Goal: Task Accomplishment & Management: Manage account settings

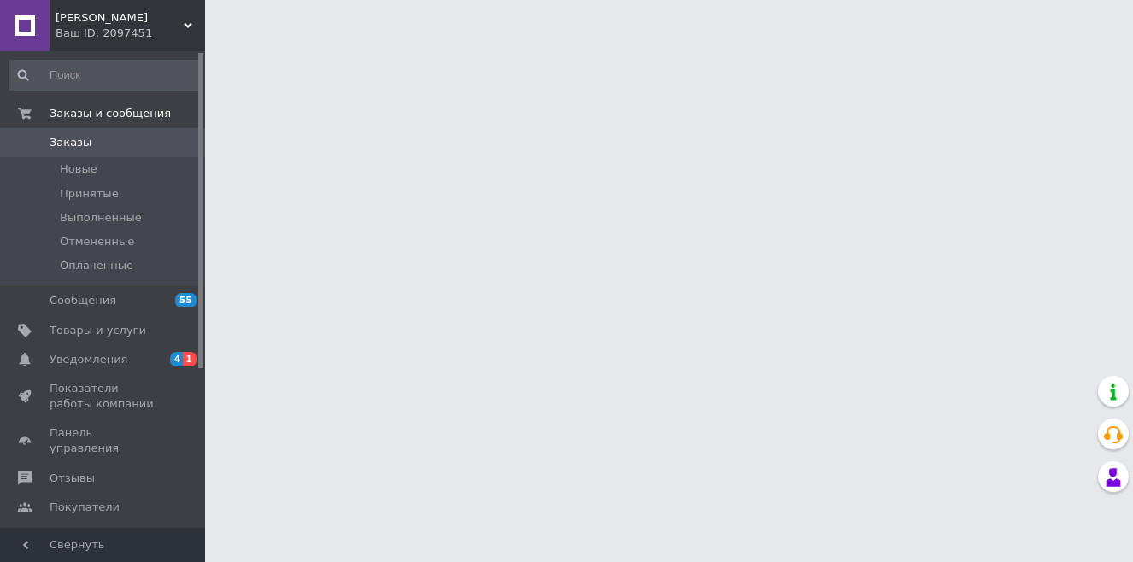
click at [73, 145] on span "Заказы" at bounding box center [71, 142] width 42 height 15
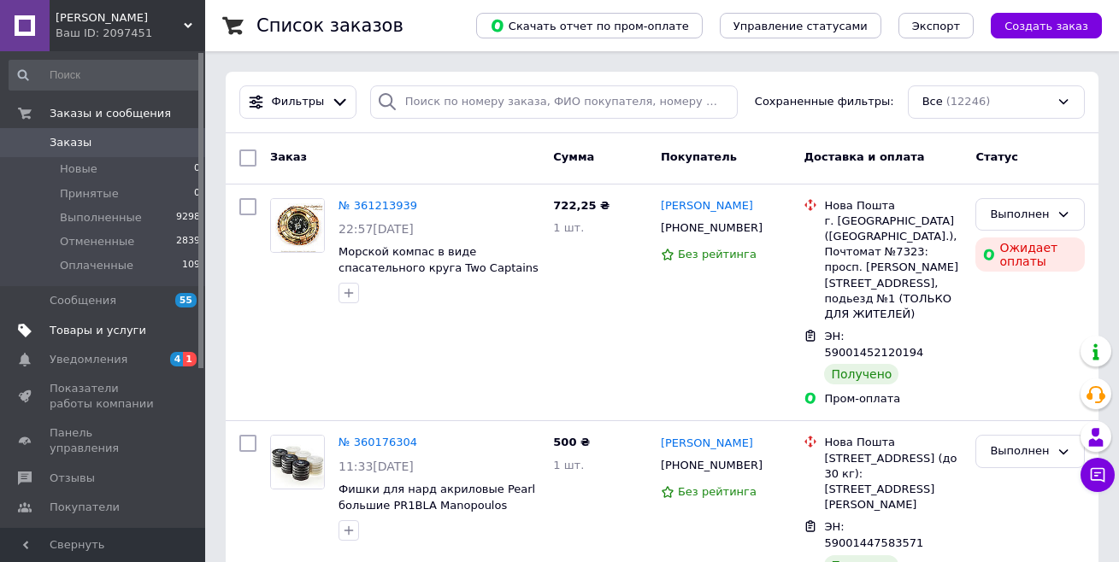
click at [111, 329] on span "Товары и услуги" at bounding box center [98, 330] width 97 height 15
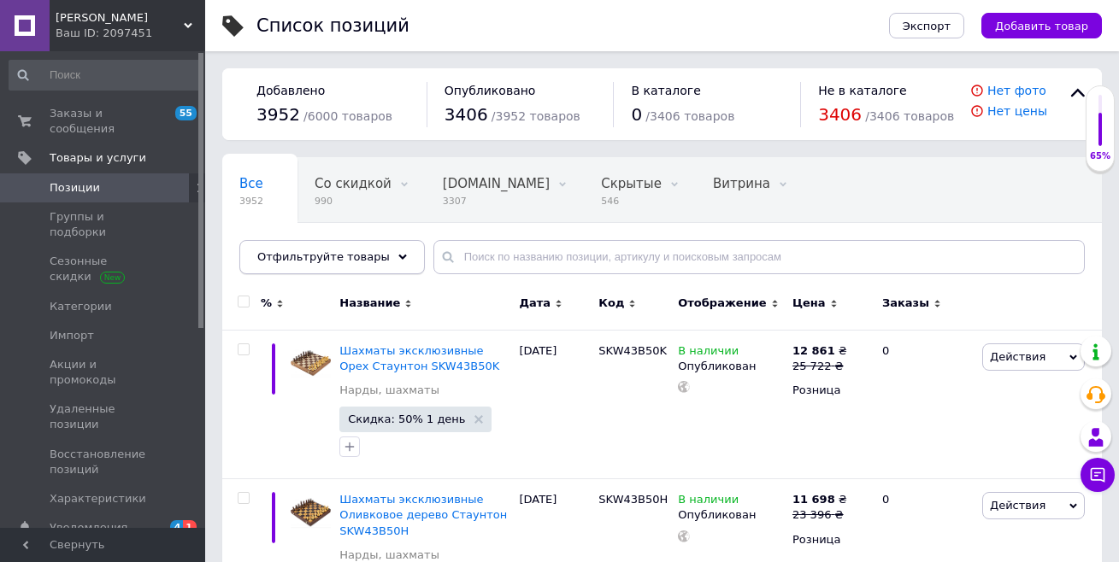
click at [298, 260] on span "Отфильтруйте товары" at bounding box center [323, 256] width 132 height 13
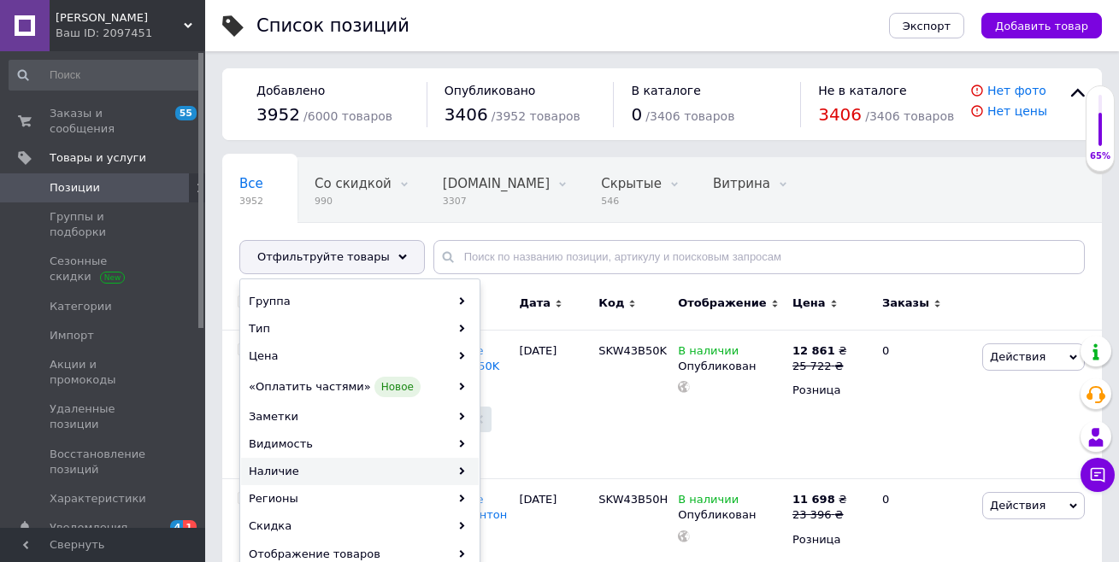
click at [298, 473] on div "Наличие" at bounding box center [360, 471] width 238 height 27
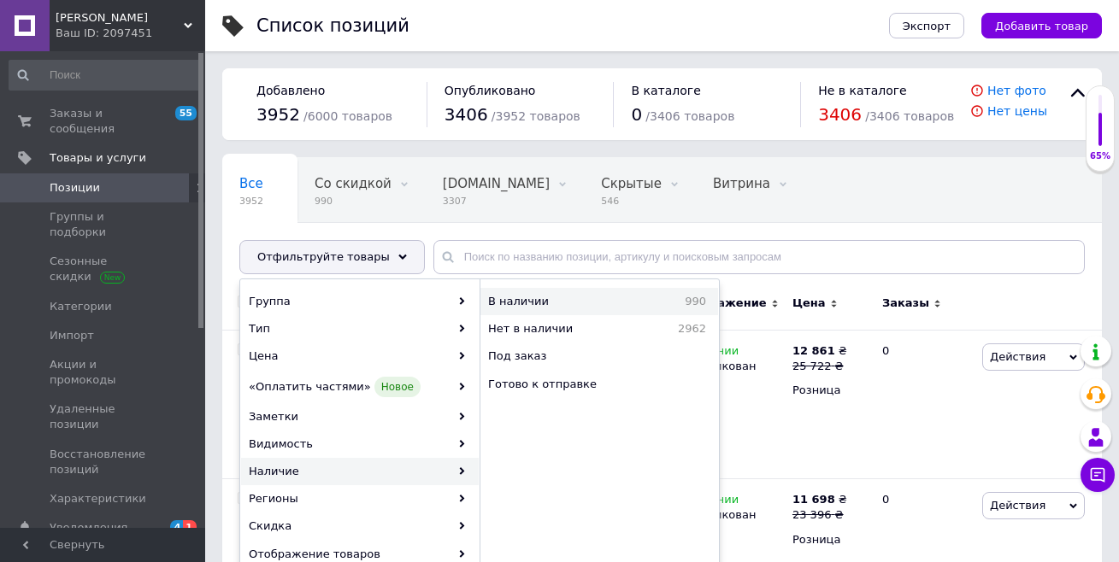
click at [526, 302] on span "В наличии" at bounding box center [561, 301] width 146 height 15
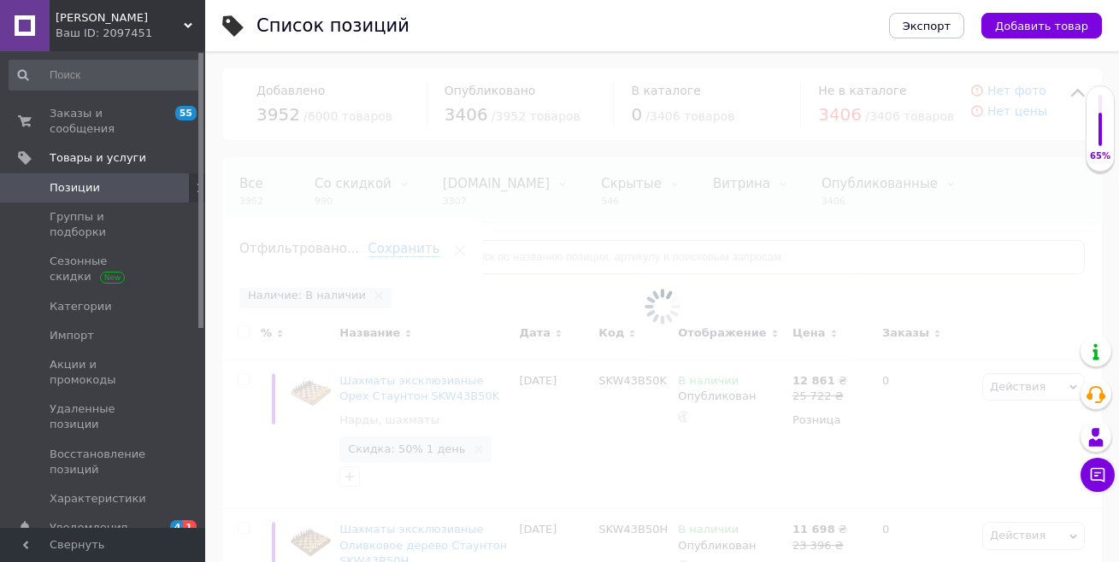
scroll to position [0, 146]
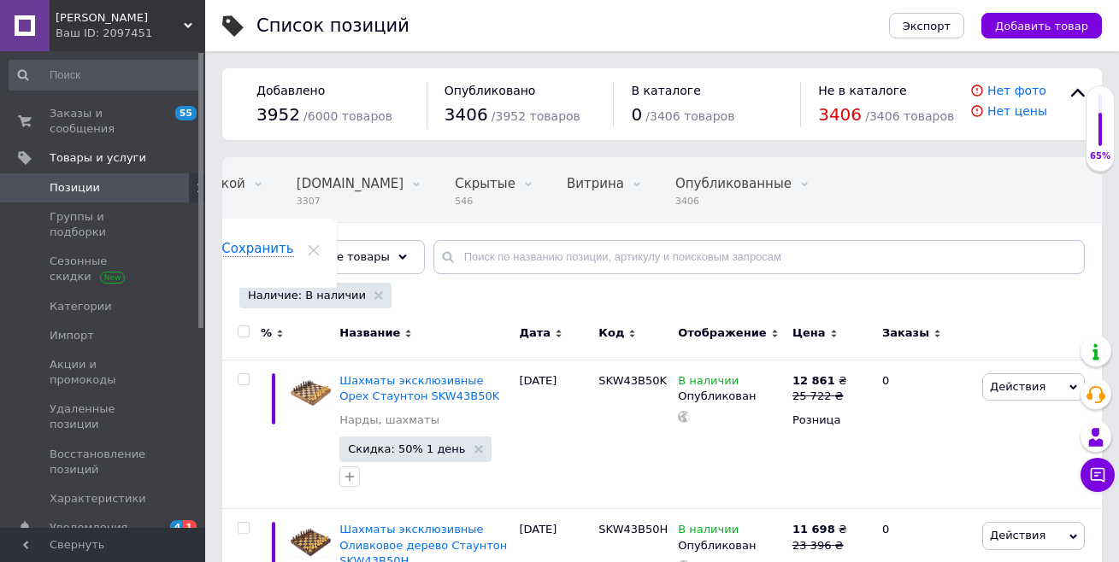
click at [304, 299] on span "Наличие: В наличии" at bounding box center [307, 295] width 118 height 15
click at [308, 299] on span "Наличие: В наличии" at bounding box center [307, 295] width 118 height 15
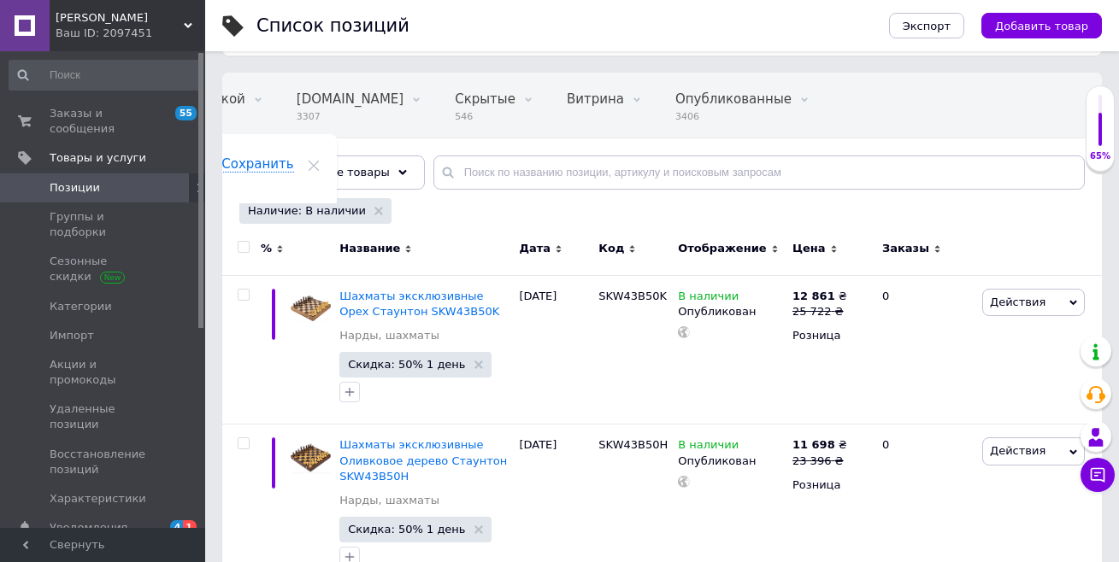
scroll to position [171, 0]
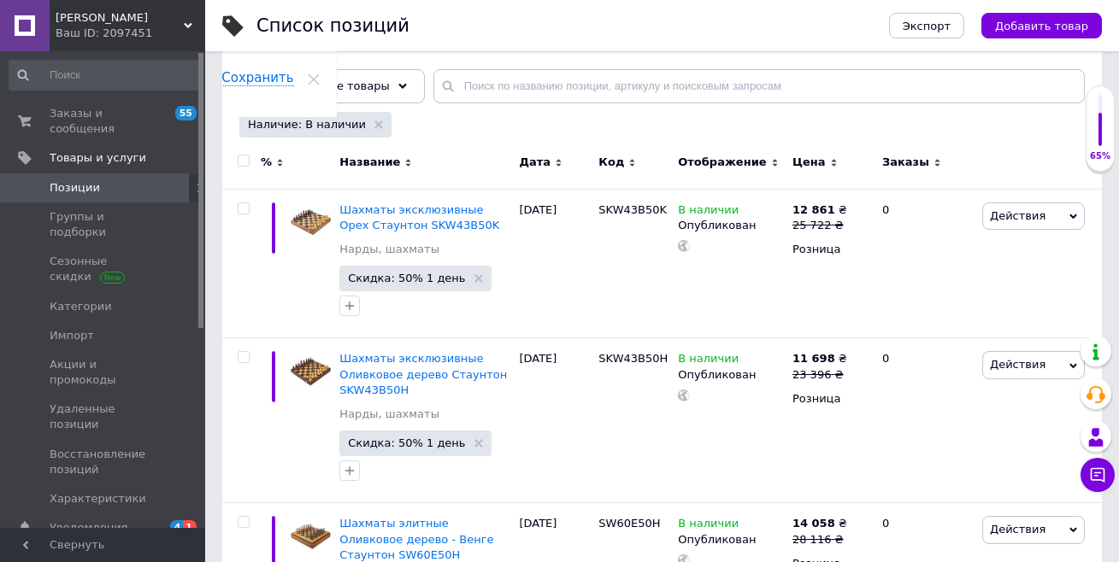
drag, startPoint x: 251, startPoint y: 180, endPoint x: 241, endPoint y: 162, distance: 19.9
click at [241, 162] on div at bounding box center [241, 165] width 38 height 47
click at [241, 162] on input "checkbox" at bounding box center [243, 161] width 11 height 11
checkbox input "true"
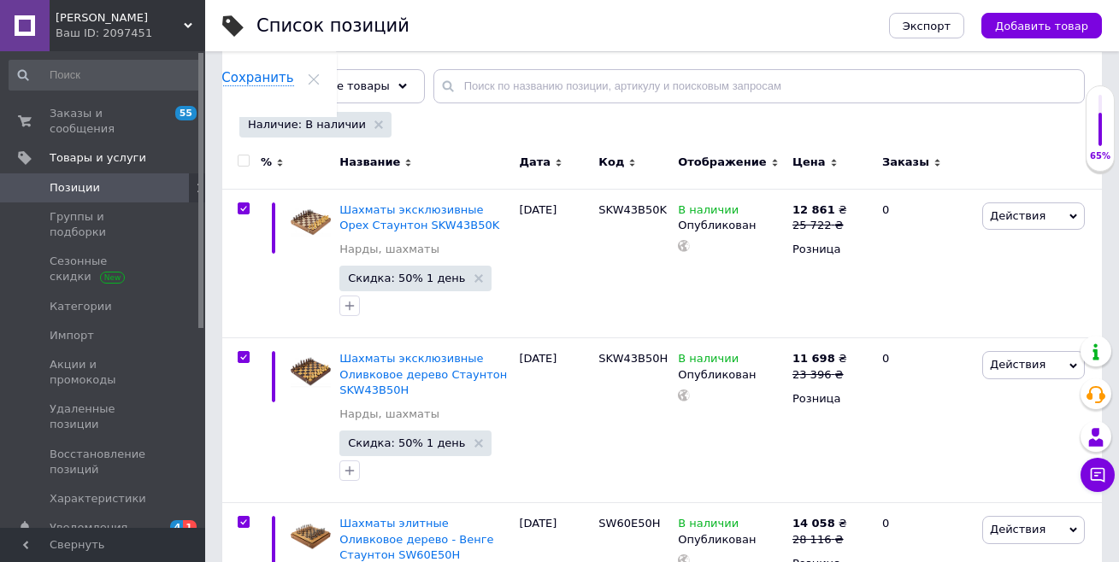
checkbox input "true"
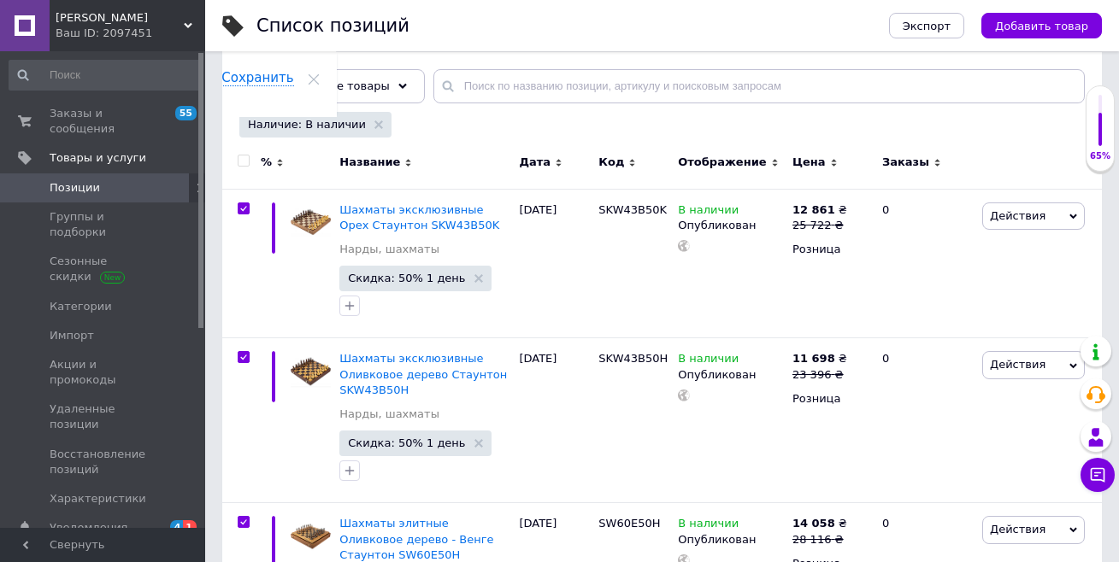
checkbox input "true"
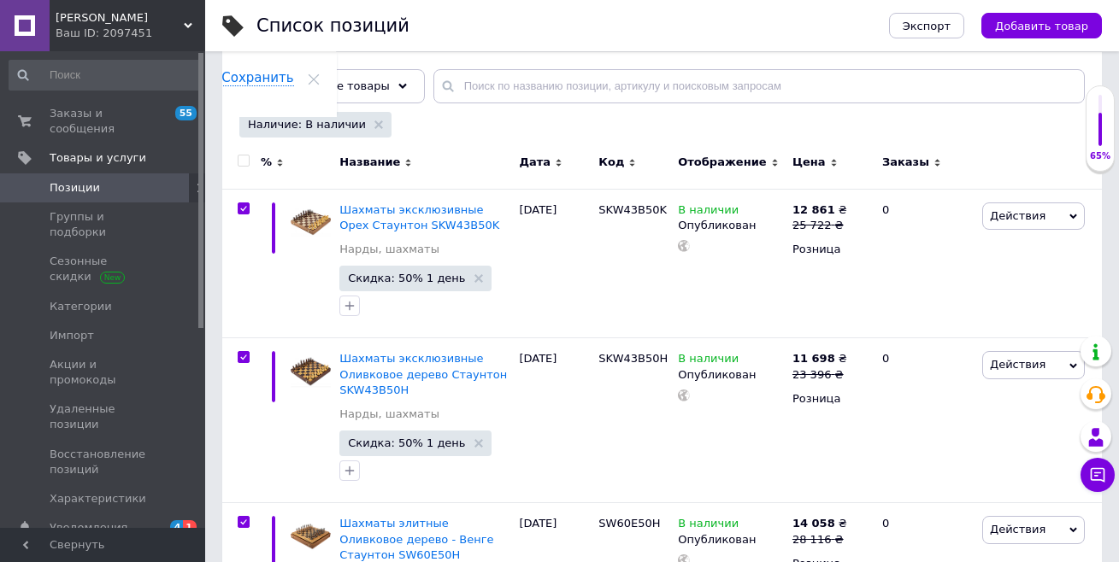
checkbox input "true"
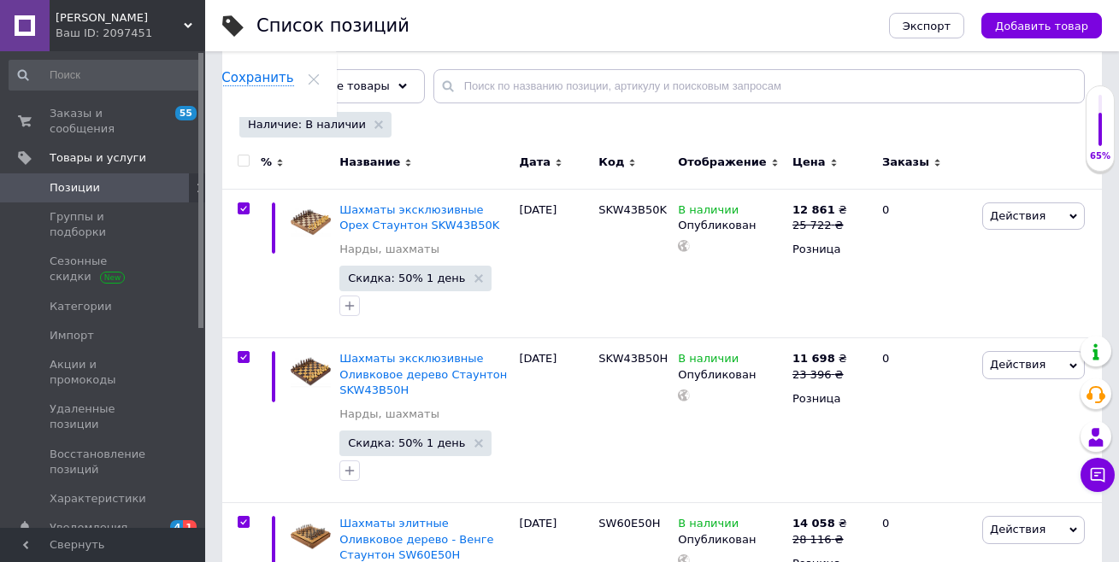
checkbox input "true"
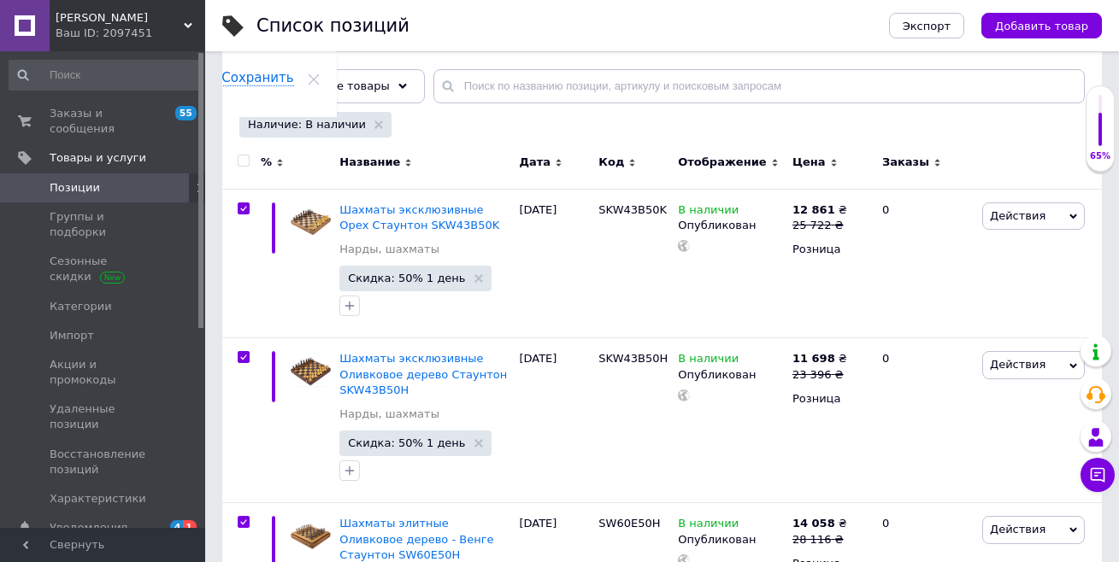
checkbox input "true"
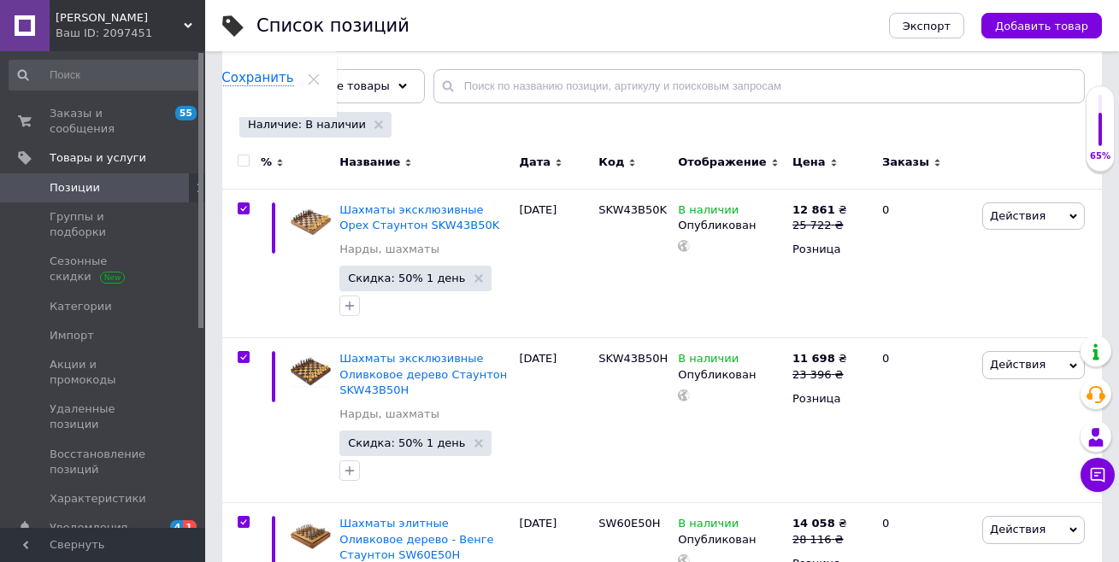
checkbox input "true"
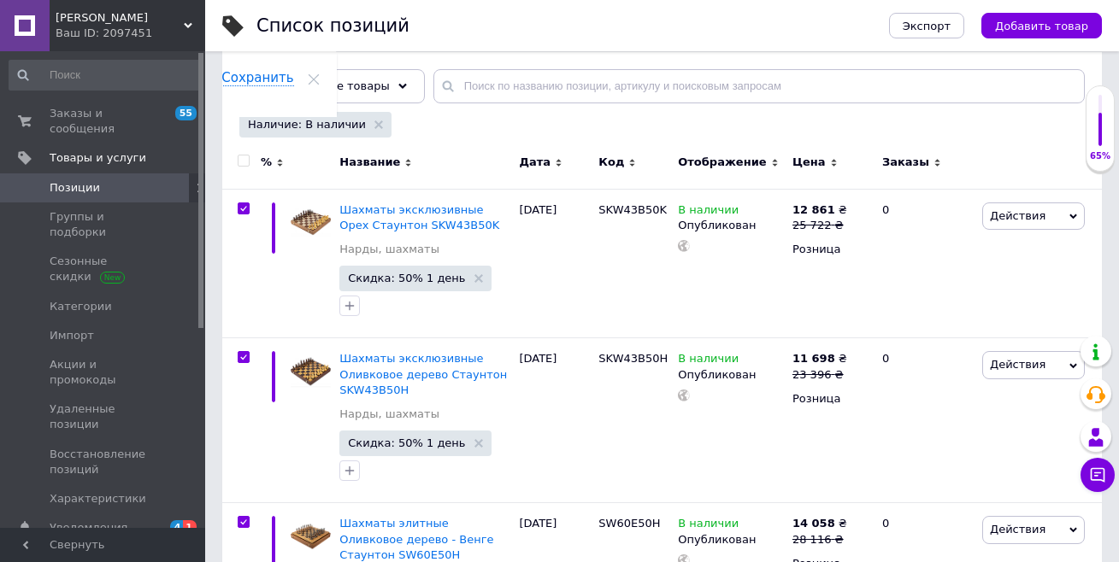
checkbox input "true"
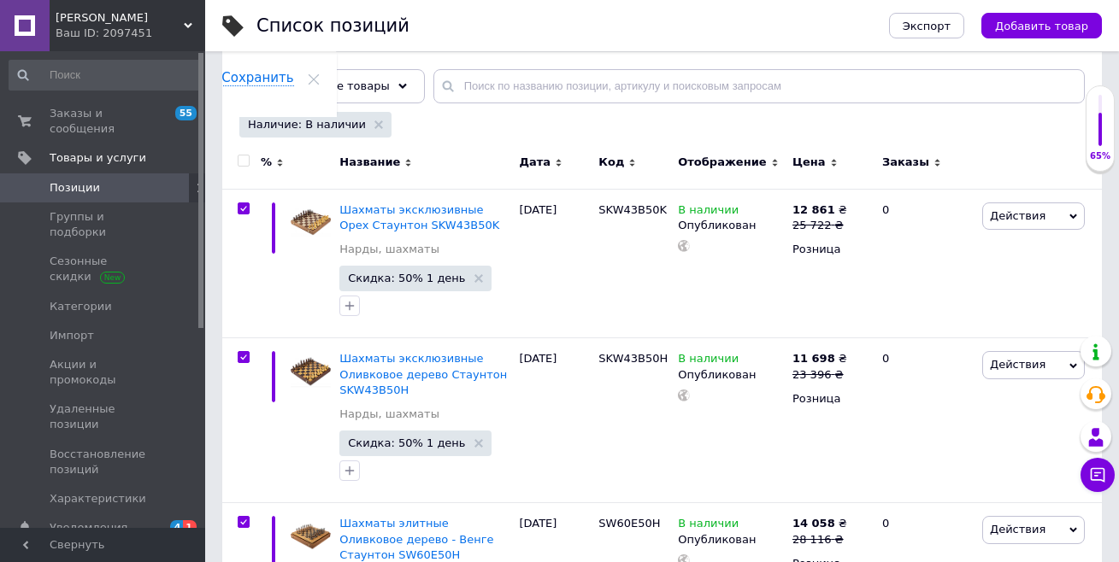
checkbox input "true"
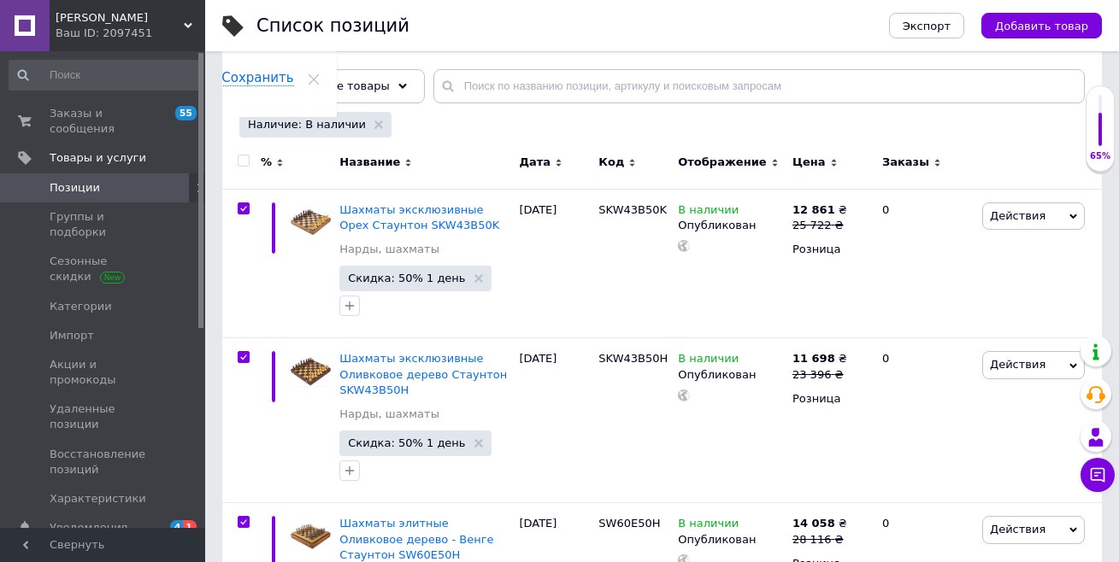
checkbox input "true"
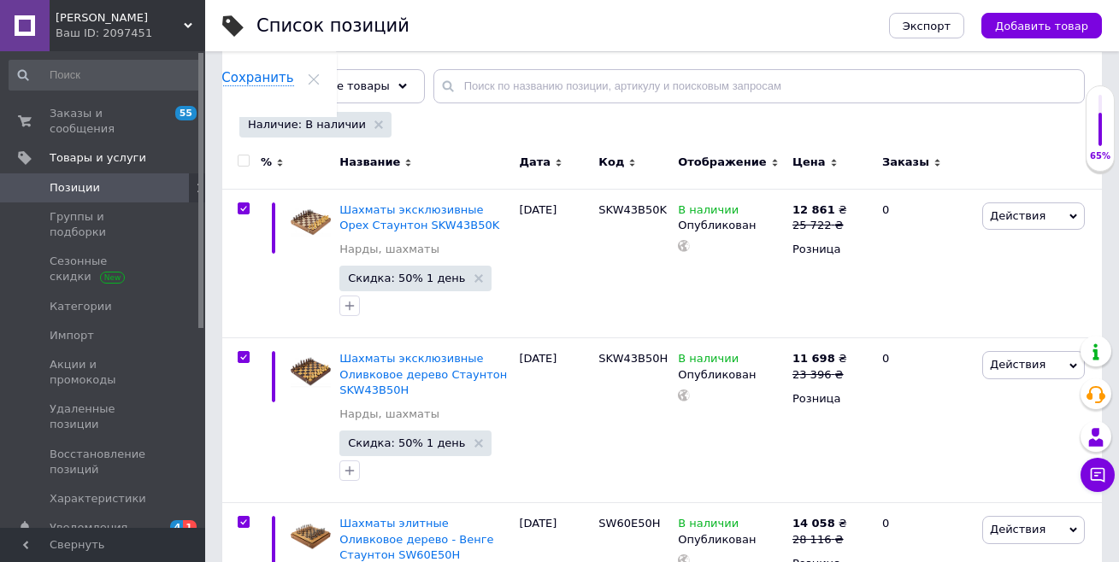
checkbox input "true"
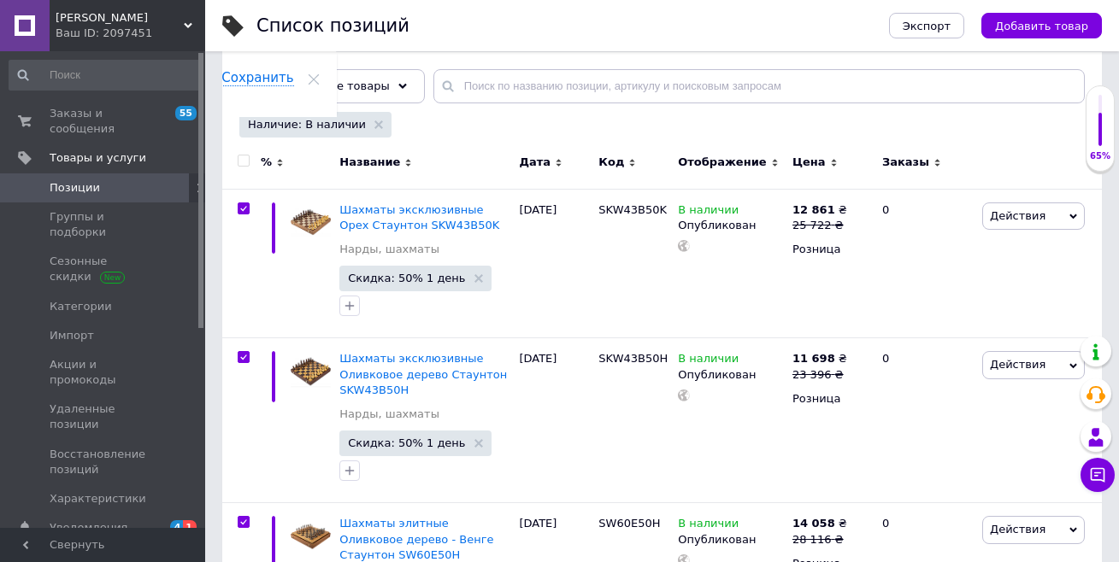
checkbox input "true"
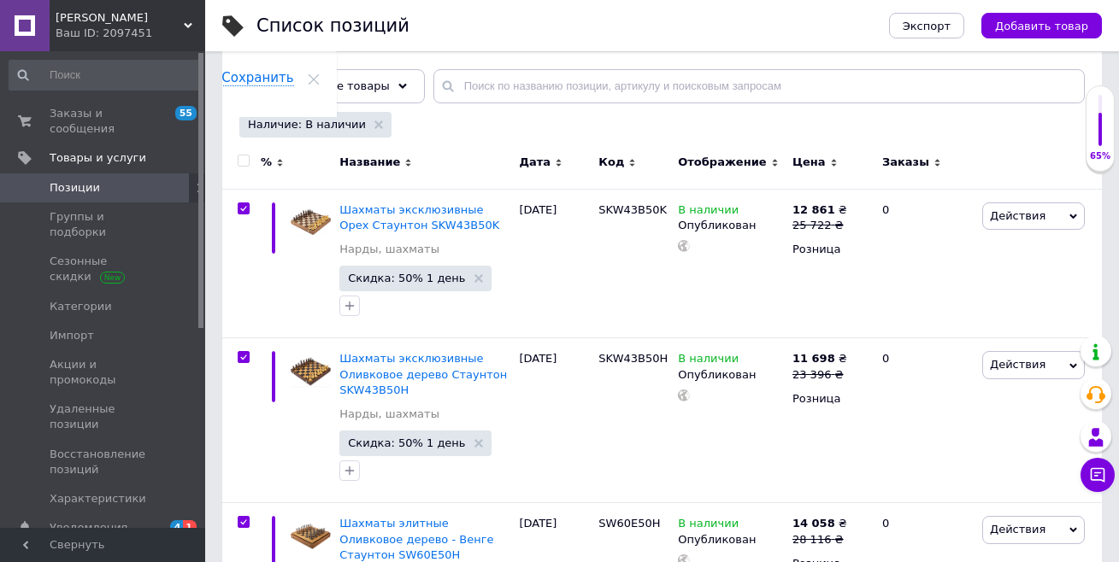
checkbox input "true"
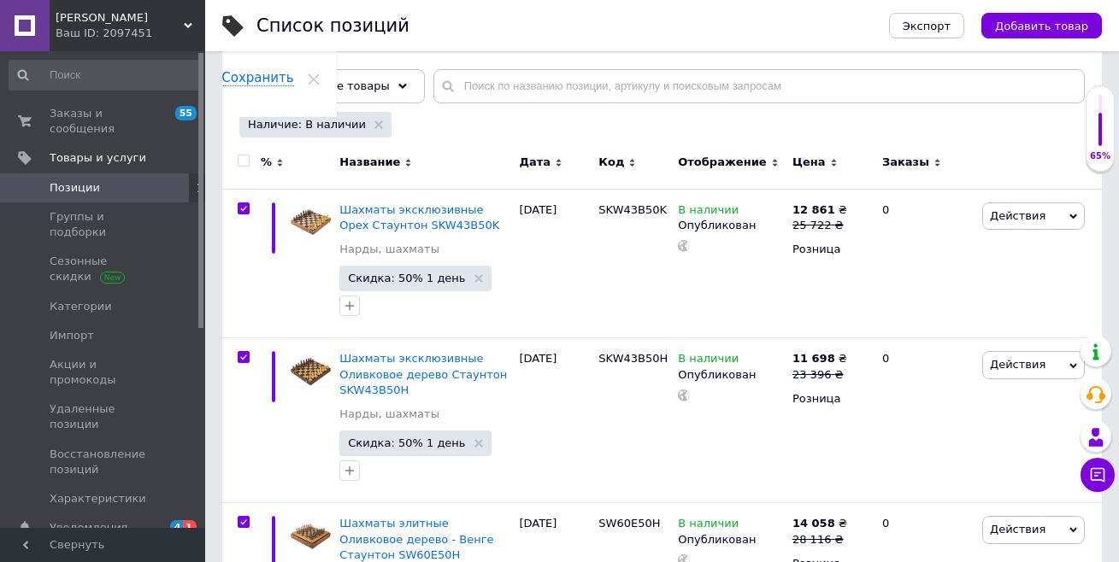
checkbox input "true"
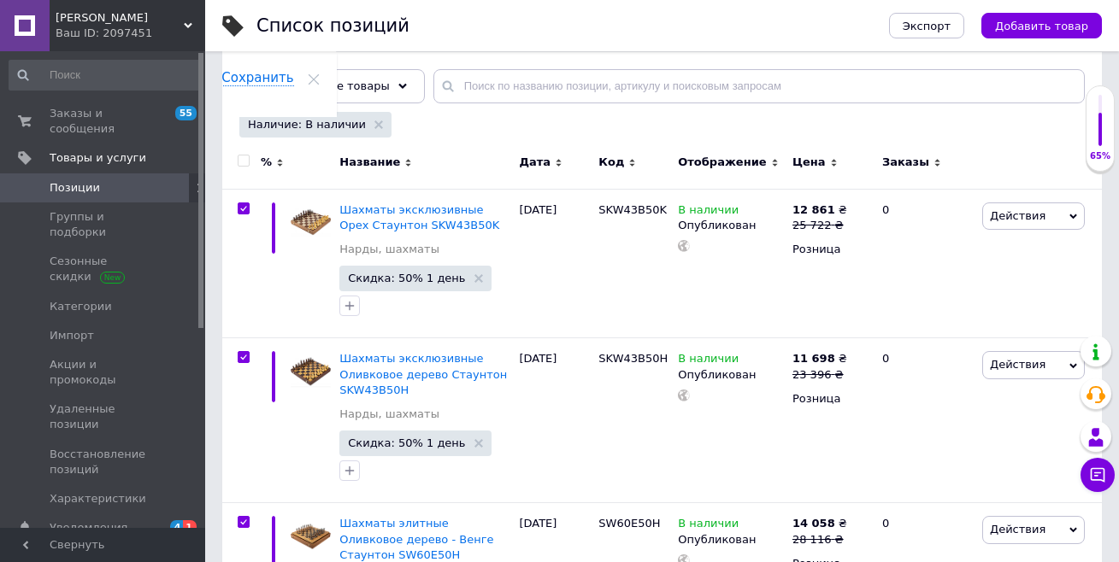
checkbox input "true"
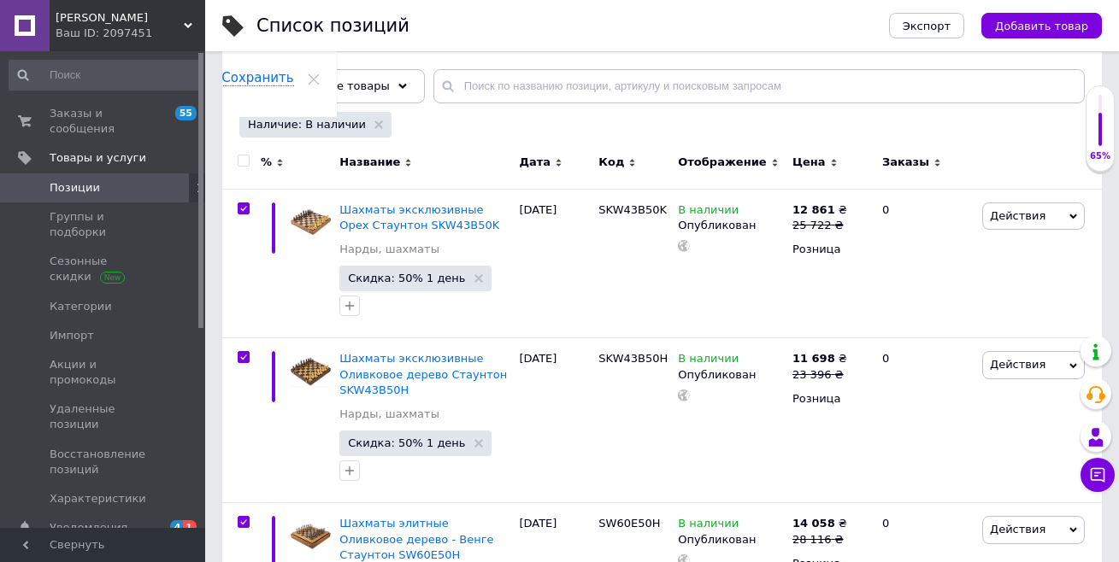
checkbox input "true"
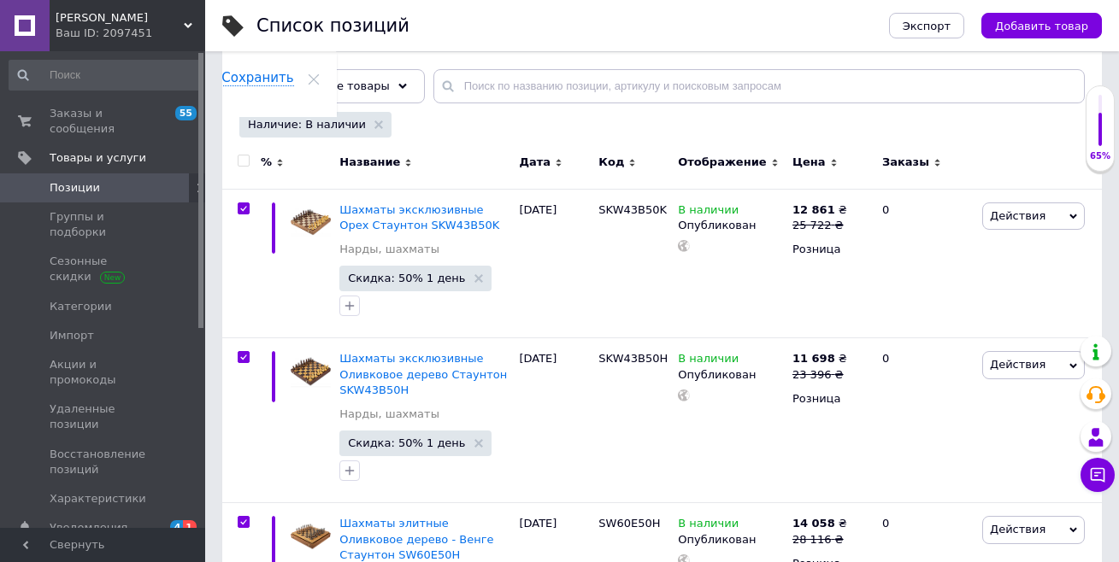
checkbox input "true"
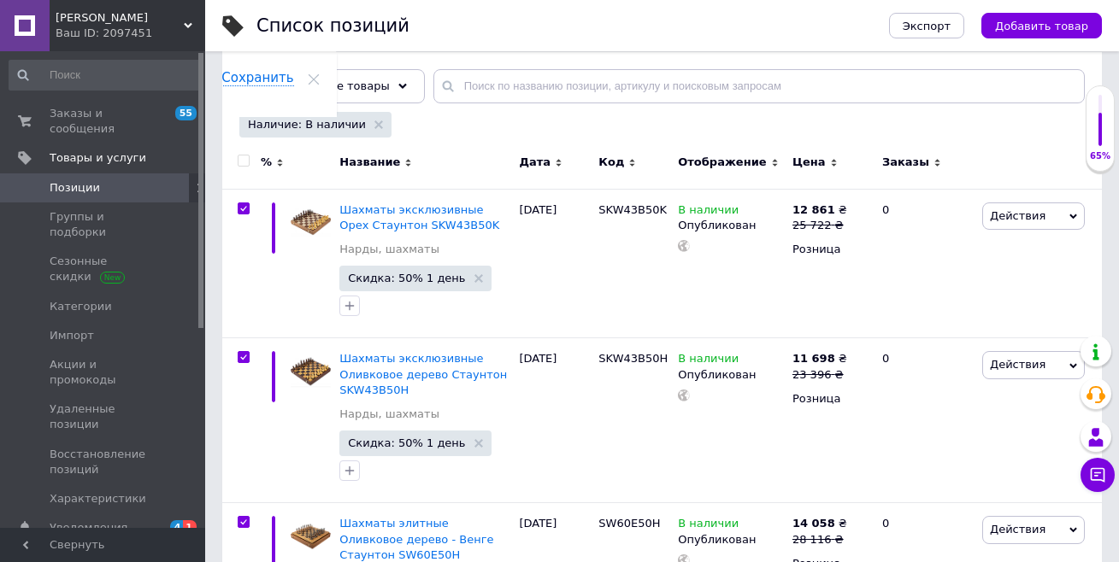
checkbox input "true"
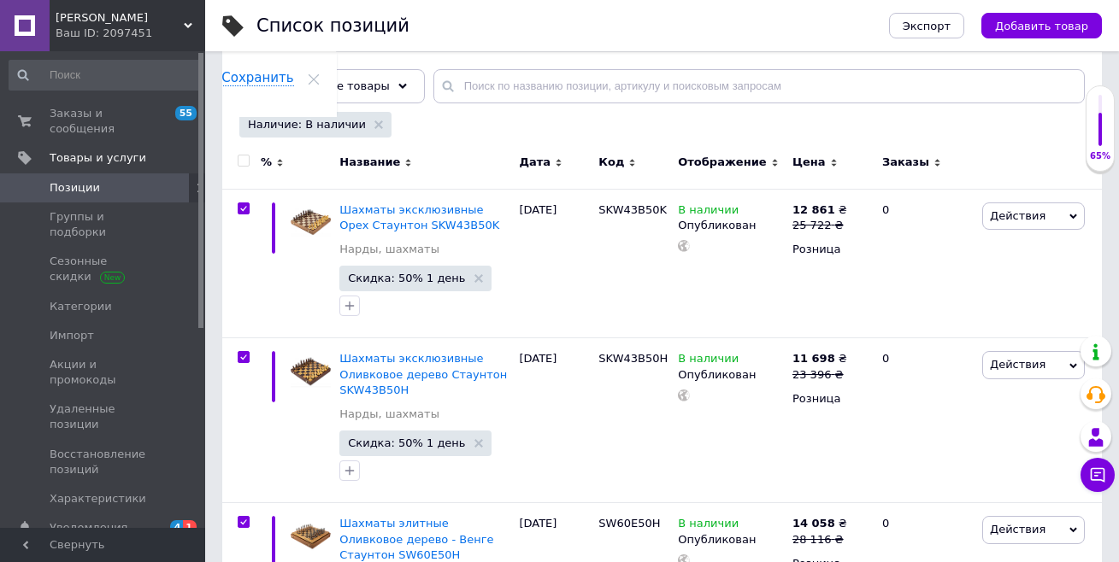
checkbox input "true"
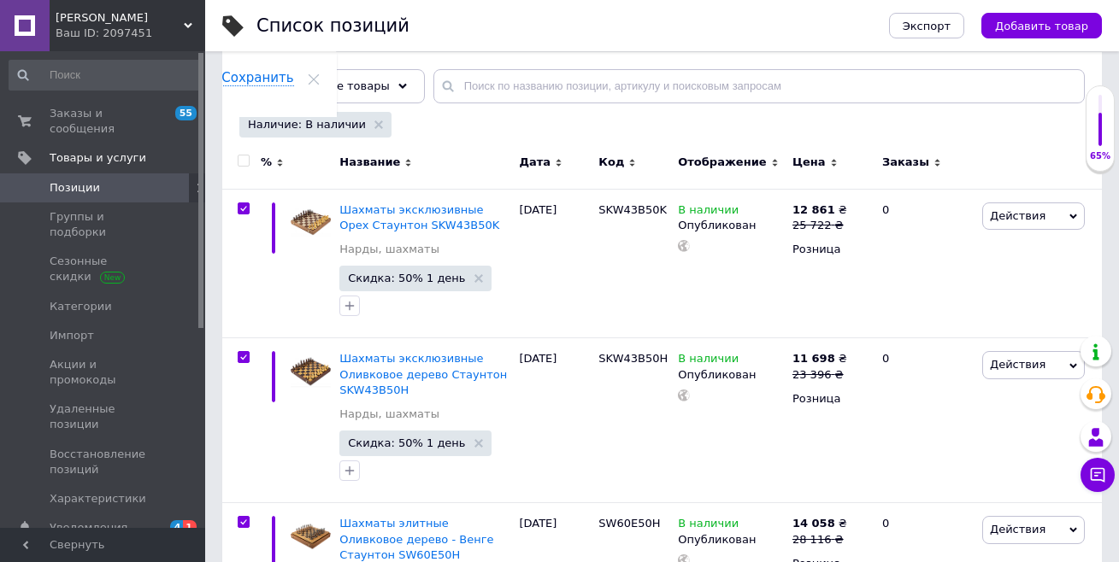
checkbox input "true"
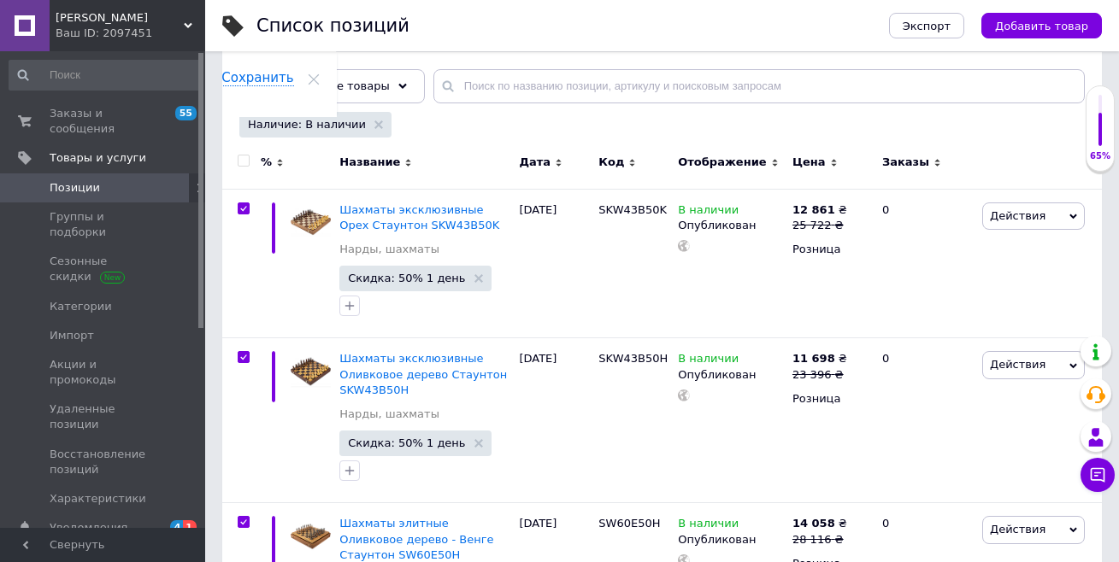
checkbox input "true"
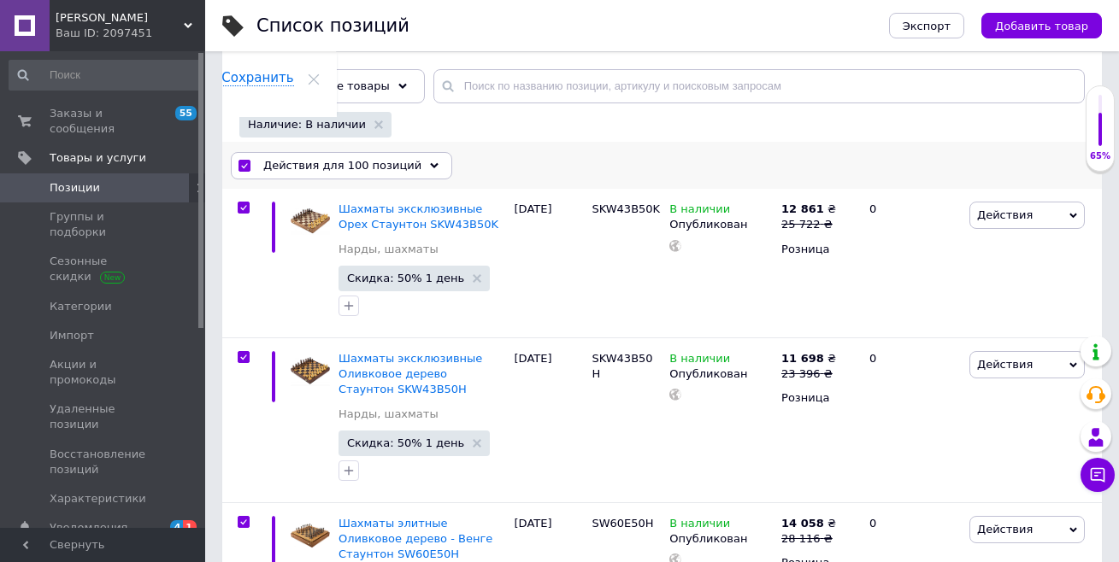
click at [307, 167] on span "Действия для 100 позиций" at bounding box center [342, 165] width 158 height 15
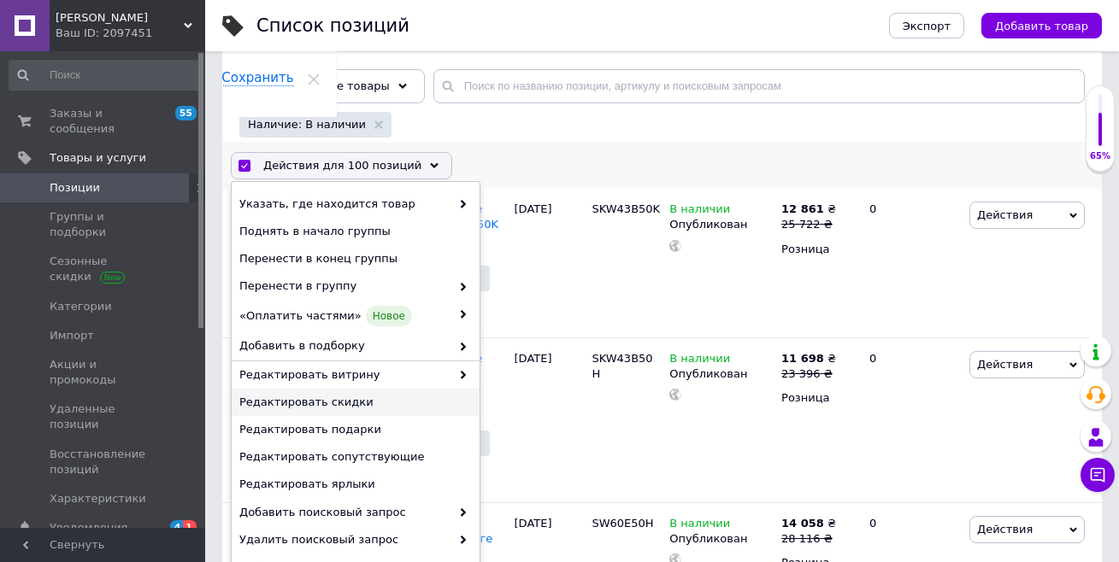
click at [311, 403] on span "Редактировать скидки" at bounding box center [353, 402] width 228 height 15
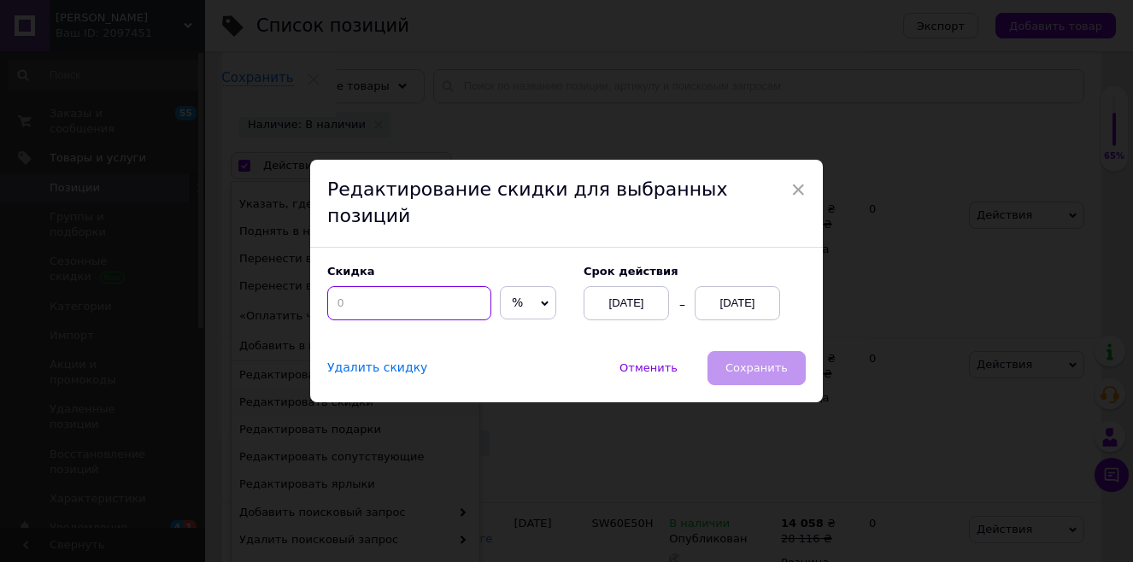
click at [374, 290] on input at bounding box center [409, 303] width 164 height 34
type input "50"
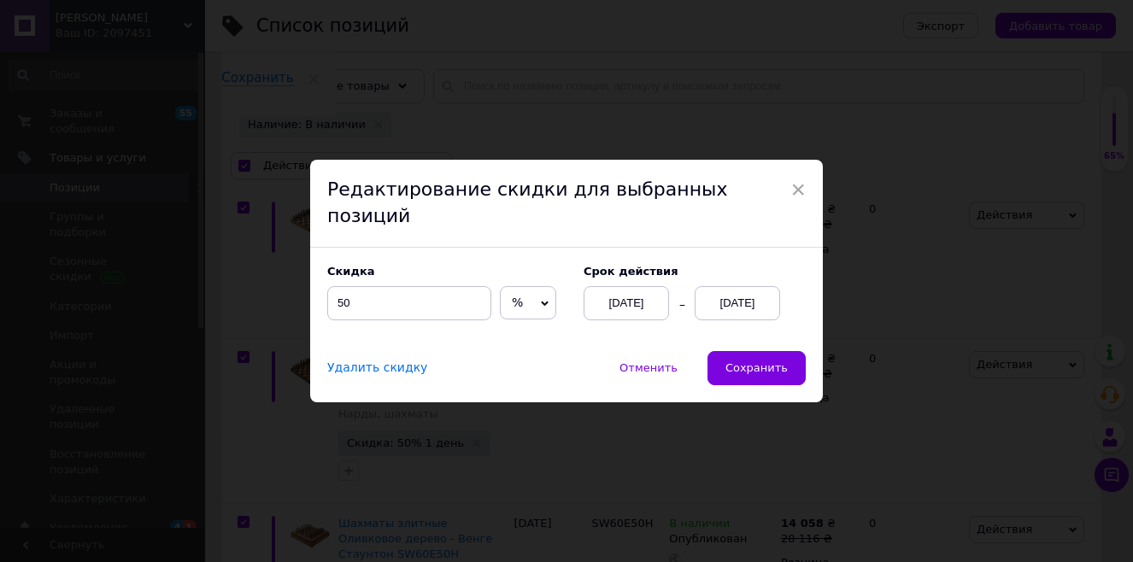
click at [739, 293] on div "[DATE]" at bounding box center [737, 303] width 85 height 34
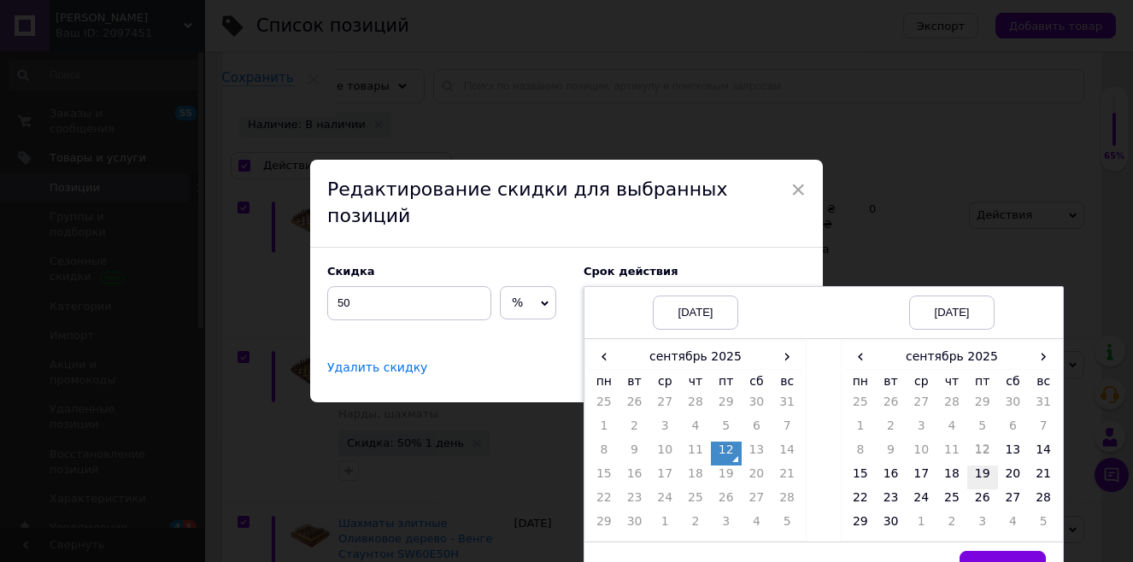
click at [983, 466] on td "19" at bounding box center [983, 478] width 31 height 24
click at [979, 466] on td "19" at bounding box center [983, 478] width 31 height 24
click at [996, 562] on span "Выбрать" at bounding box center [1003, 568] width 50 height 13
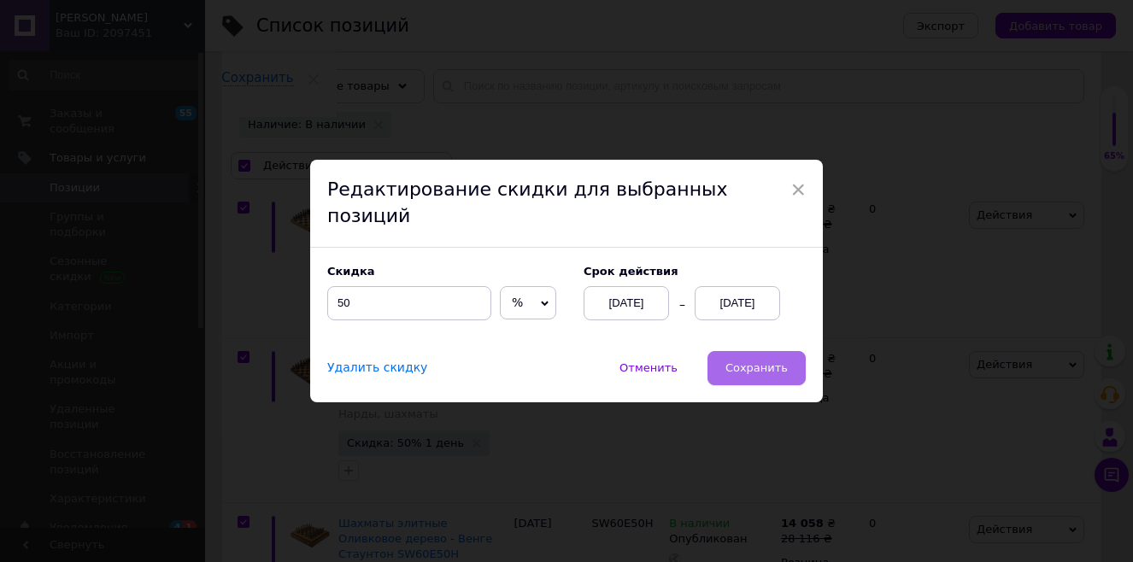
click at [759, 362] on span "Сохранить" at bounding box center [757, 368] width 62 height 13
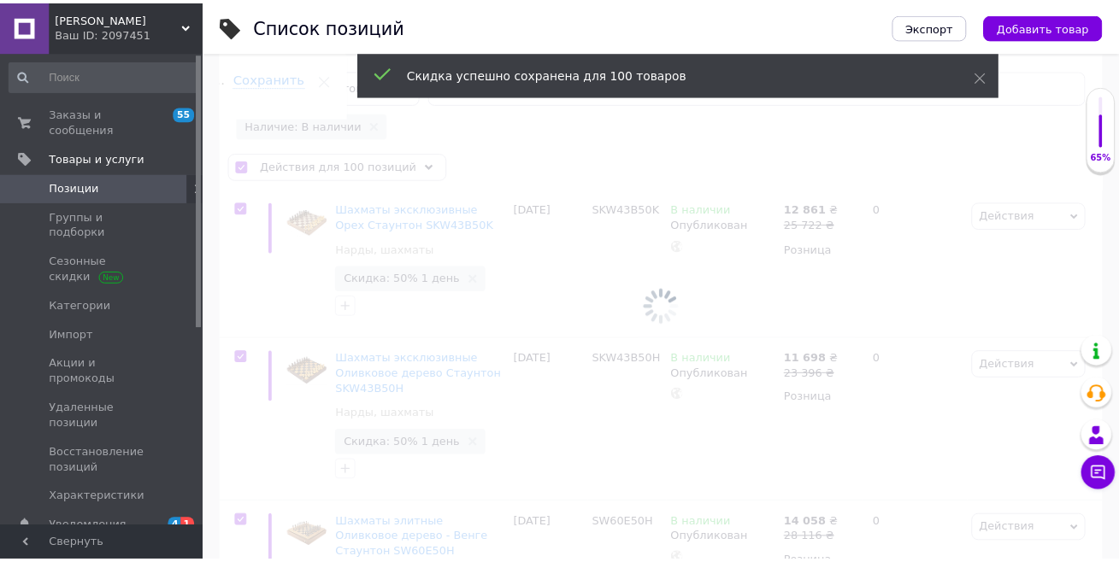
scroll to position [0, 146]
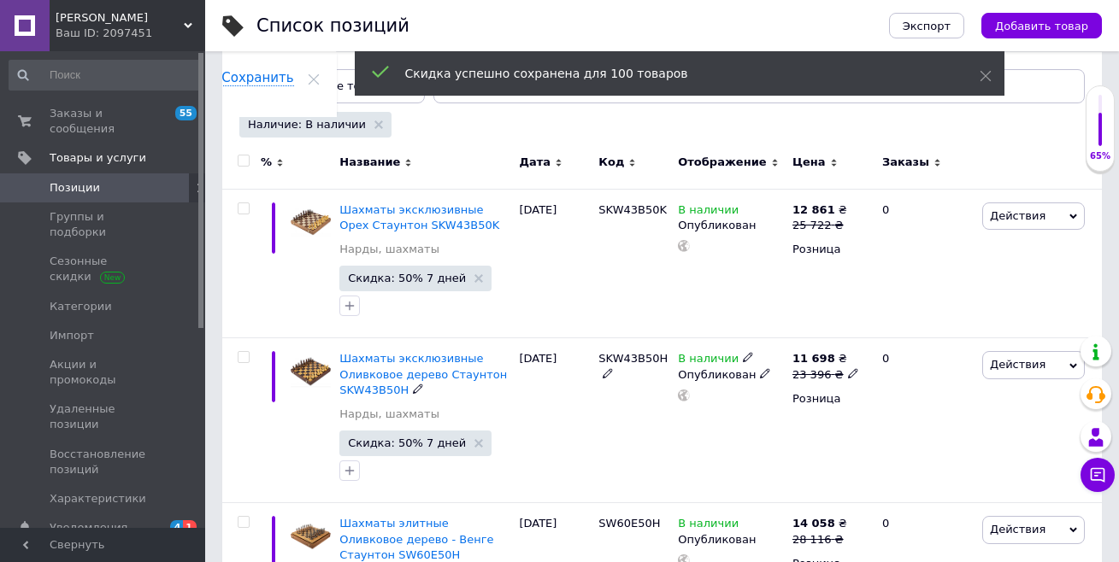
checkbox input "false"
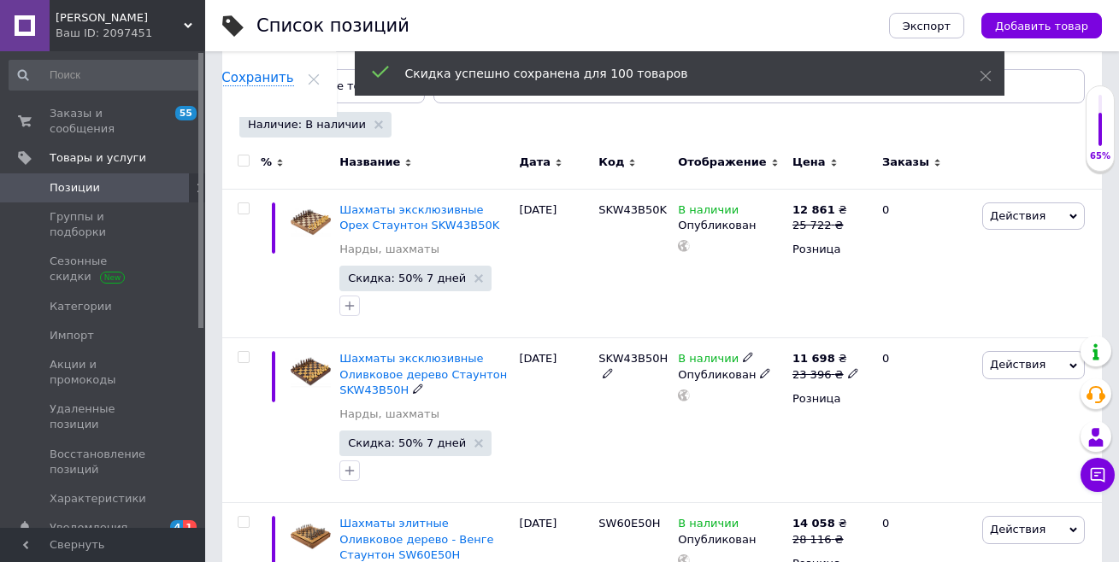
checkbox input "false"
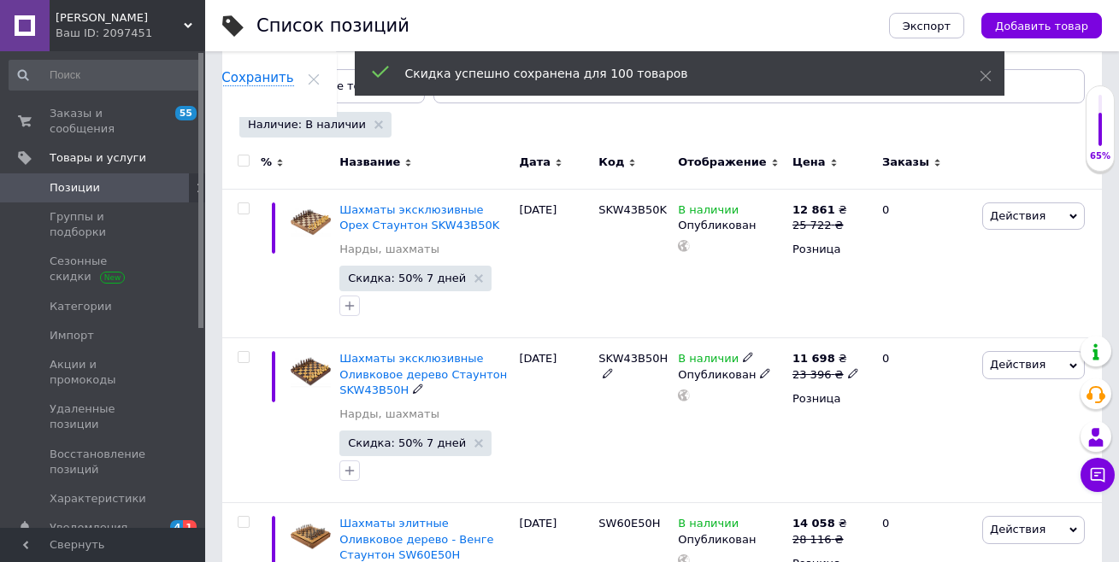
checkbox input "false"
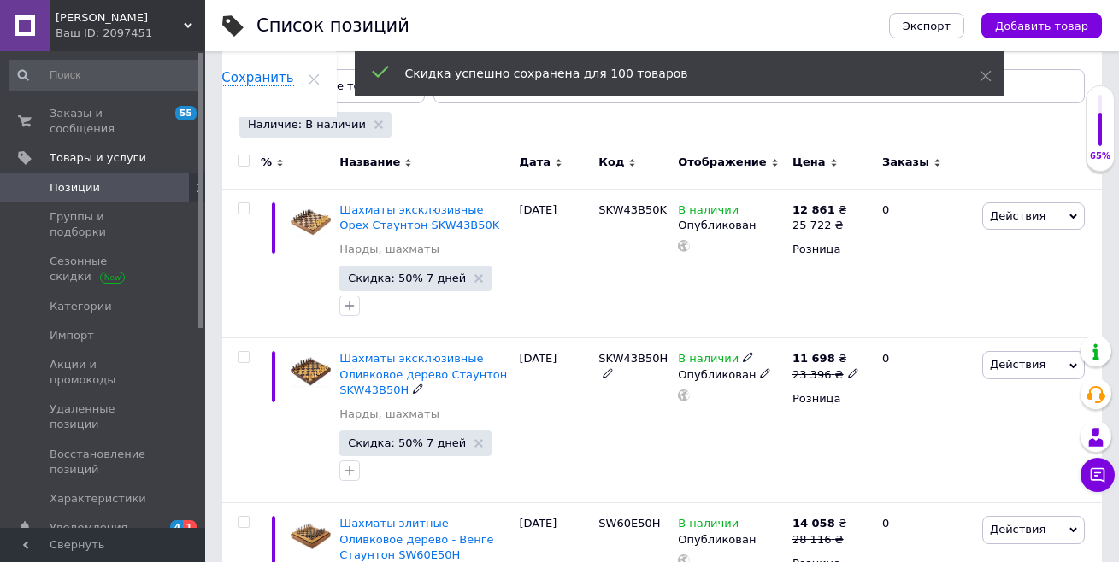
checkbox input "false"
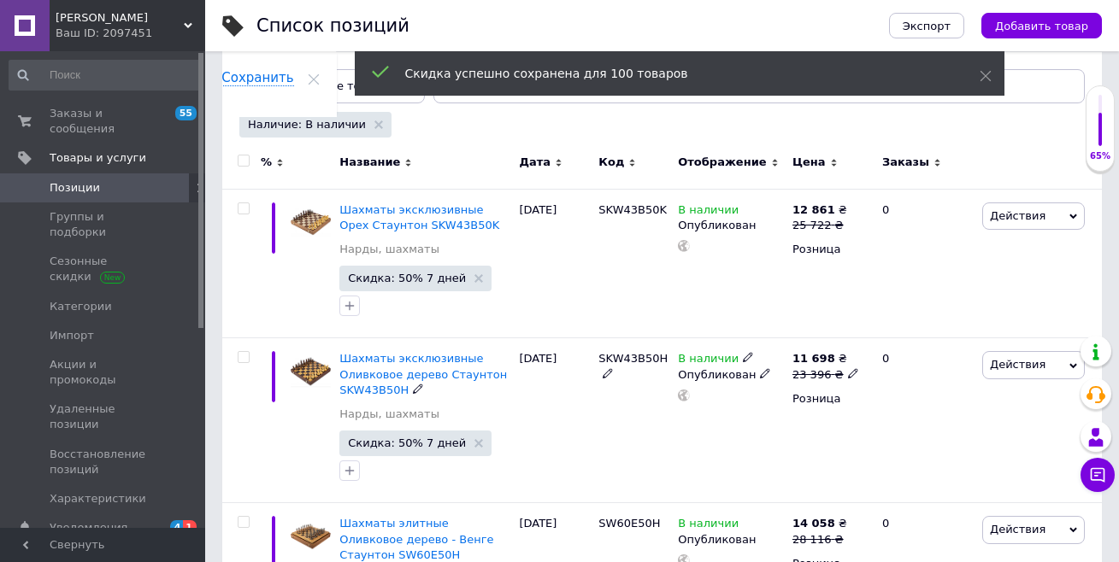
checkbox input "false"
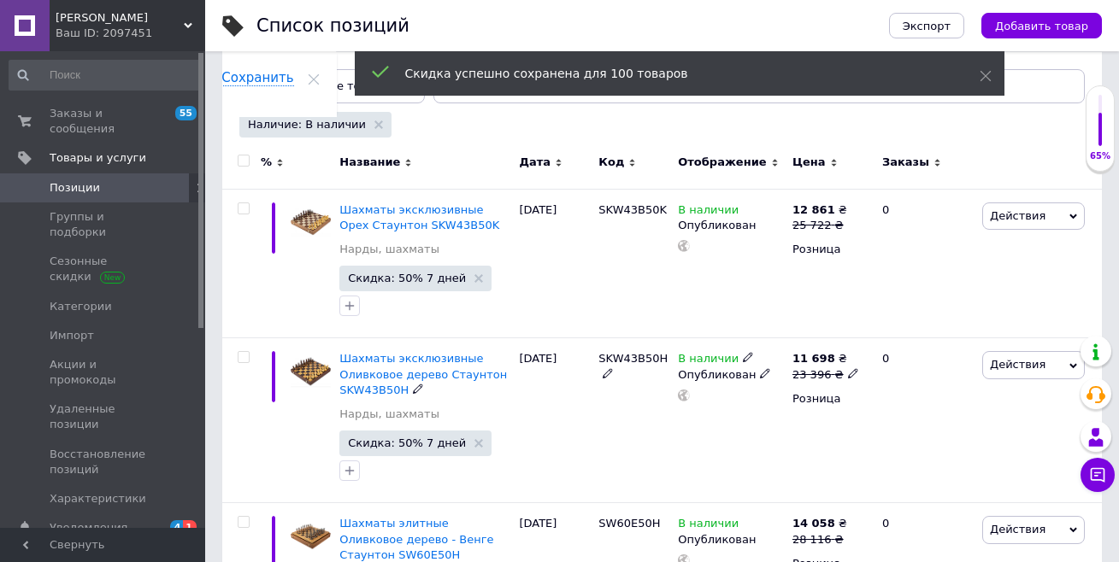
checkbox input "false"
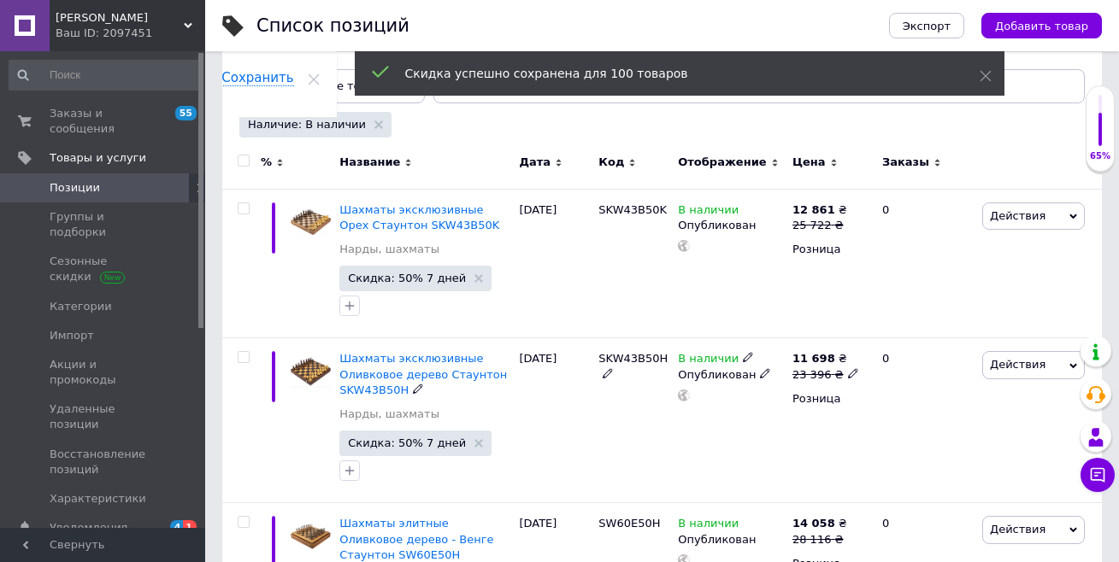
checkbox input "false"
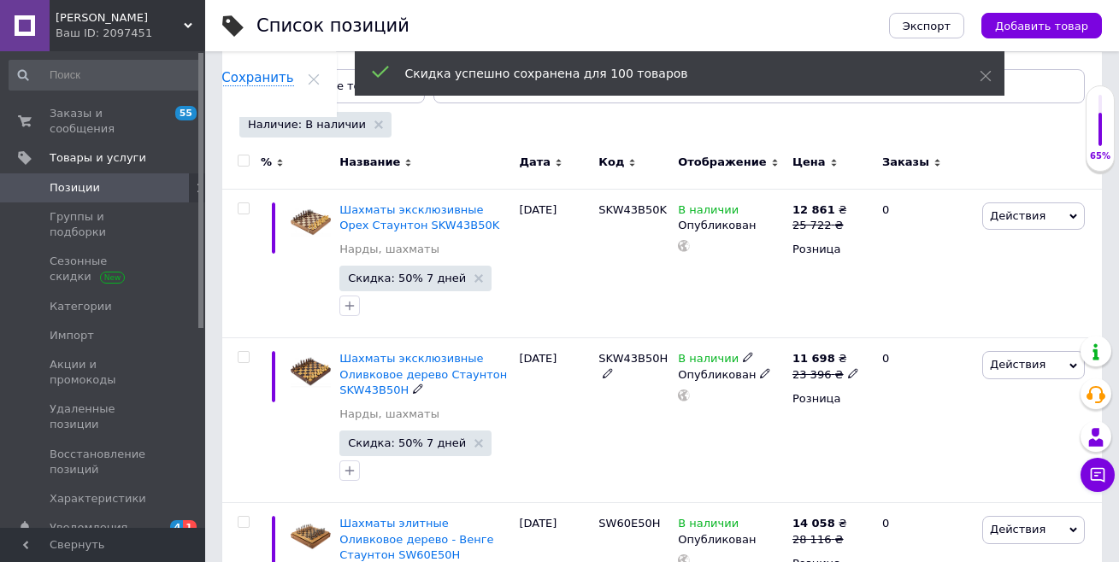
checkbox input "false"
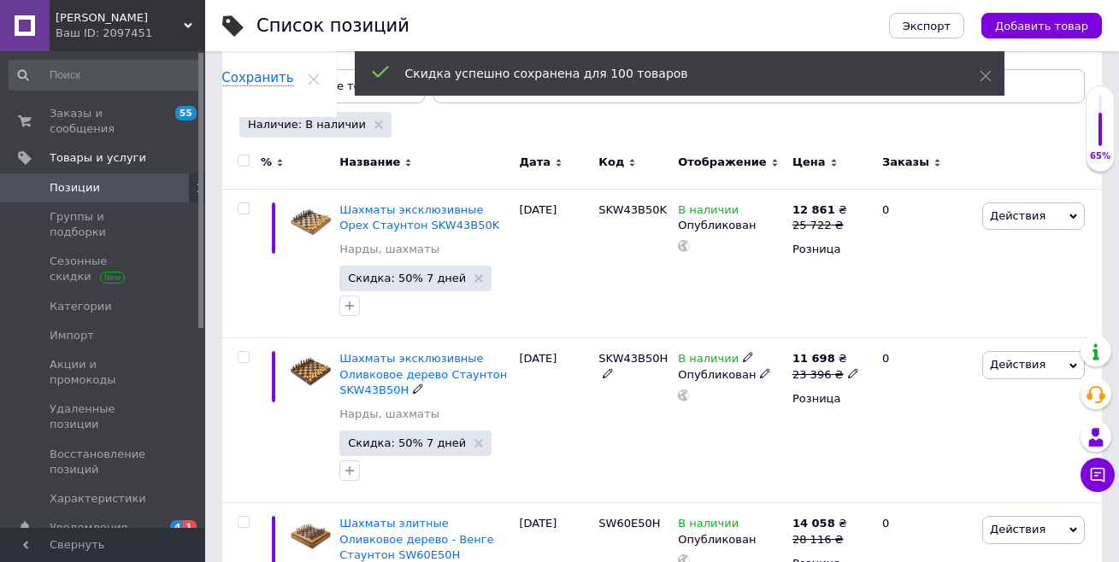
checkbox input "false"
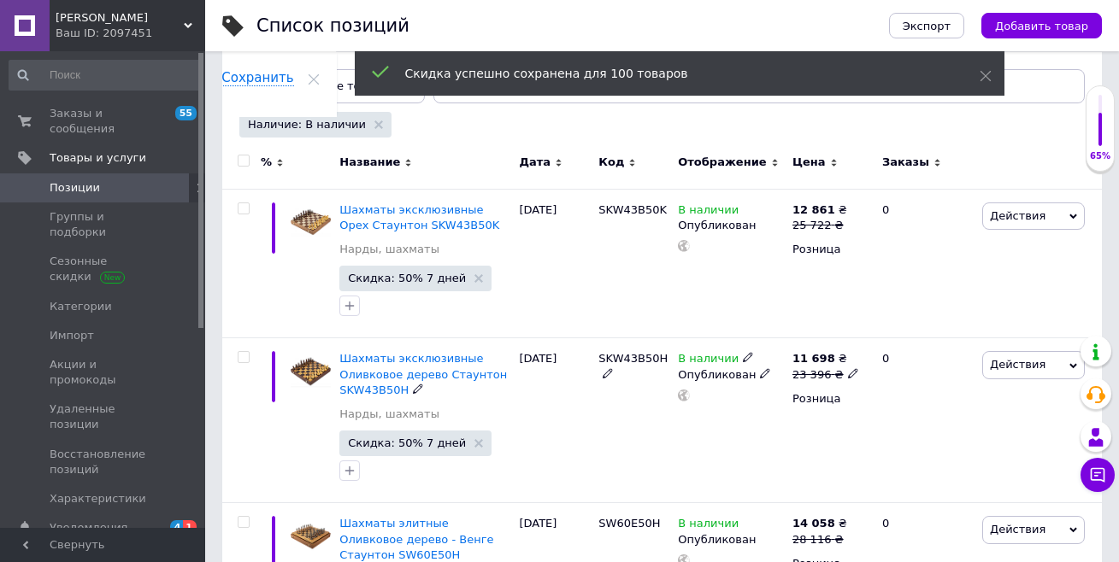
checkbox input "false"
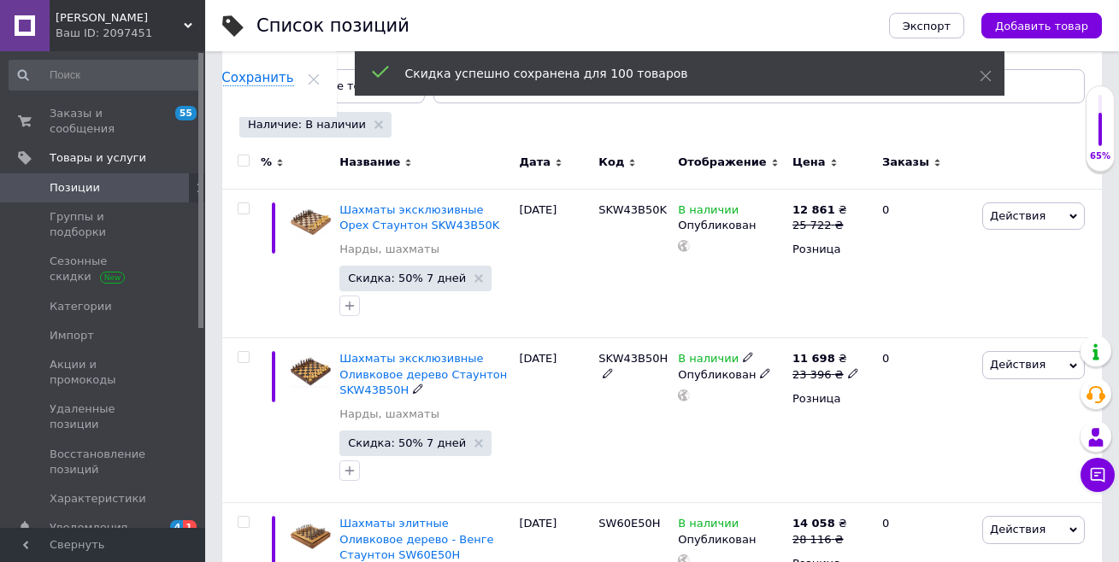
checkbox input "false"
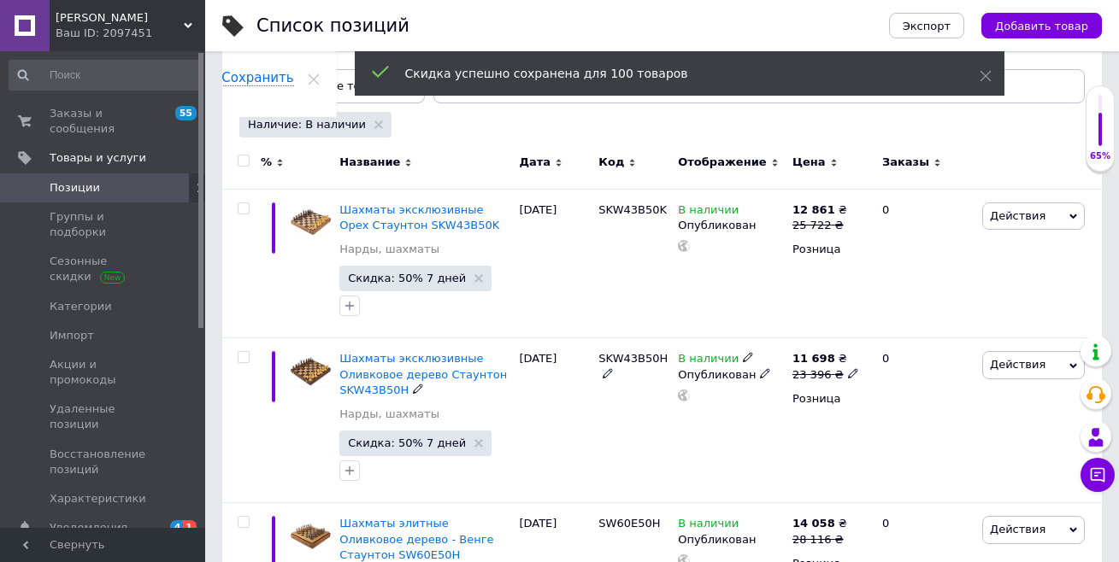
checkbox input "false"
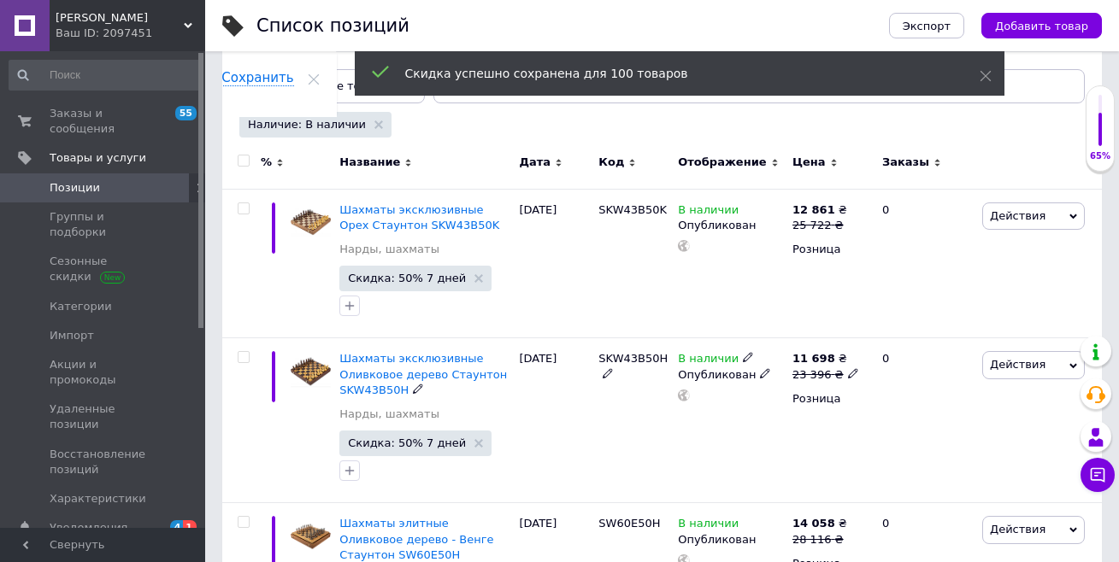
checkbox input "false"
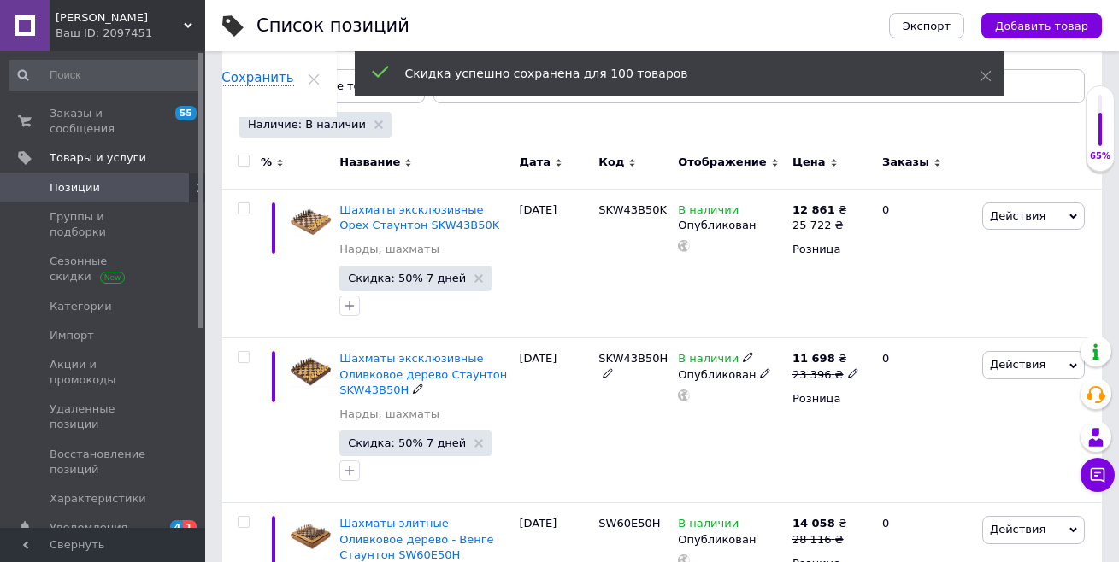
checkbox input "false"
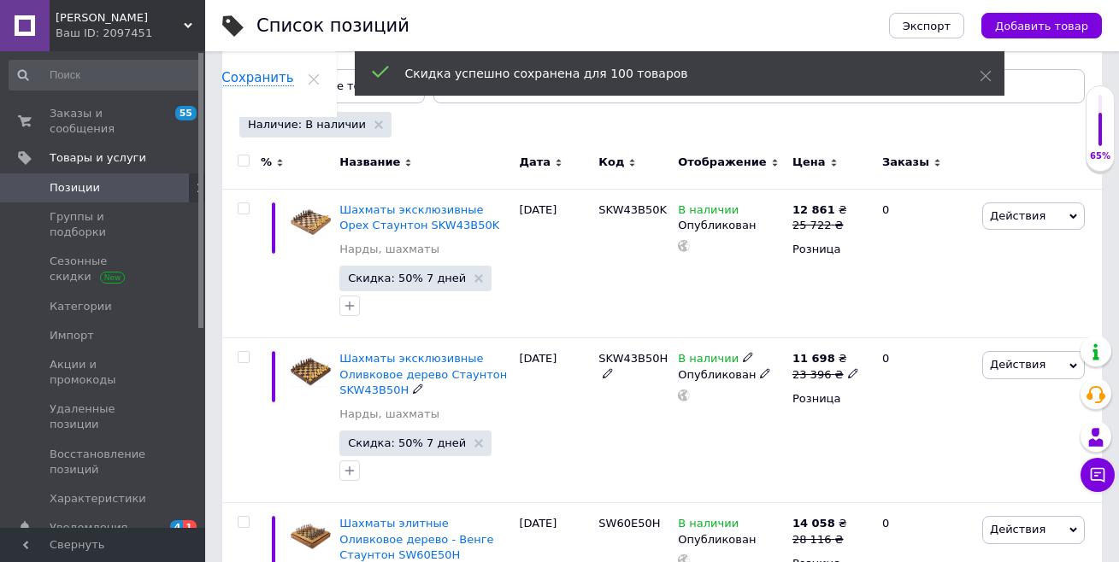
checkbox input "false"
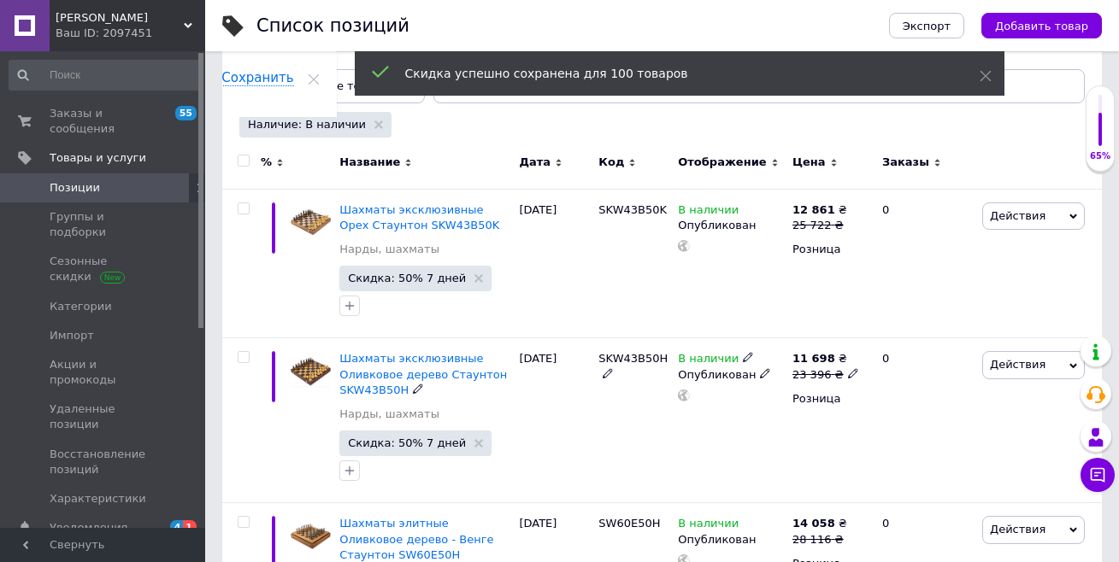
checkbox input "false"
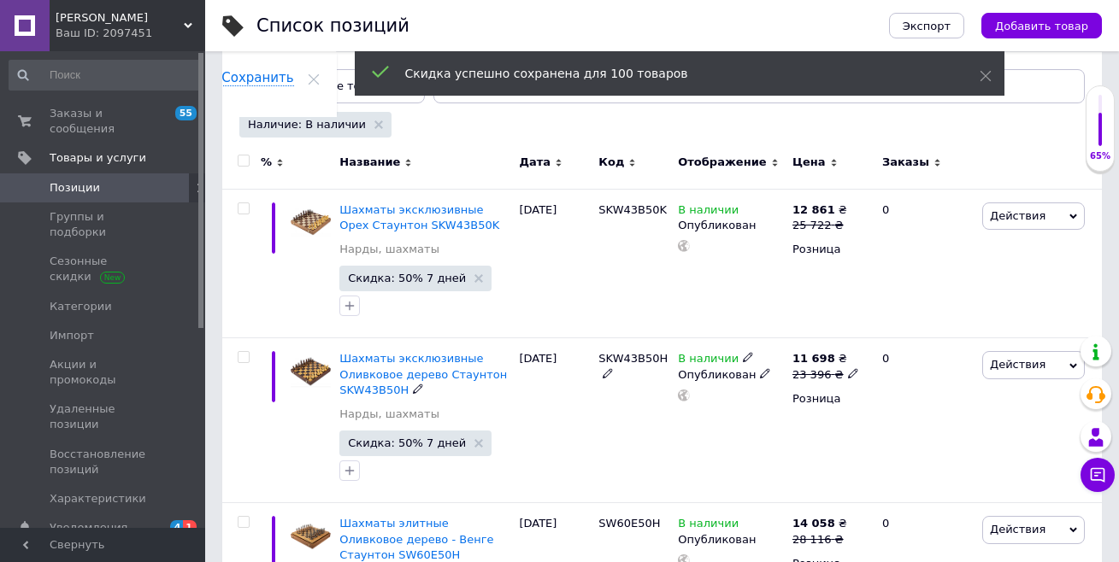
checkbox input "false"
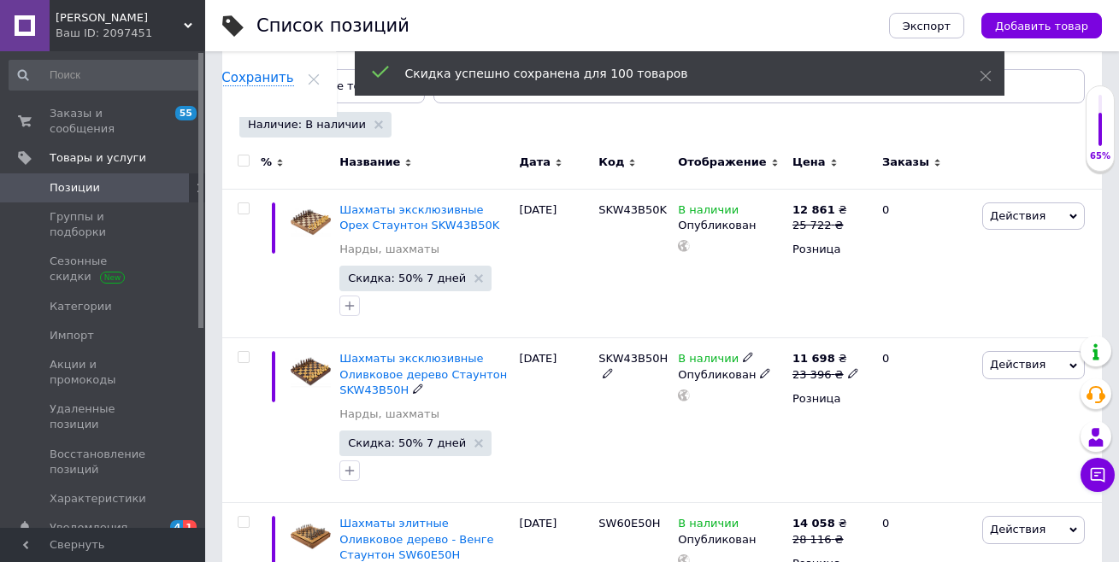
checkbox input "false"
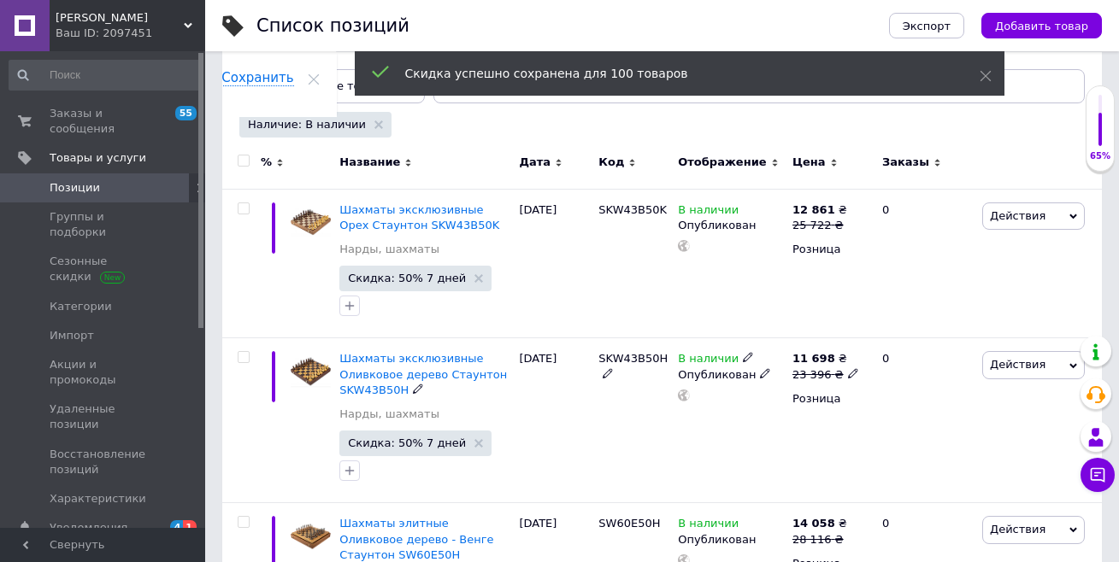
checkbox input "false"
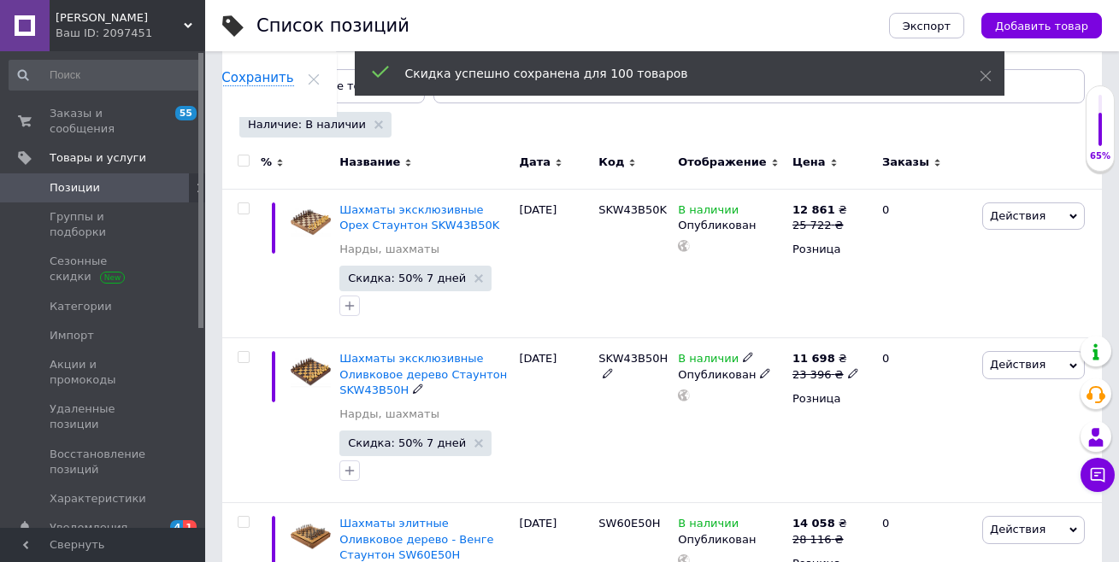
checkbox input "false"
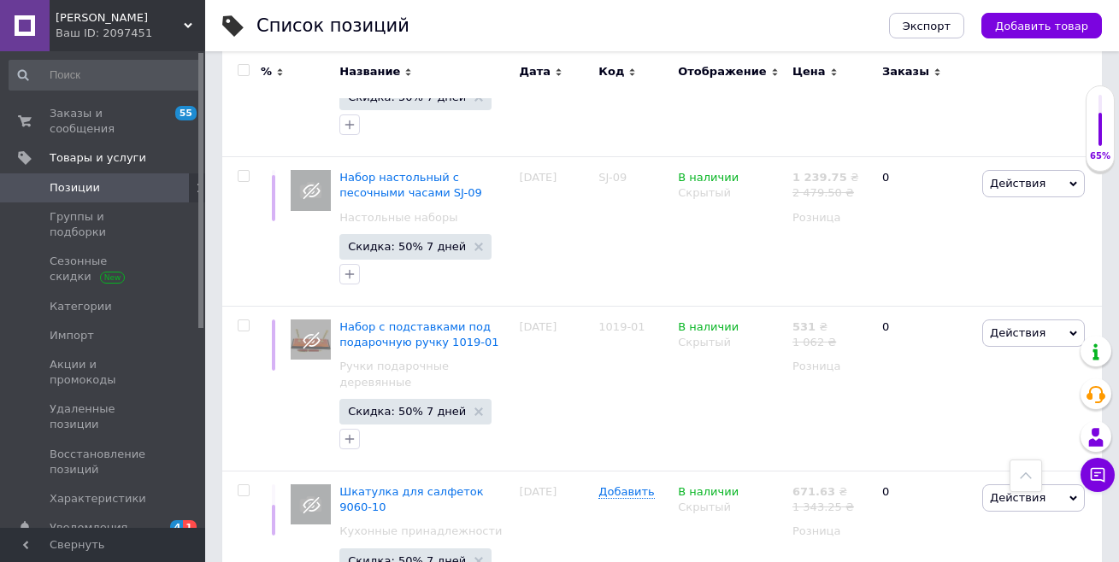
scroll to position [14695, 0]
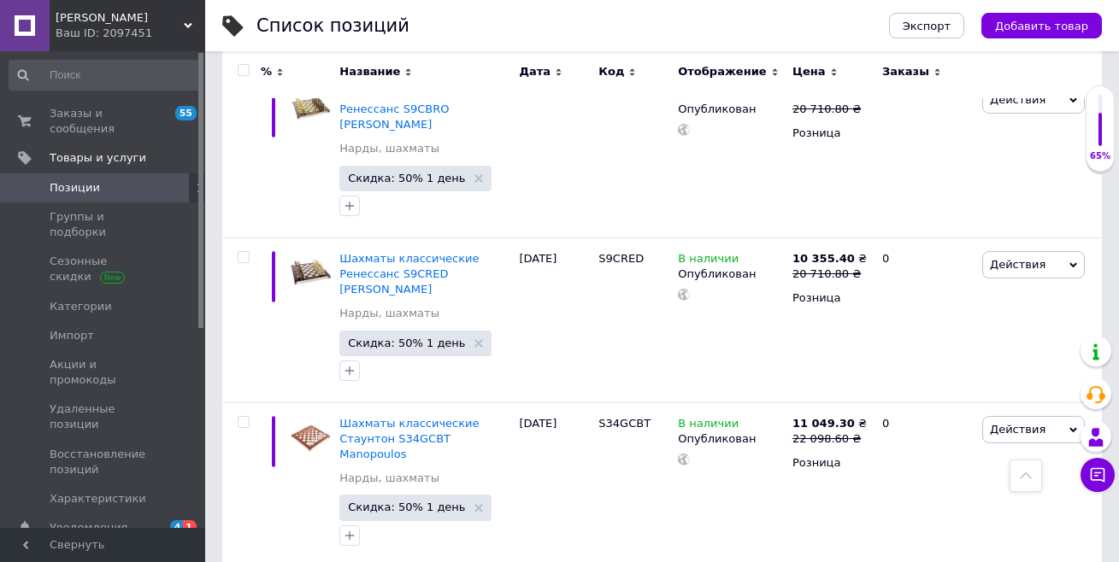
click at [244, 69] on input "checkbox" at bounding box center [243, 70] width 11 height 11
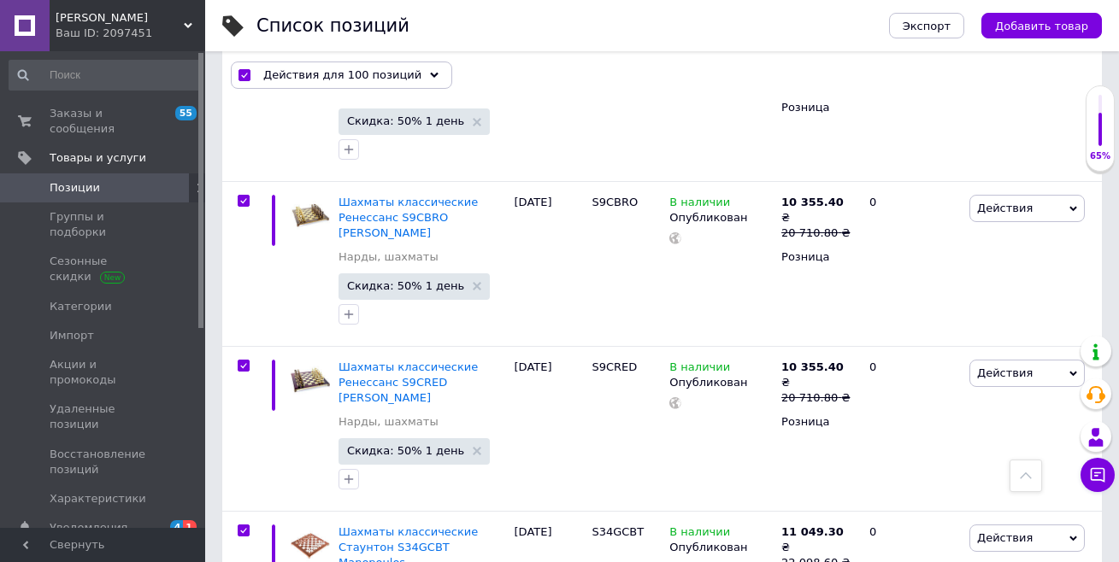
scroll to position [14756, 0]
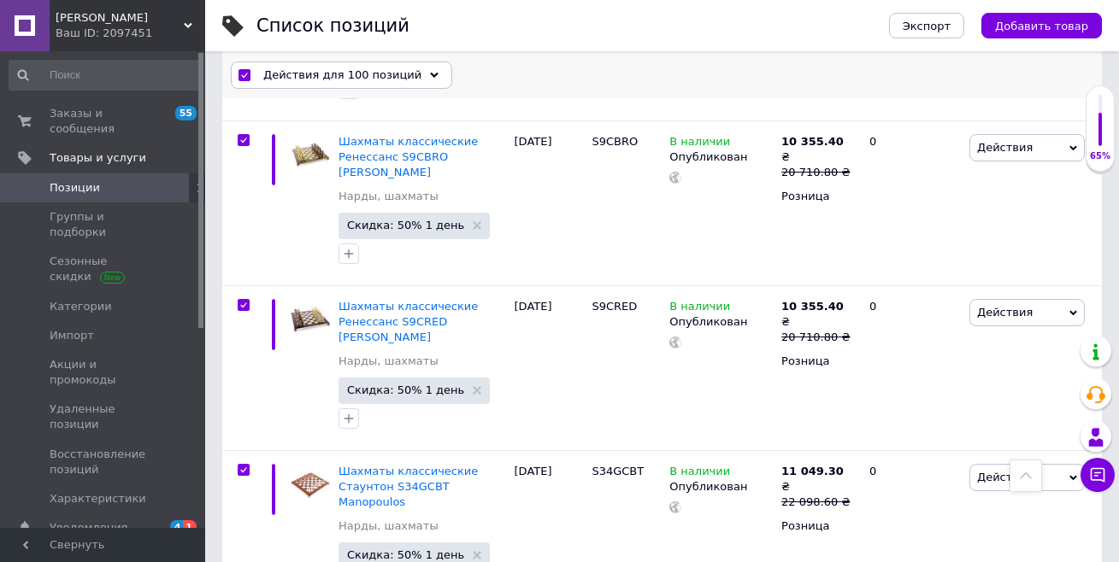
click at [284, 80] on span "Действия для 100 позиций" at bounding box center [342, 75] width 158 height 15
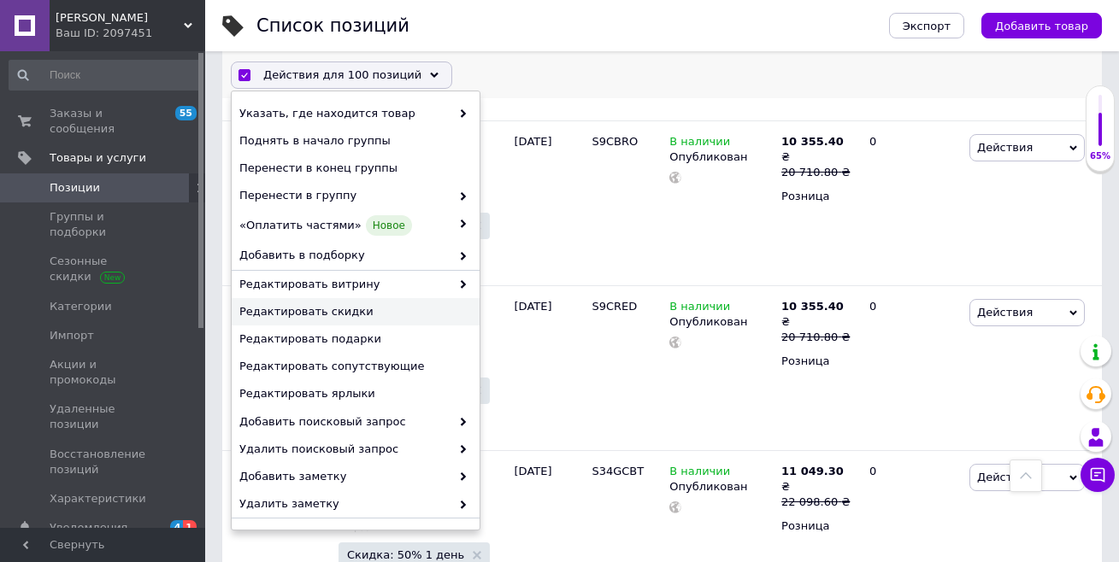
click at [333, 315] on span "Редактировать скидки" at bounding box center [353, 311] width 228 height 15
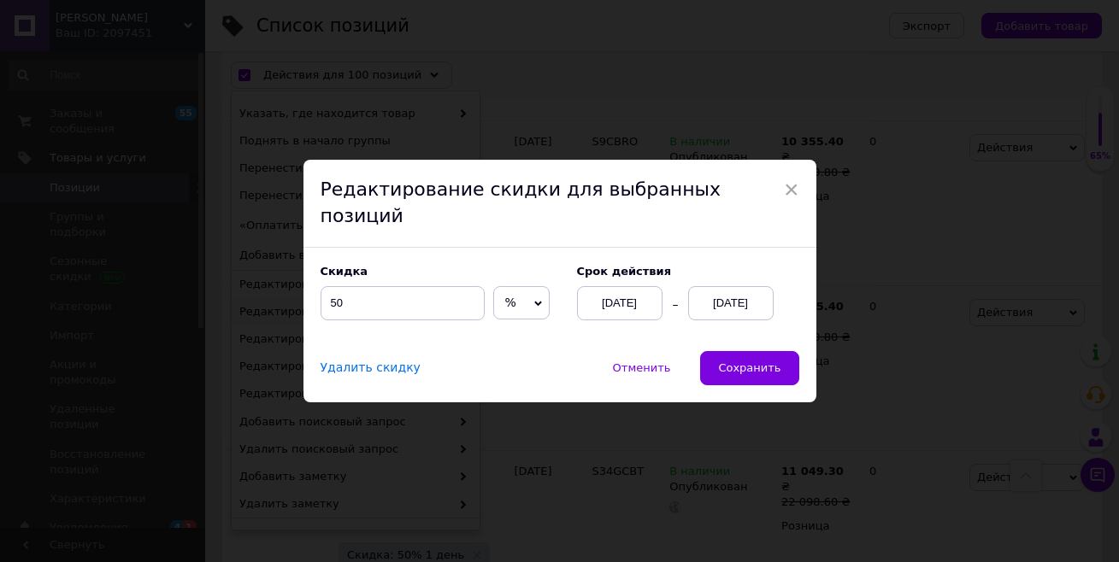
scroll to position [14711, 0]
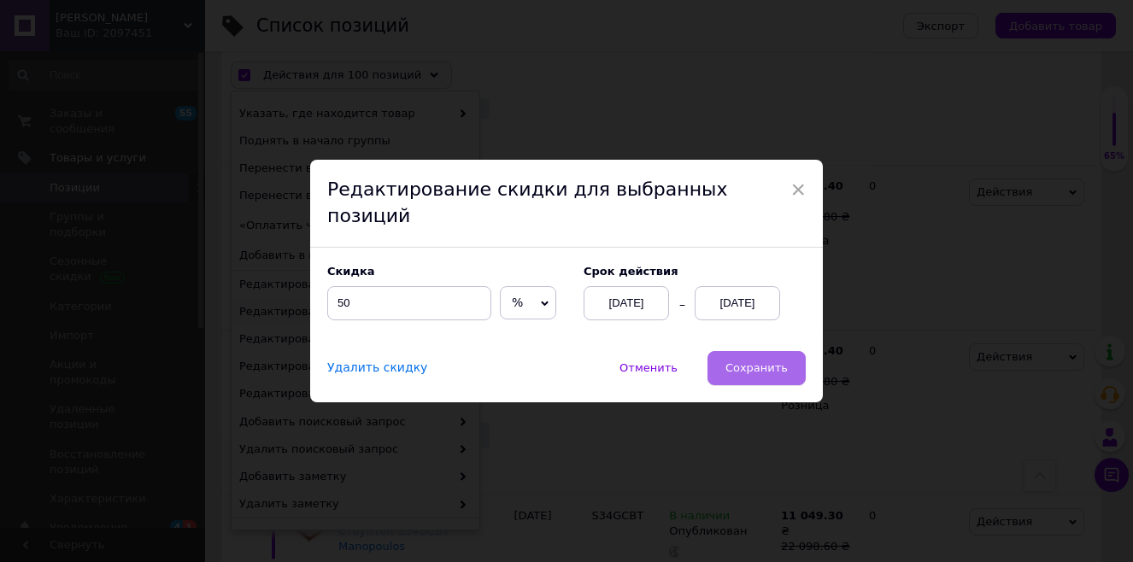
click at [756, 362] on span "Сохранить" at bounding box center [757, 368] width 62 height 13
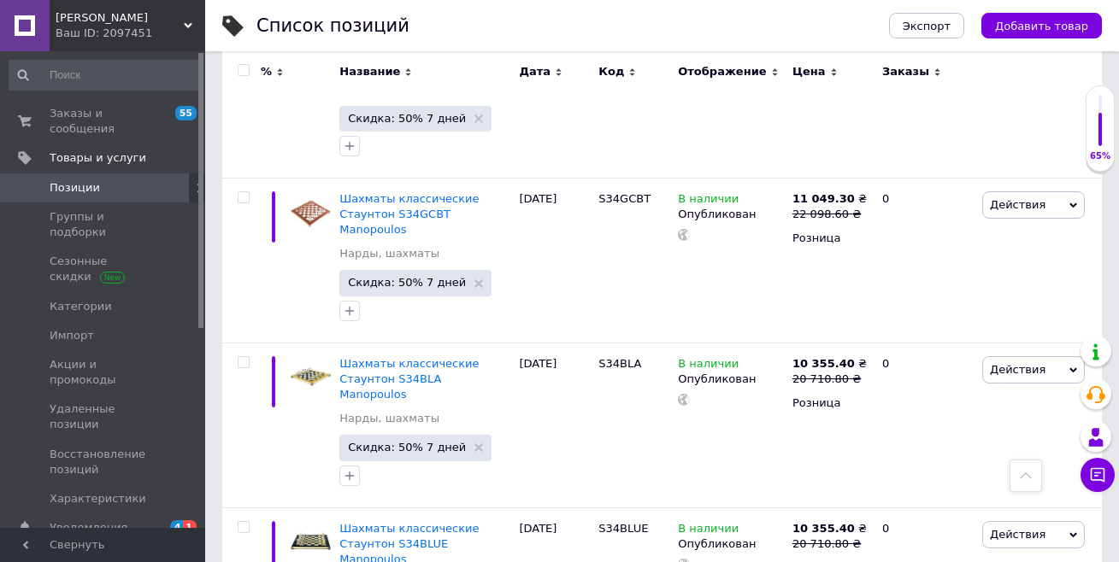
scroll to position [14926, 0]
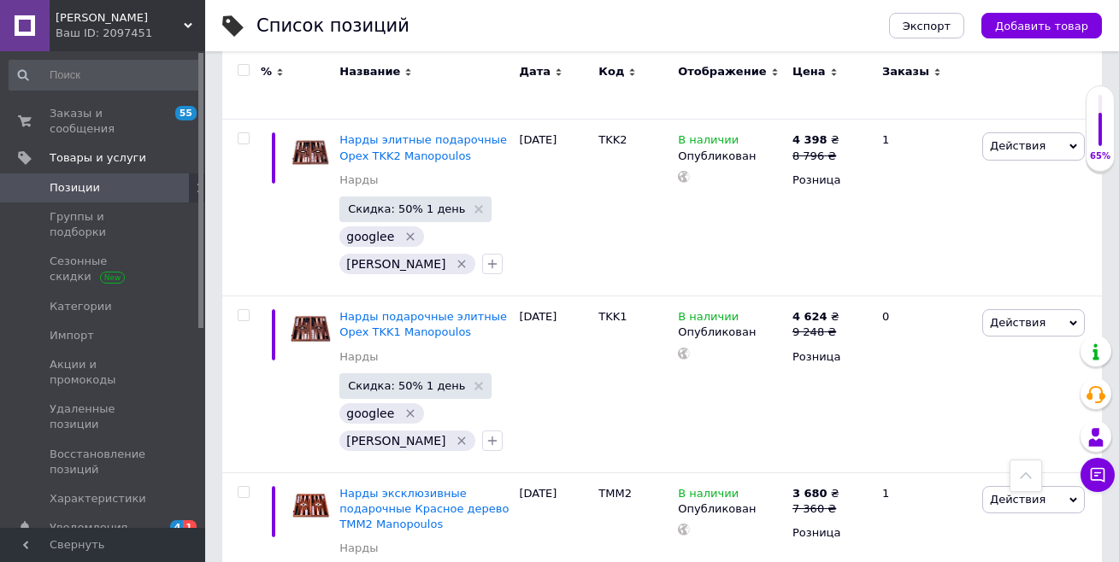
click at [240, 68] on input "checkbox" at bounding box center [243, 70] width 11 height 11
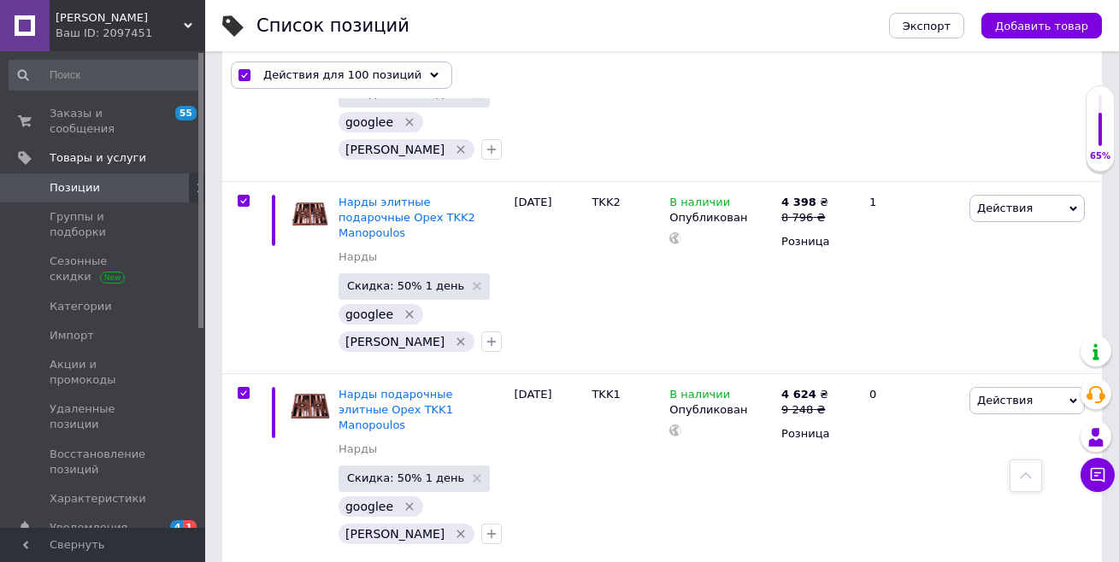
scroll to position [15034, 0]
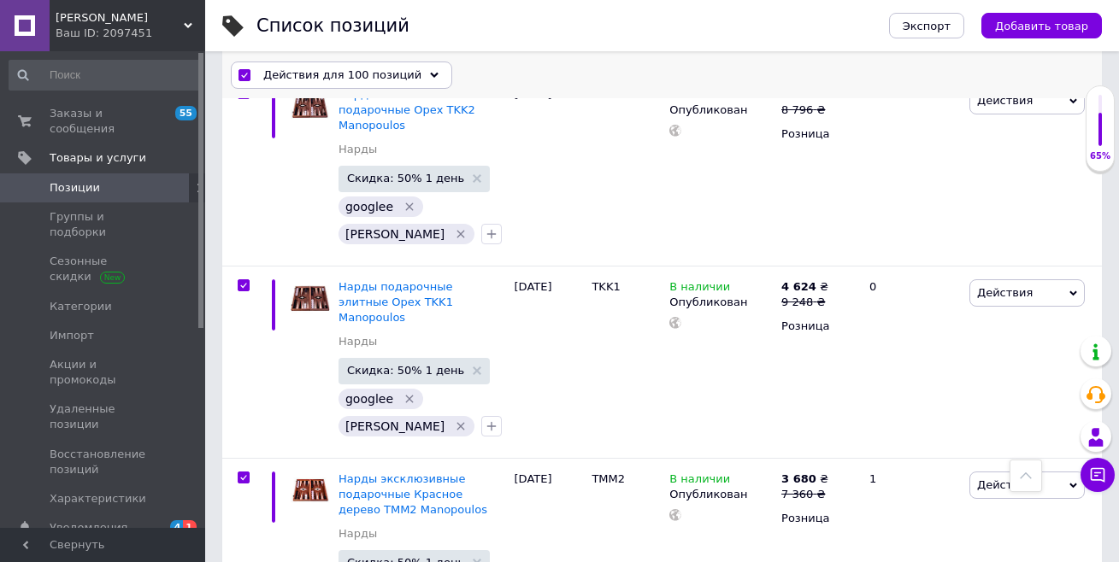
click at [293, 77] on span "Действия для 100 позиций" at bounding box center [342, 75] width 158 height 15
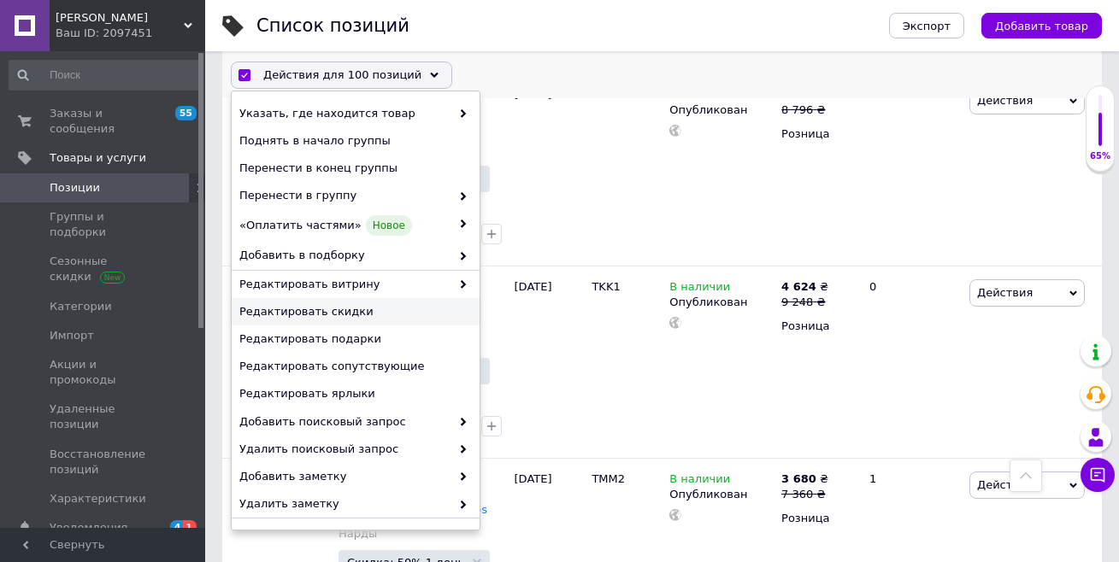
click at [301, 315] on span "Редактировать скидки" at bounding box center [353, 311] width 228 height 15
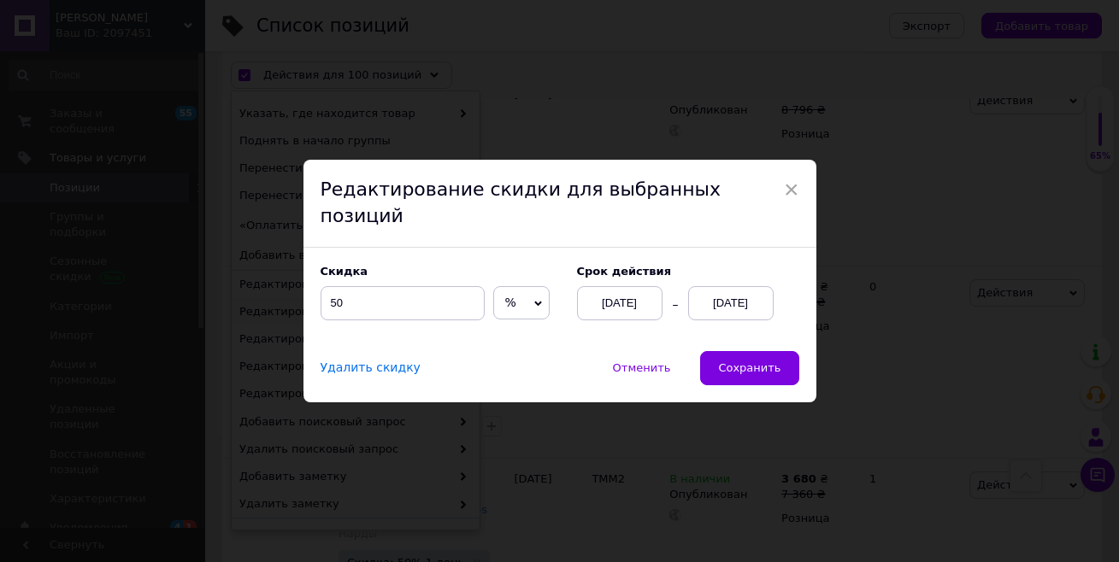
scroll to position [14989, 0]
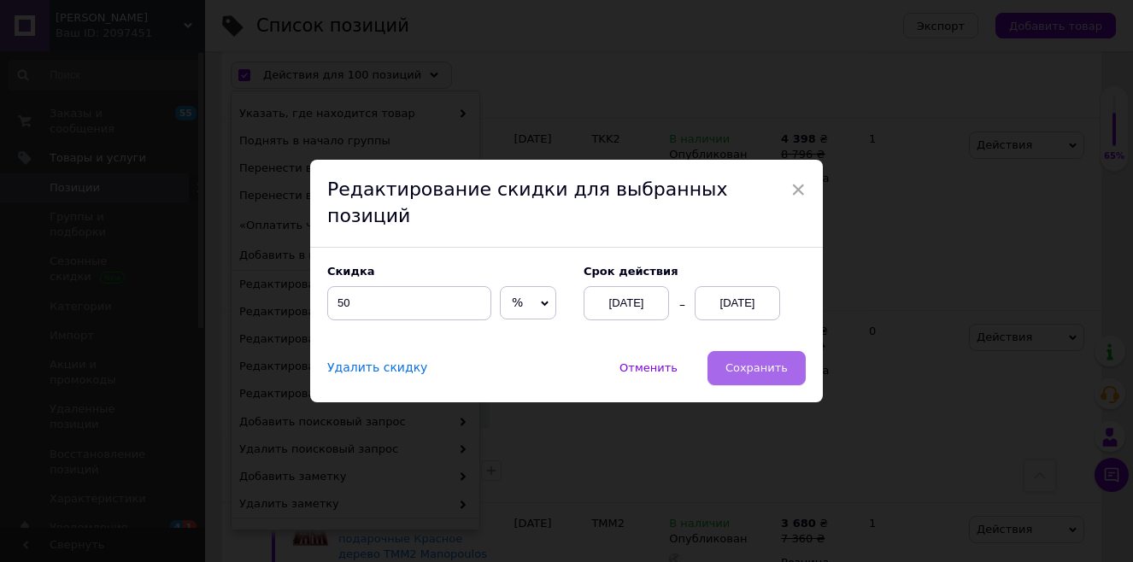
click at [765, 362] on span "Сохранить" at bounding box center [757, 368] width 62 height 13
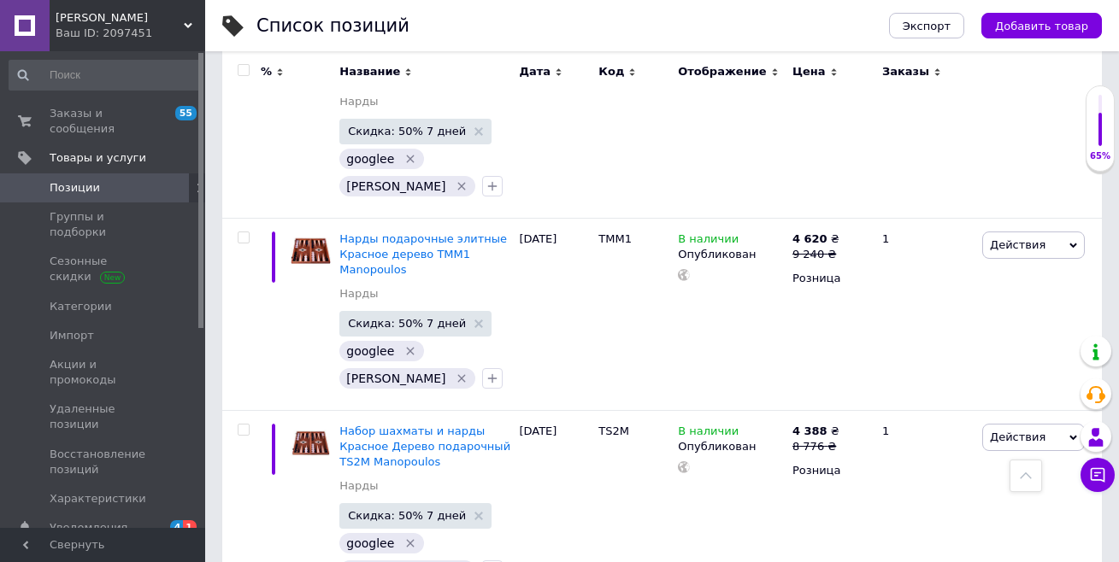
scroll to position [16265, 0]
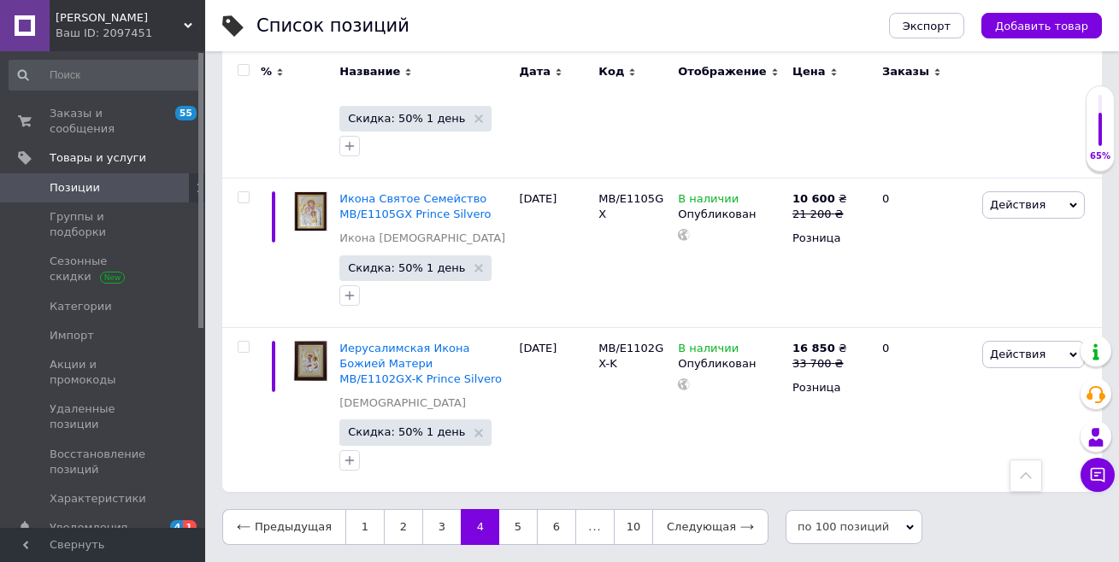
scroll to position [15480, 0]
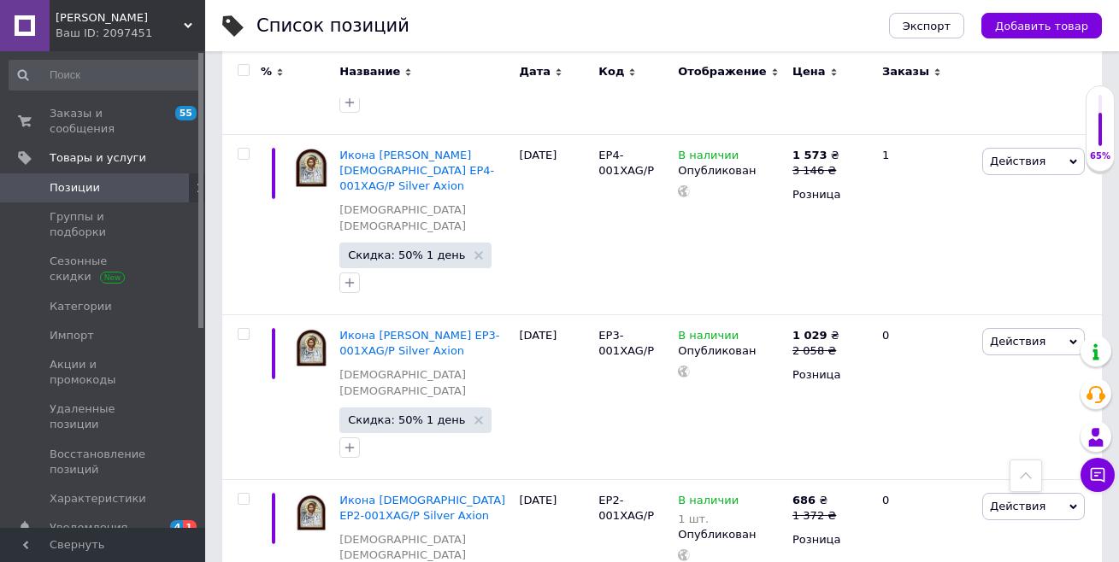
click at [243, 73] on input "checkbox" at bounding box center [243, 70] width 11 height 11
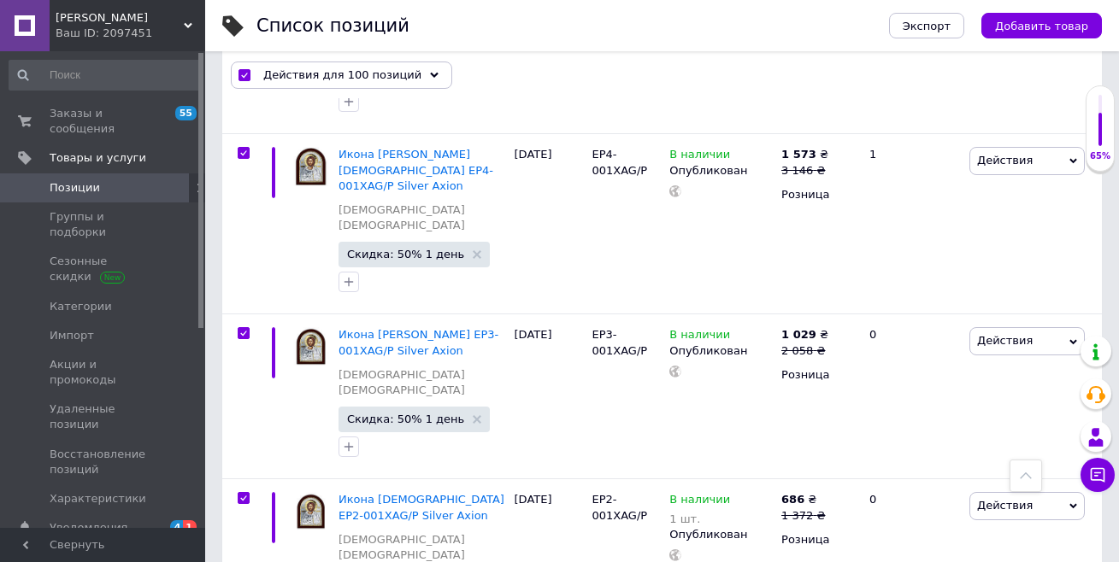
scroll to position [15572, 0]
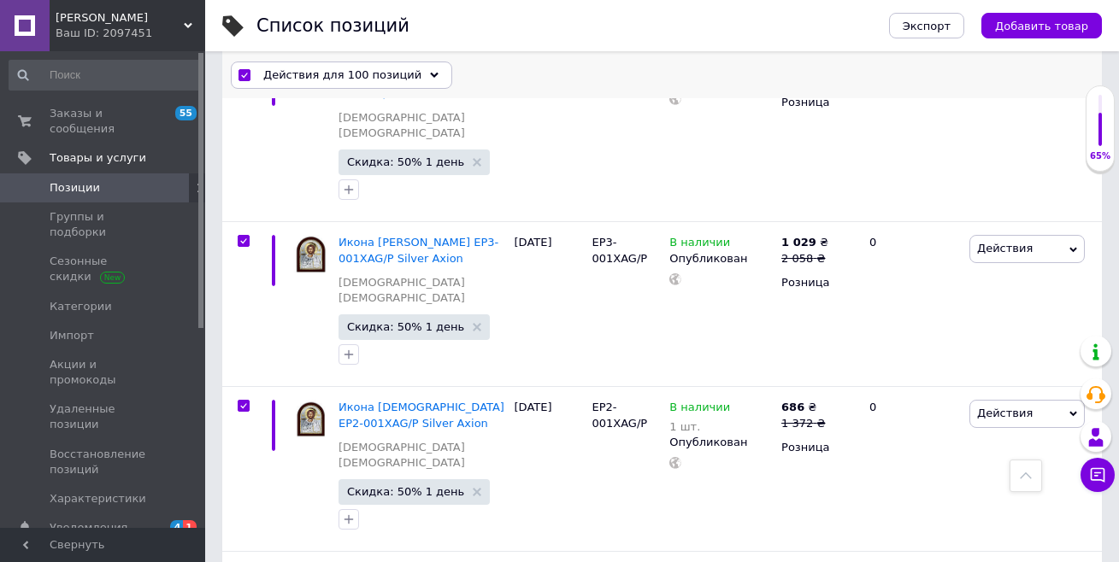
click at [282, 79] on span "Действия для 100 позиций" at bounding box center [342, 75] width 158 height 15
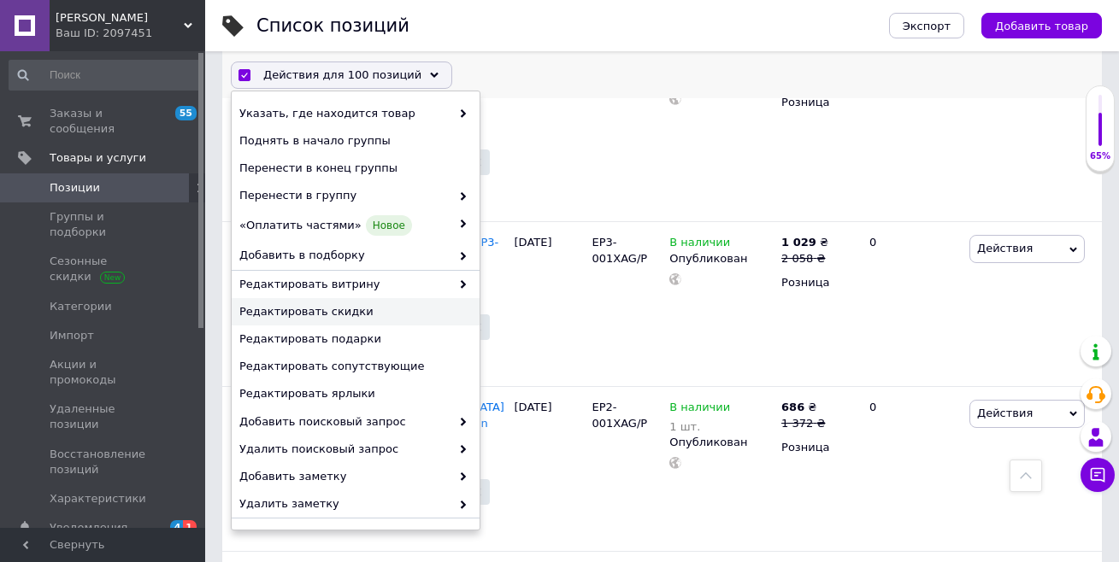
click at [344, 310] on span "Редактировать скидки" at bounding box center [353, 311] width 228 height 15
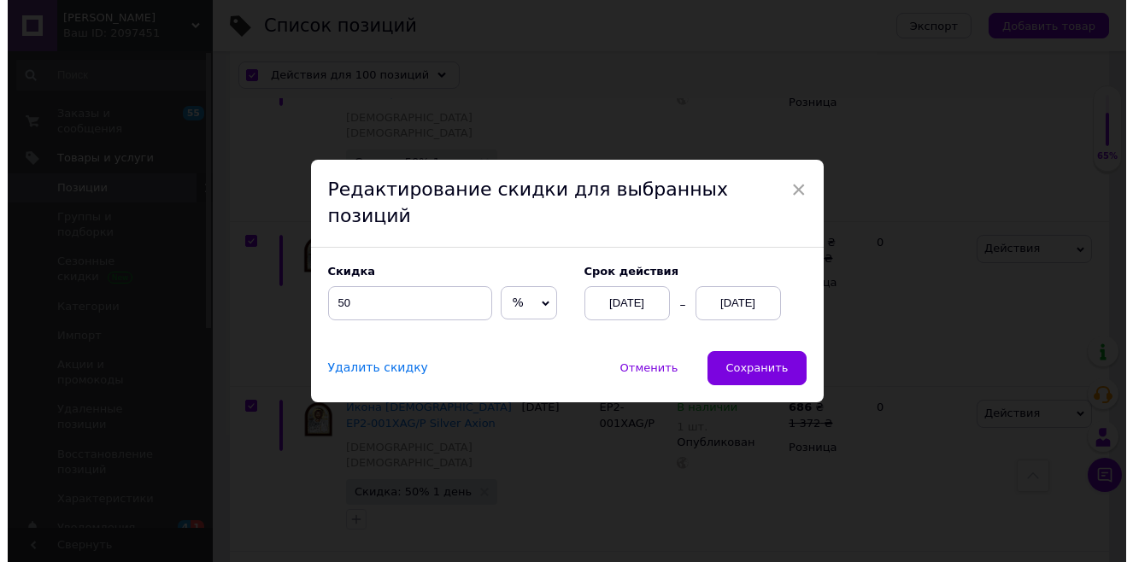
scroll to position [15528, 0]
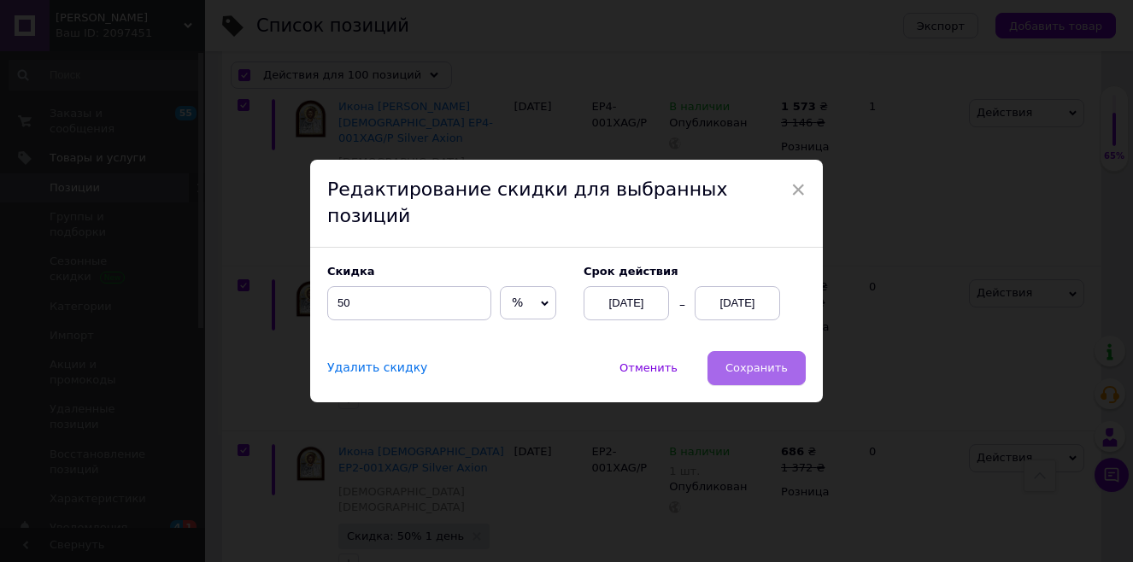
click at [766, 362] on span "Сохранить" at bounding box center [757, 368] width 62 height 13
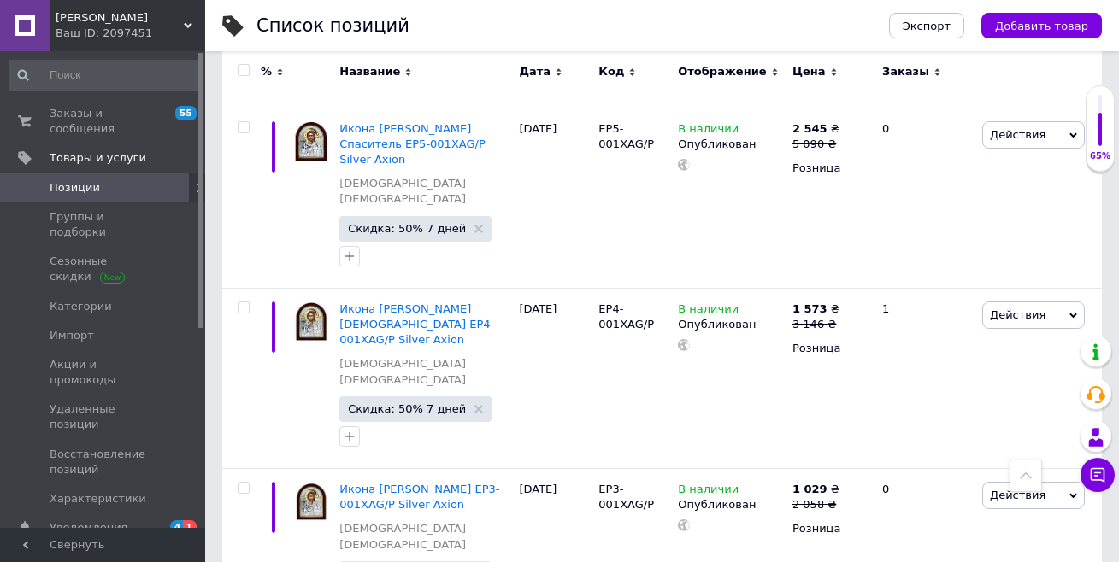
scroll to position [15480, 0]
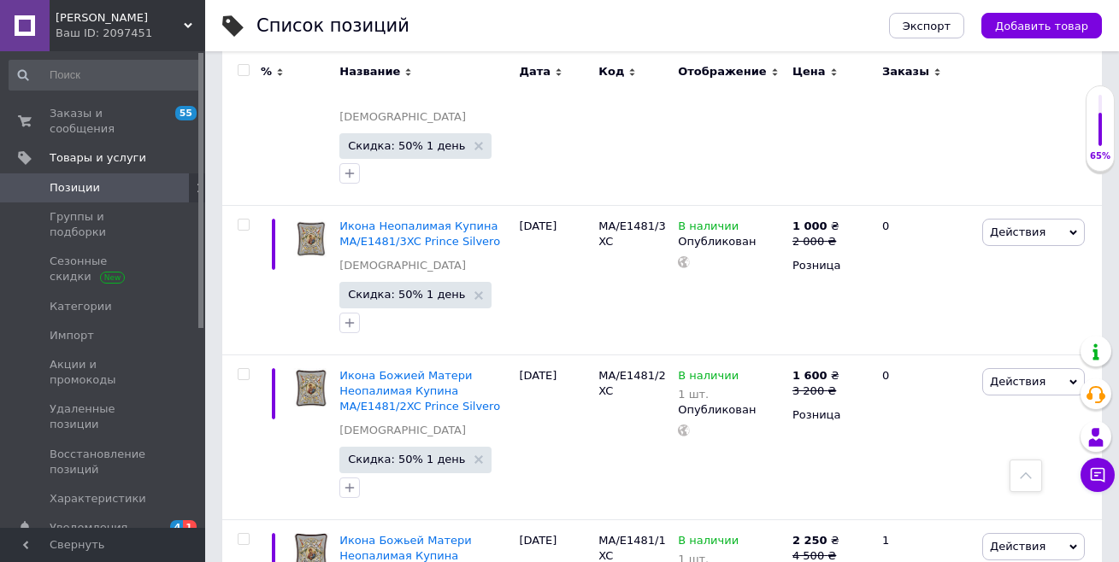
scroll to position [15449, 0]
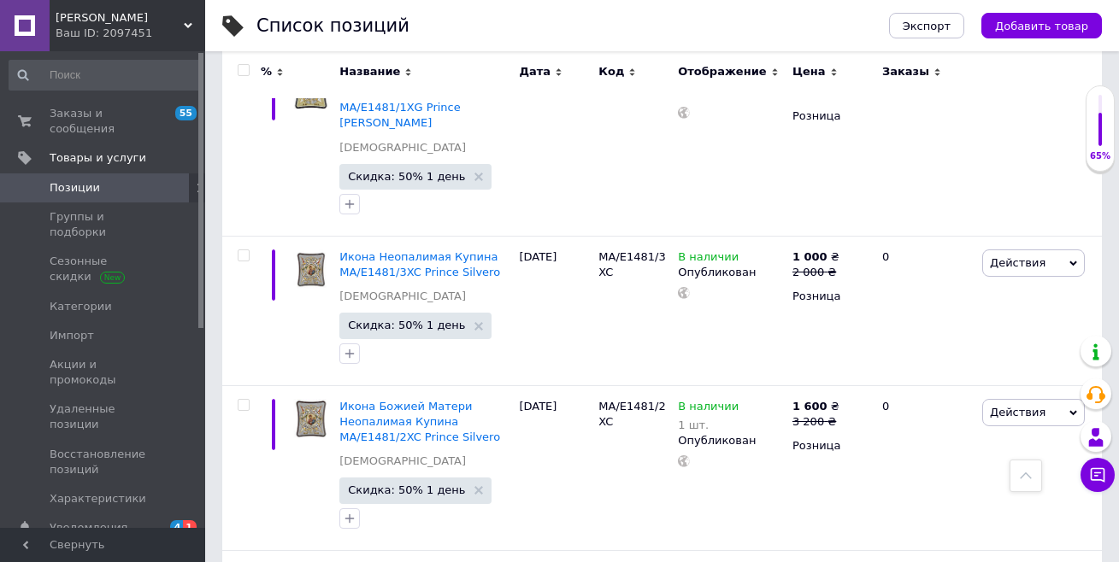
click at [242, 69] on input "checkbox" at bounding box center [243, 70] width 11 height 11
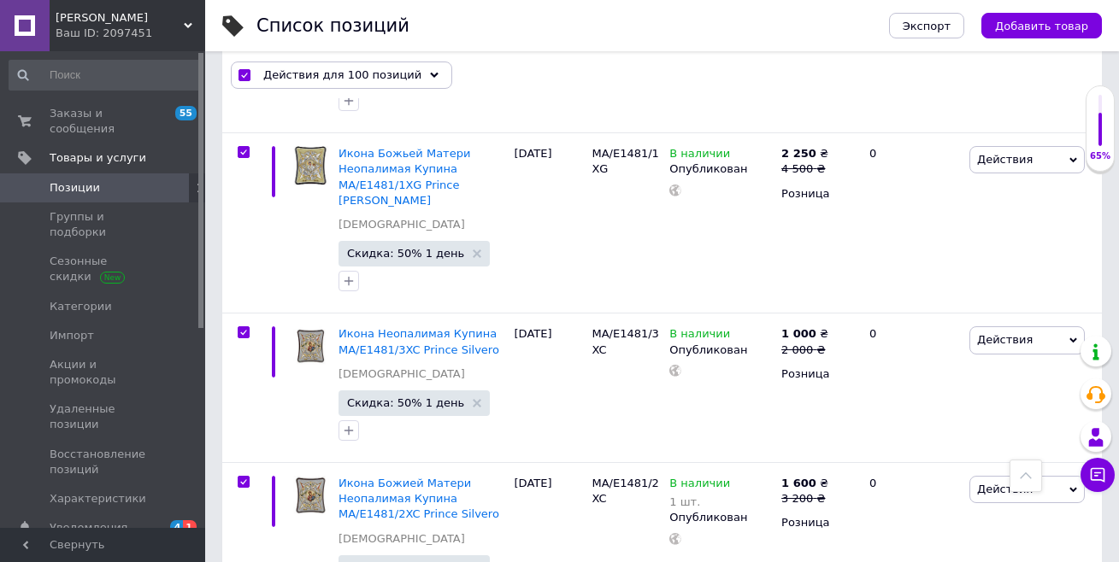
scroll to position [15572, 0]
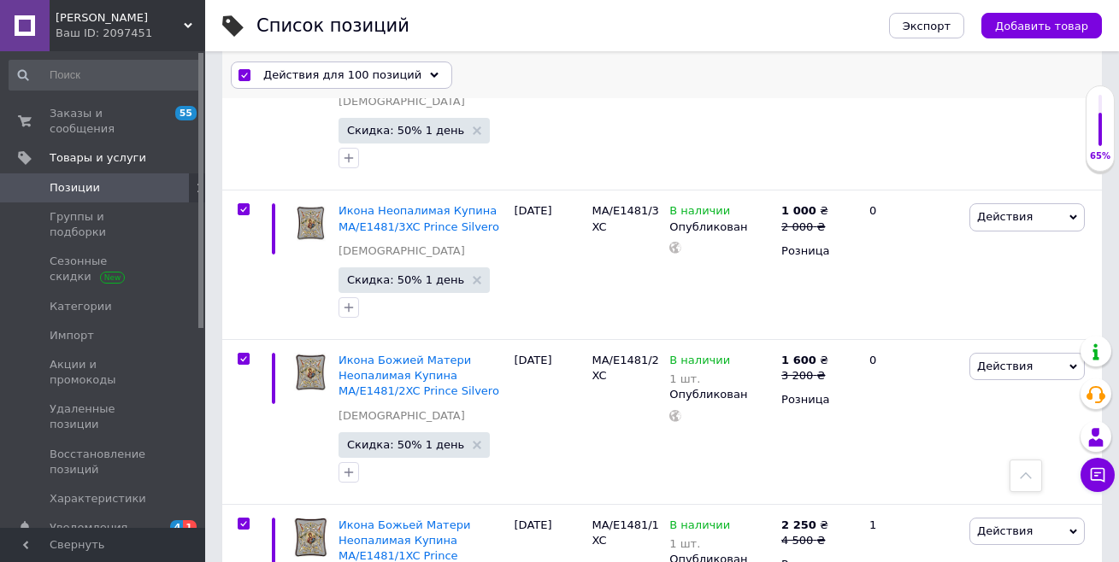
click at [281, 75] on span "Действия для 100 позиций" at bounding box center [342, 75] width 158 height 15
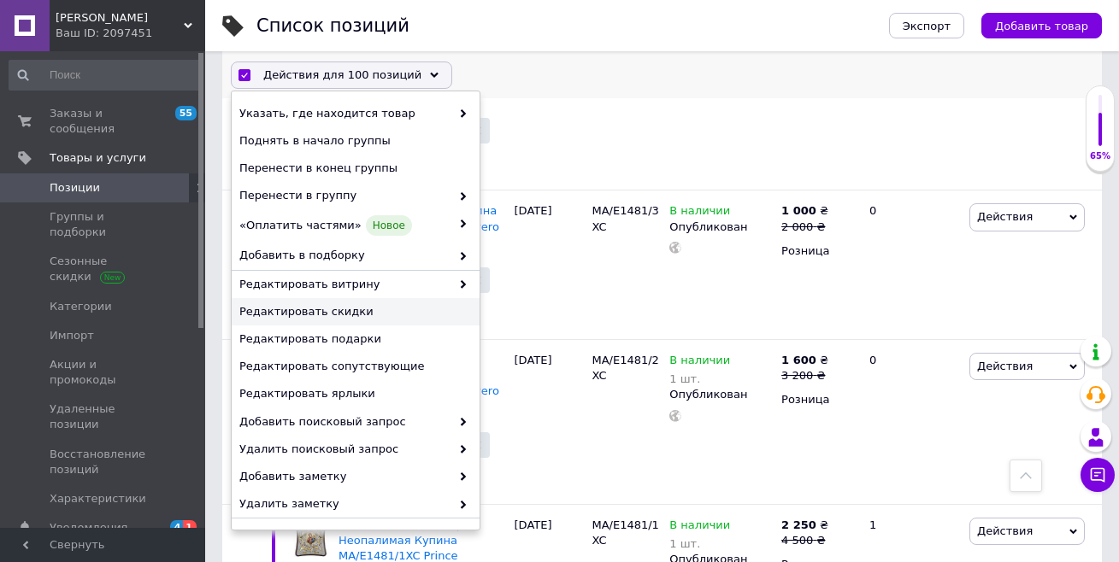
click at [332, 309] on span "Редактировать скидки" at bounding box center [353, 311] width 228 height 15
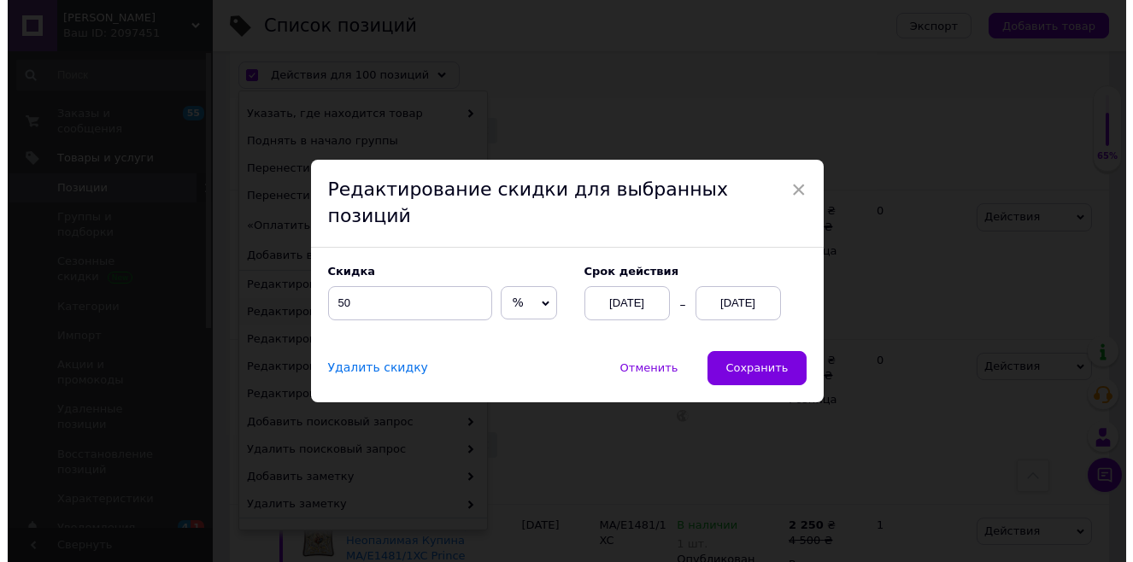
scroll to position [15528, 0]
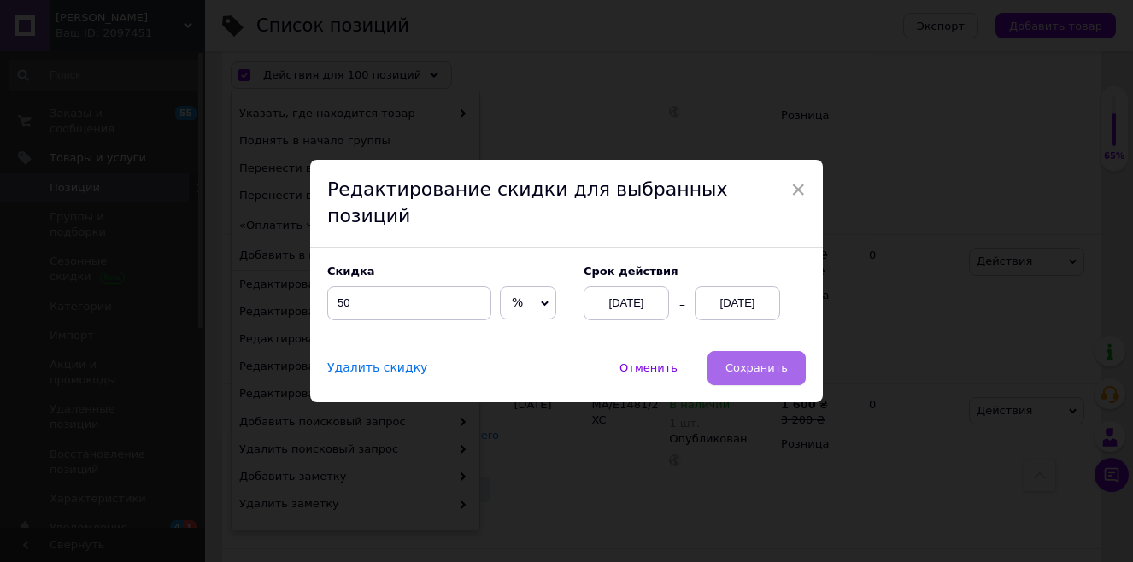
click at [750, 362] on span "Сохранить" at bounding box center [757, 368] width 62 height 13
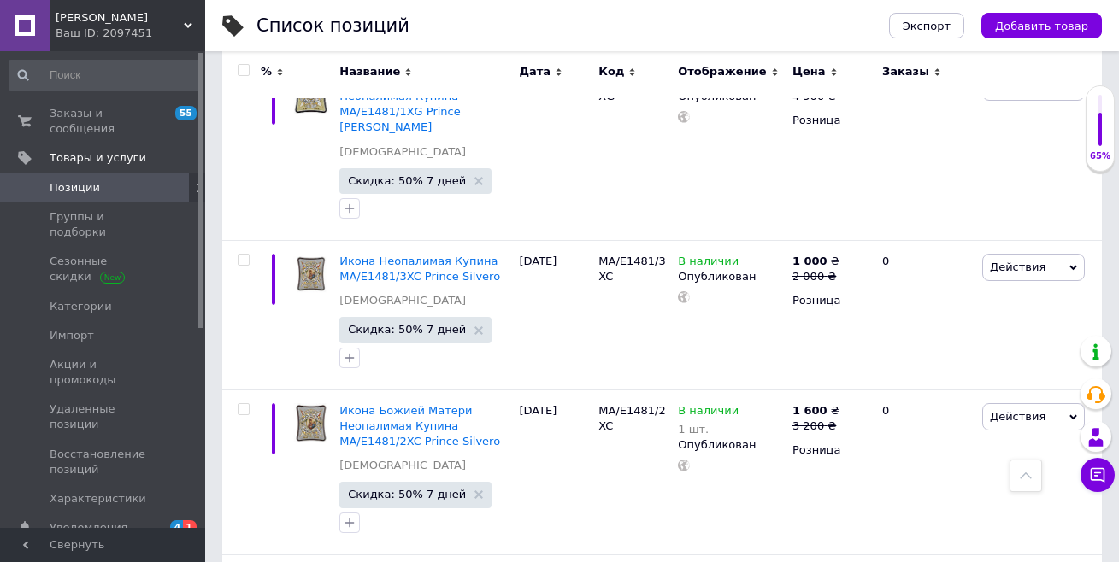
scroll to position [15449, 0]
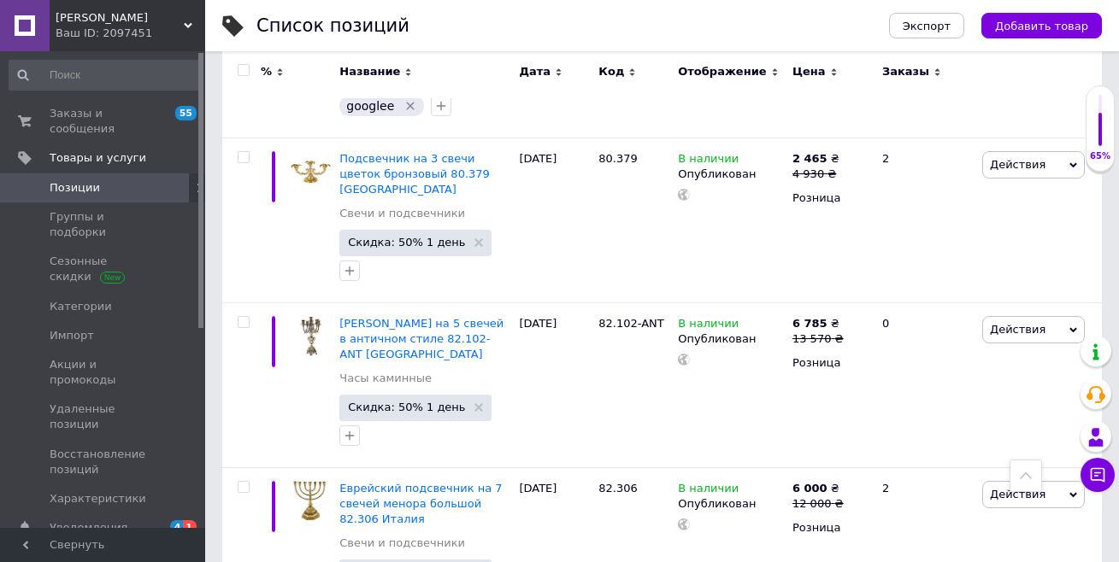
click at [243, 74] on input "checkbox" at bounding box center [243, 70] width 11 height 11
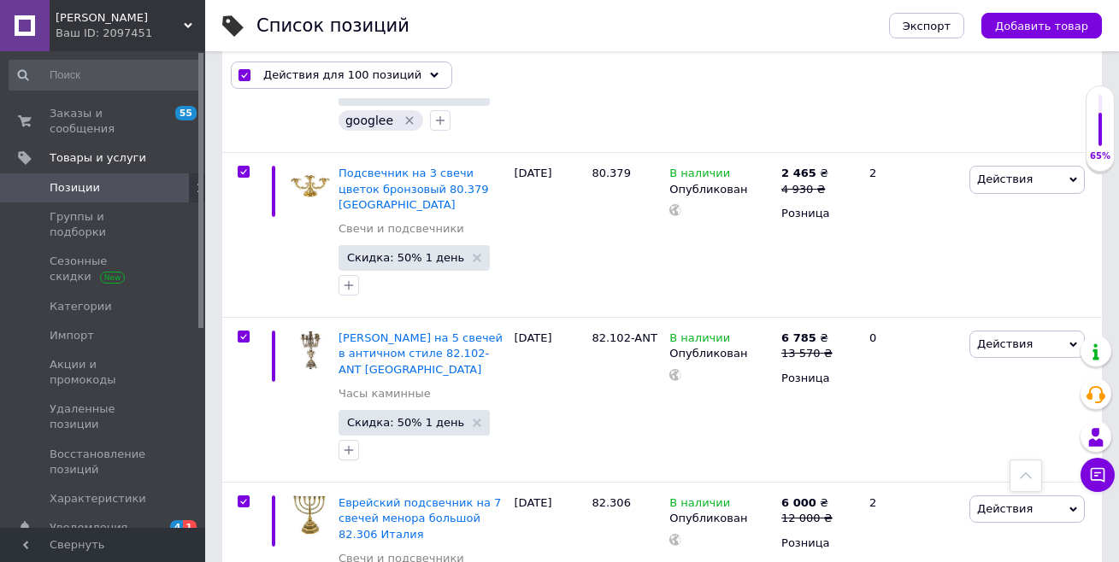
scroll to position [15541, 0]
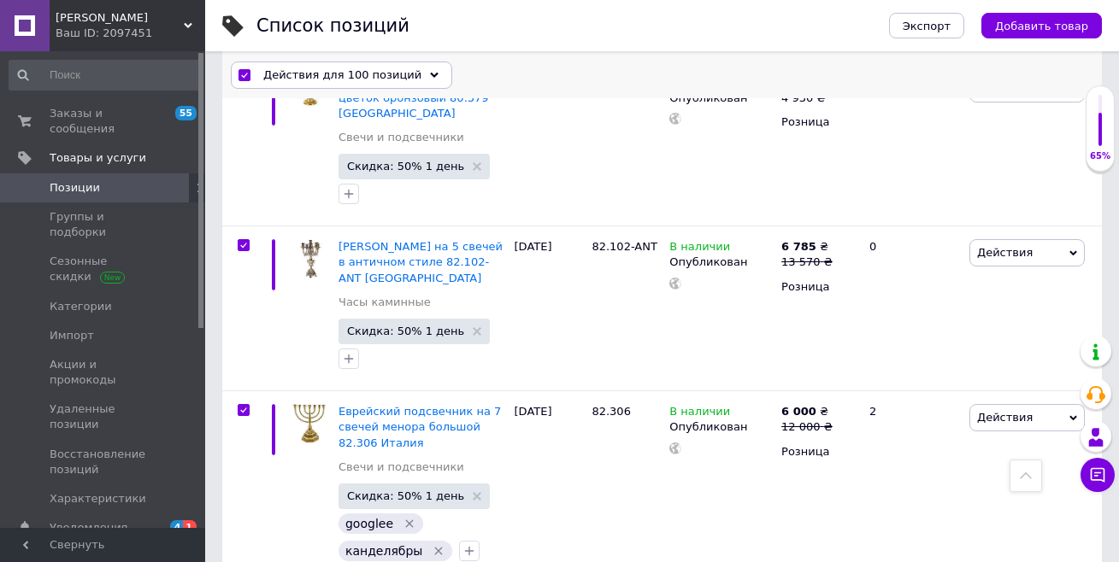
click at [288, 78] on span "Действия для 100 позиций" at bounding box center [342, 75] width 158 height 15
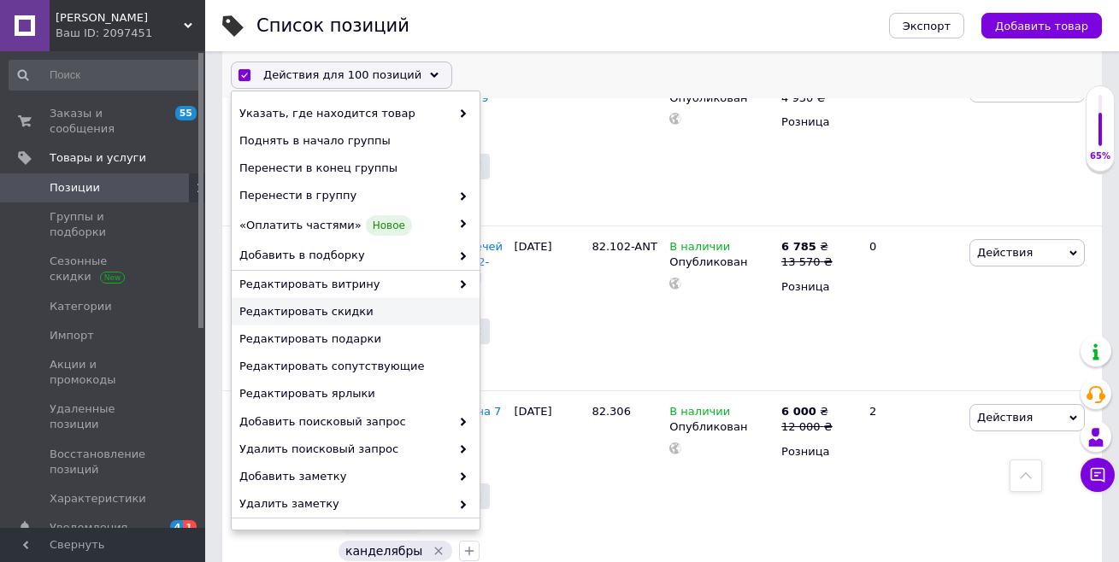
click at [305, 313] on span "Редактировать скидки" at bounding box center [353, 311] width 228 height 15
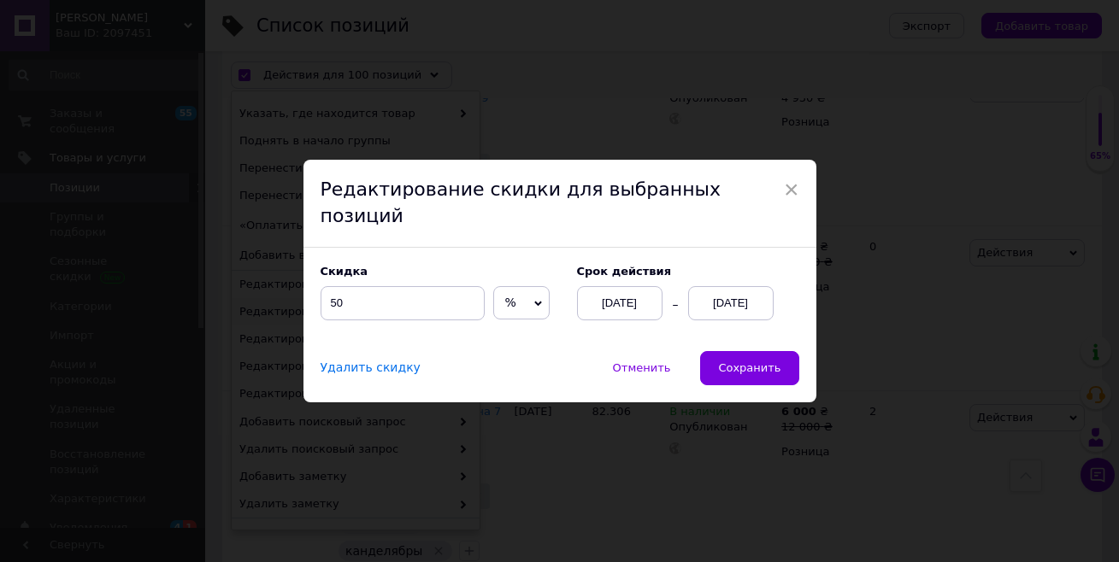
scroll to position [15496, 0]
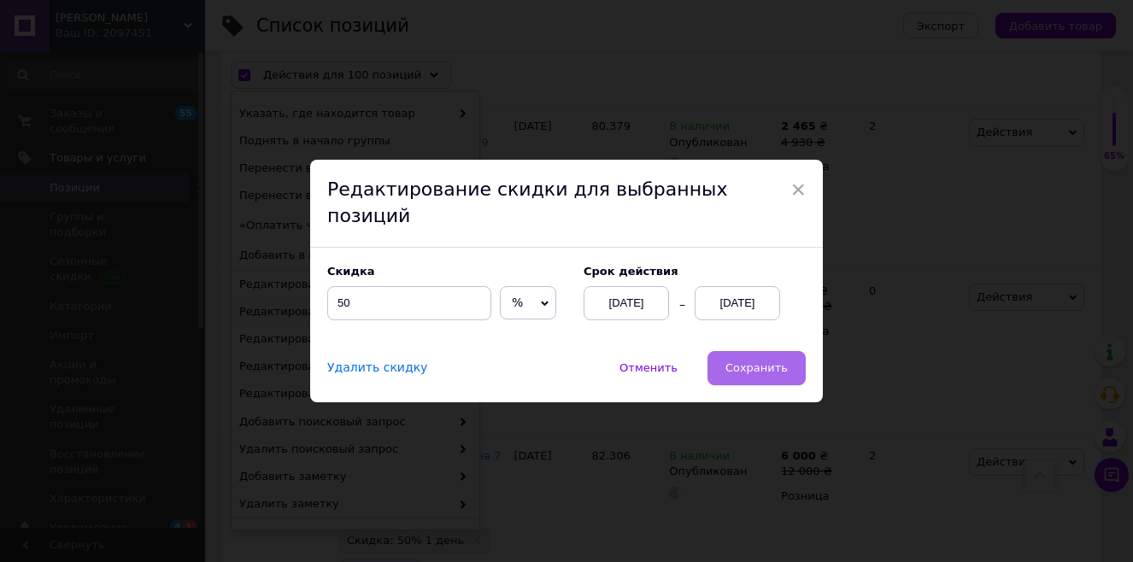
click at [761, 362] on span "Сохранить" at bounding box center [757, 368] width 62 height 13
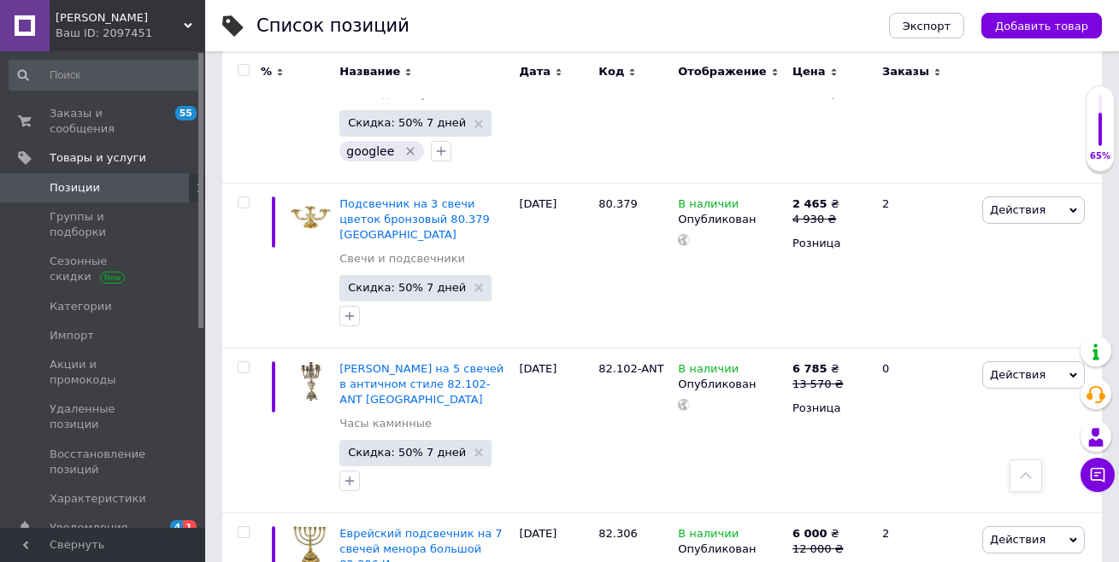
scroll to position [15769, 0]
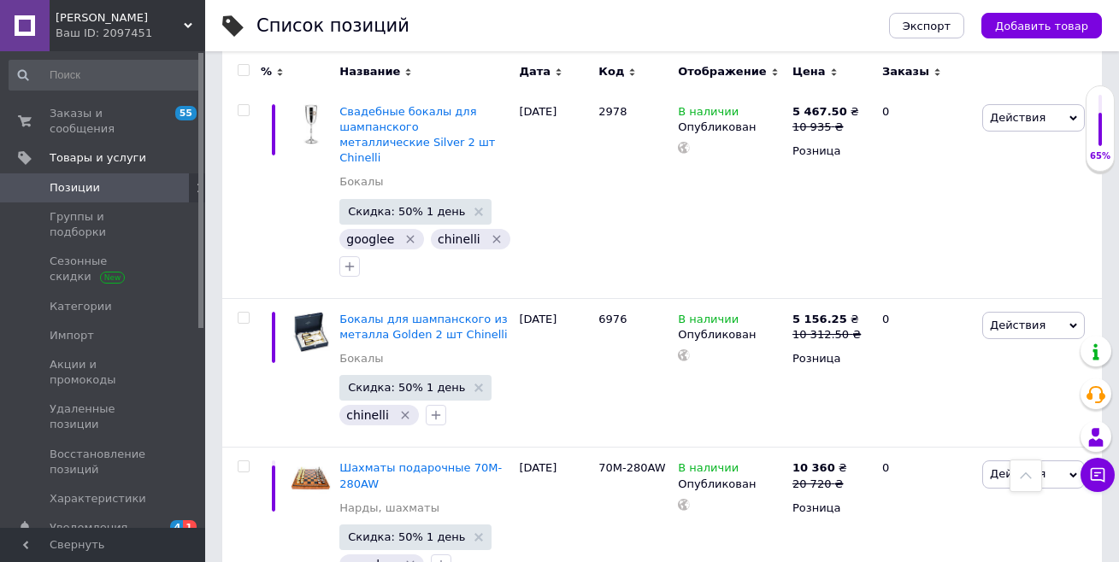
click at [239, 71] on input "checkbox" at bounding box center [243, 70] width 11 height 11
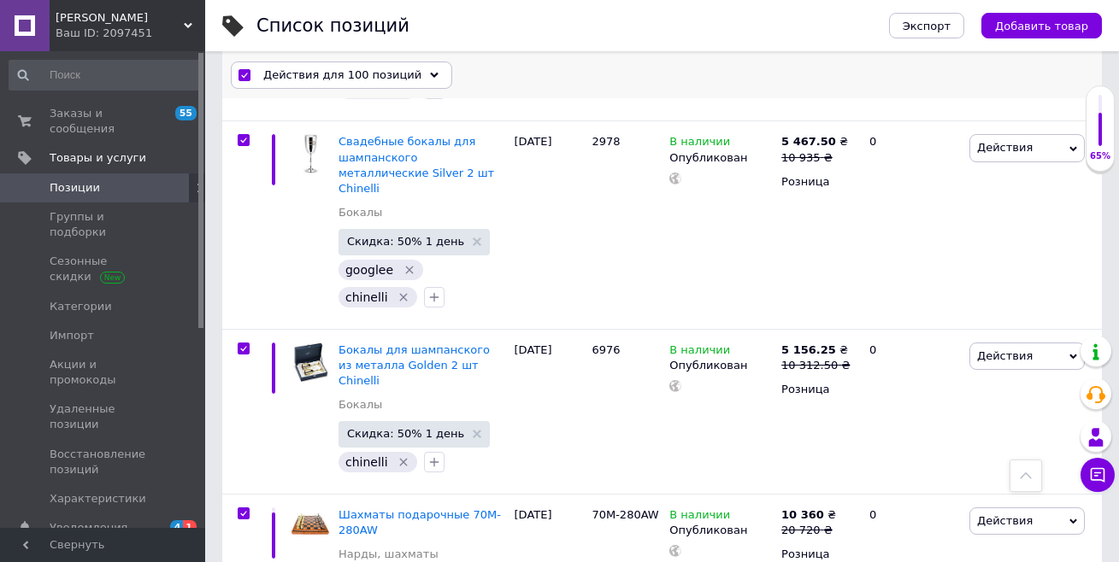
scroll to position [15784, 0]
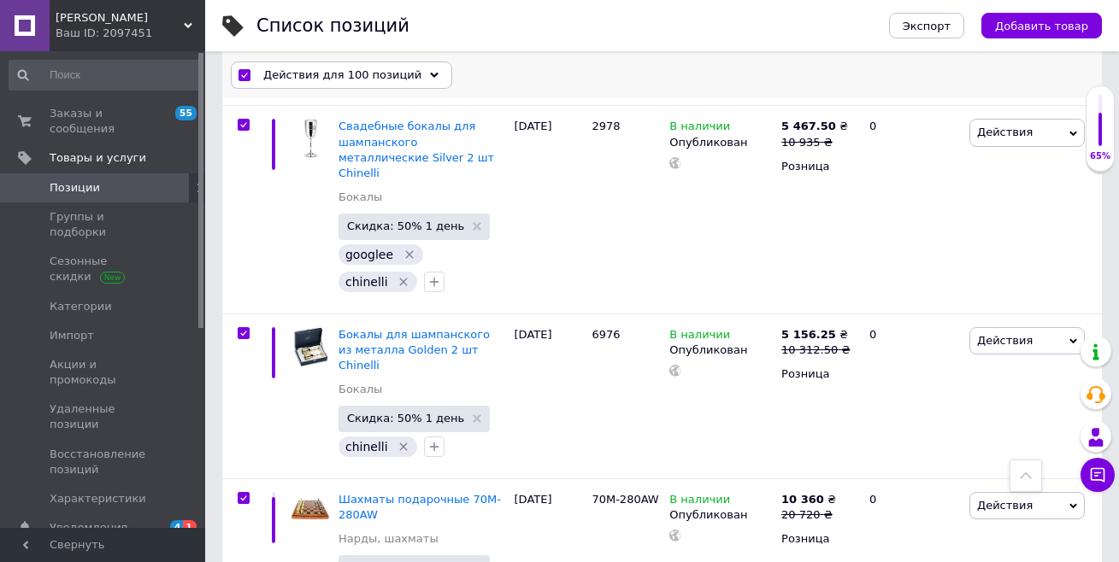
click at [301, 79] on span "Действия для 100 позиций" at bounding box center [342, 75] width 158 height 15
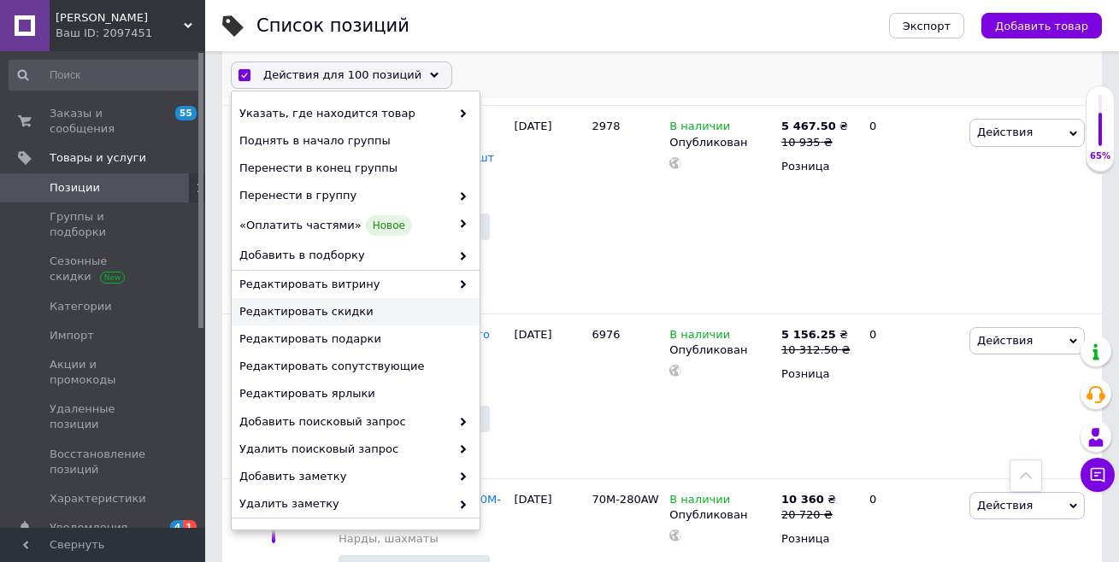
click at [330, 314] on span "Редактировать скидки" at bounding box center [353, 311] width 228 height 15
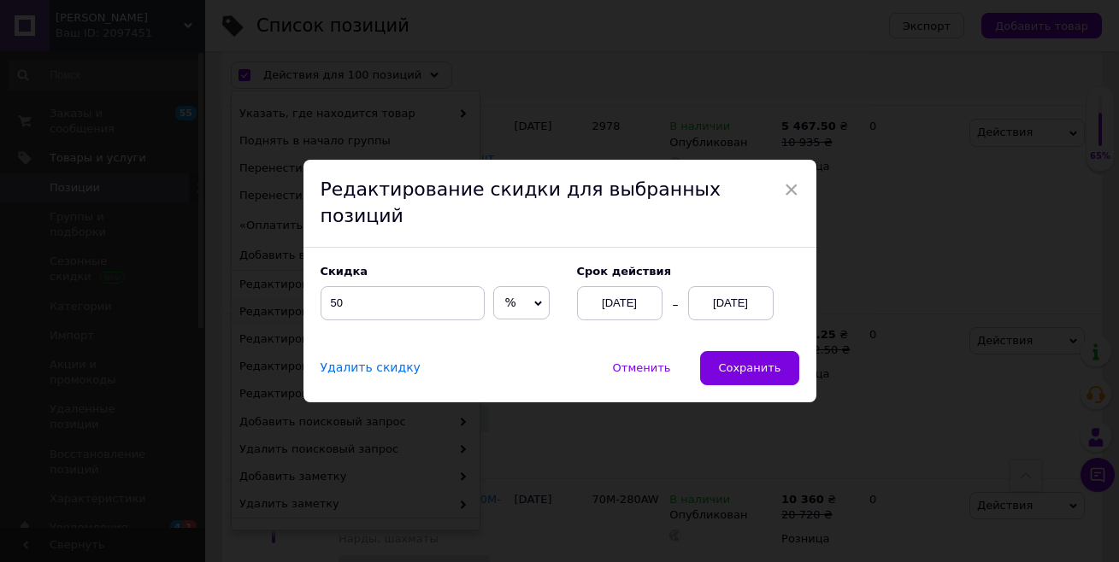
scroll to position [15740, 0]
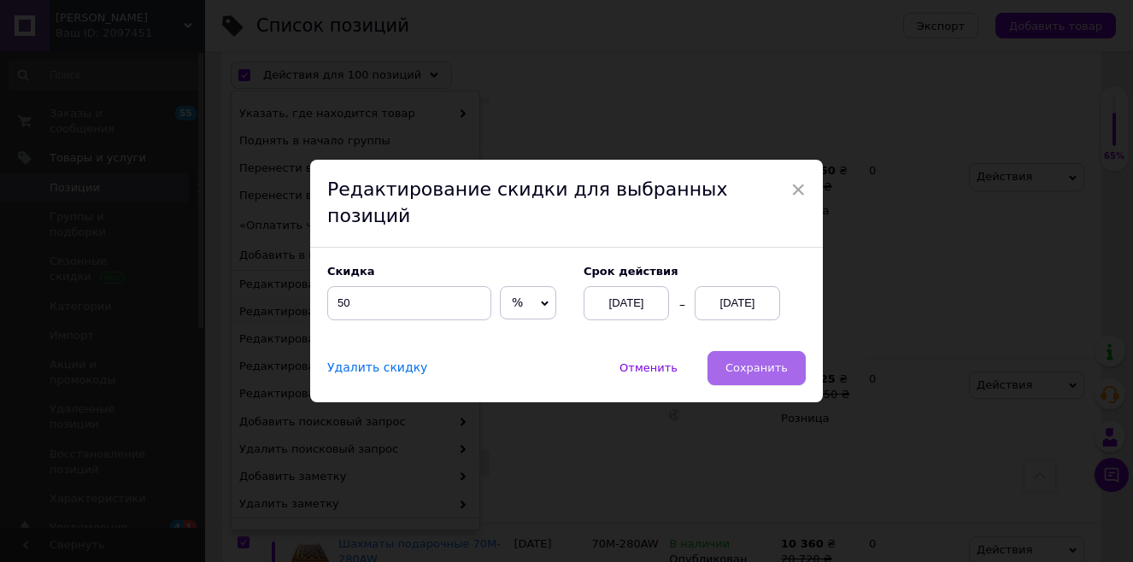
click at [764, 362] on span "Сохранить" at bounding box center [757, 368] width 62 height 13
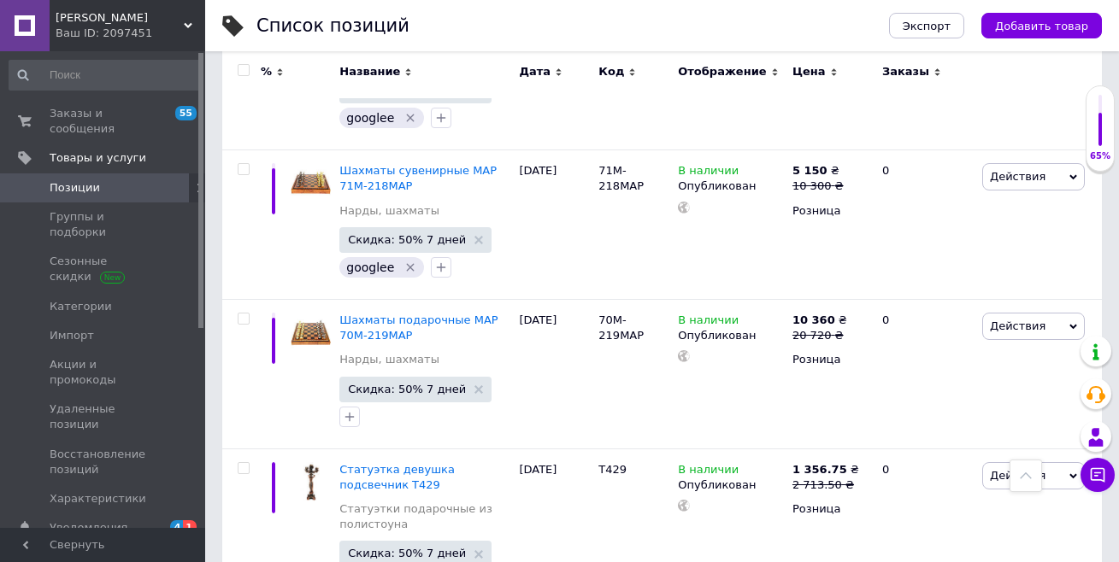
scroll to position [16695, 0]
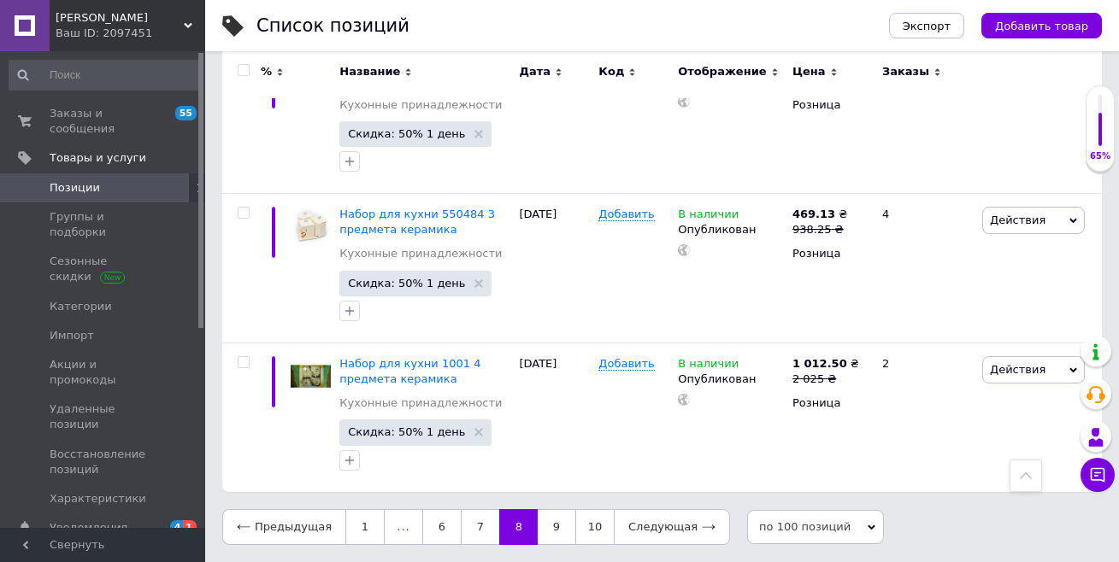
click at [244, 71] on input "checkbox" at bounding box center [243, 70] width 11 height 11
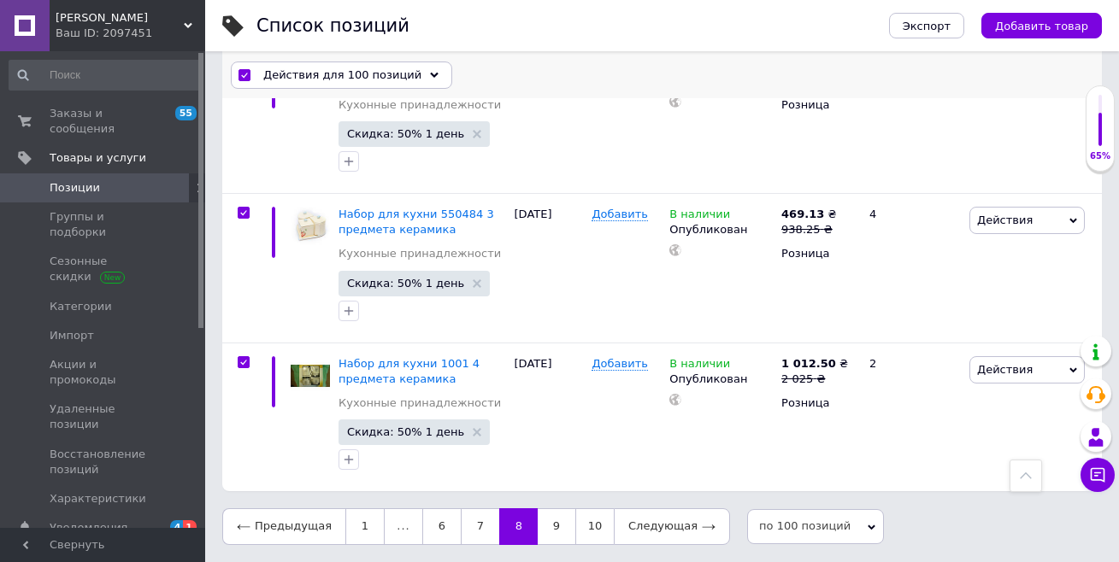
scroll to position [15018, 0]
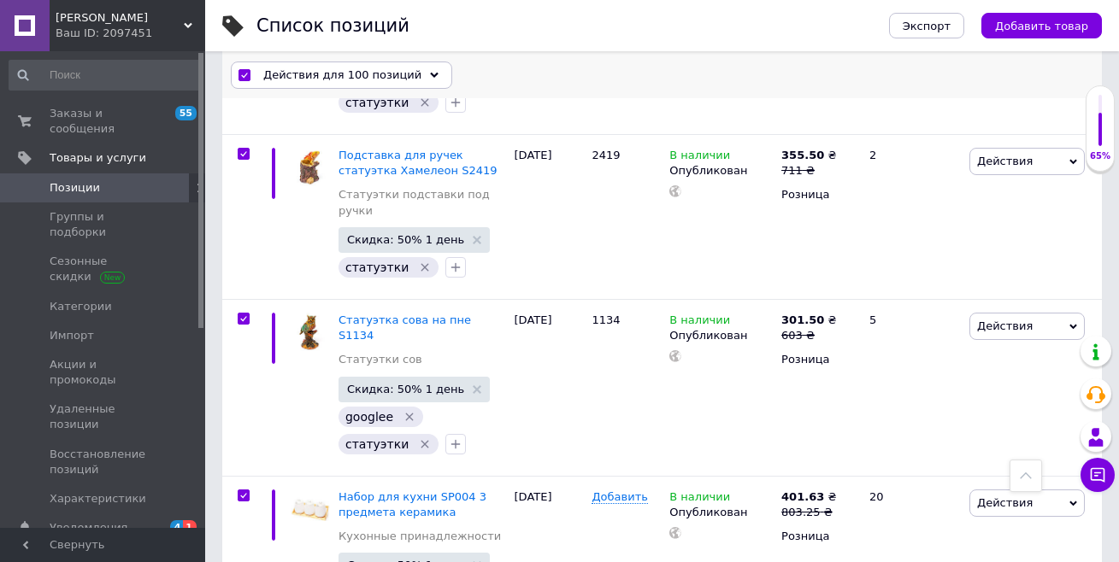
click at [286, 79] on span "Действия для 100 позиций" at bounding box center [342, 75] width 158 height 15
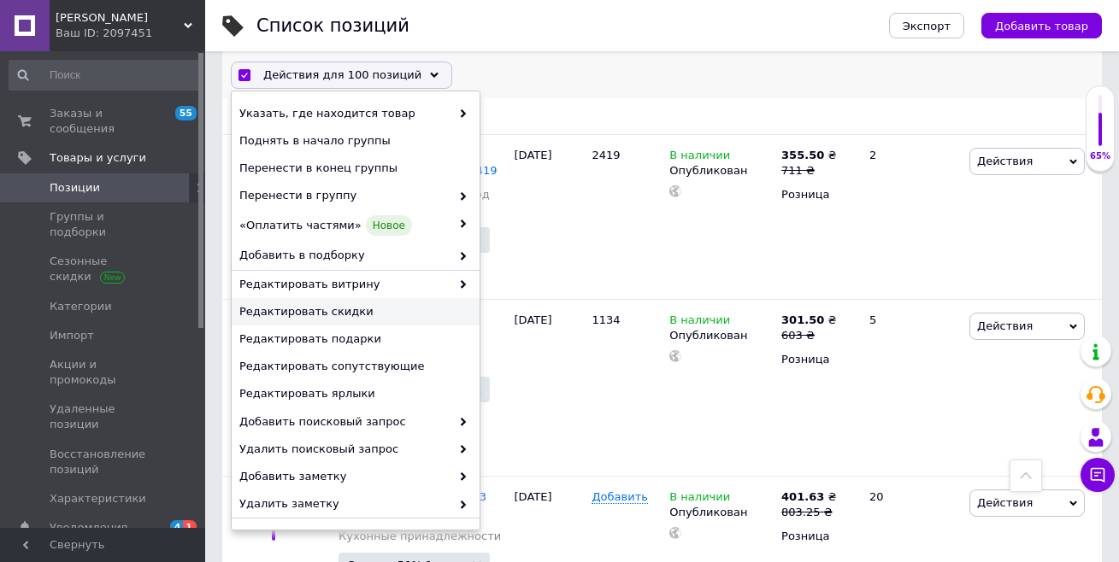
click at [327, 315] on span "Редактировать скидки" at bounding box center [353, 311] width 228 height 15
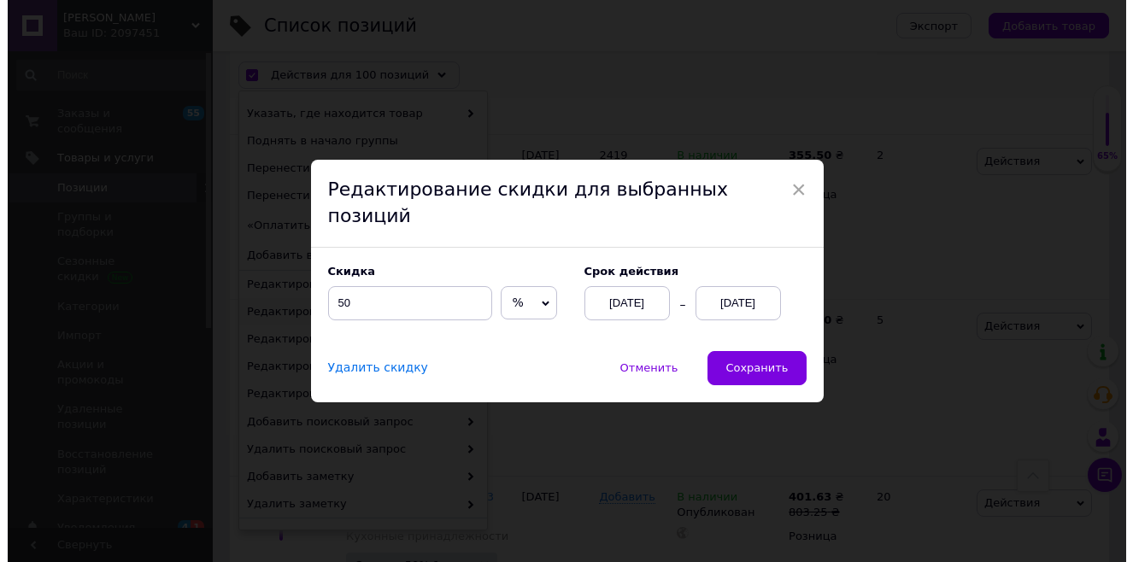
scroll to position [14974, 0]
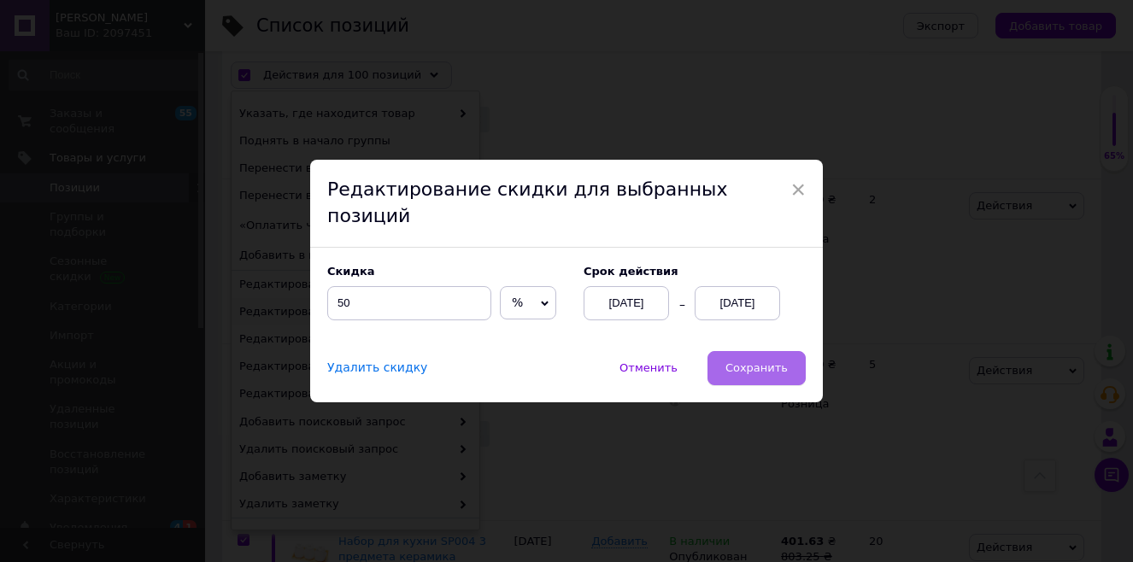
click at [762, 362] on span "Сохранить" at bounding box center [757, 368] width 62 height 13
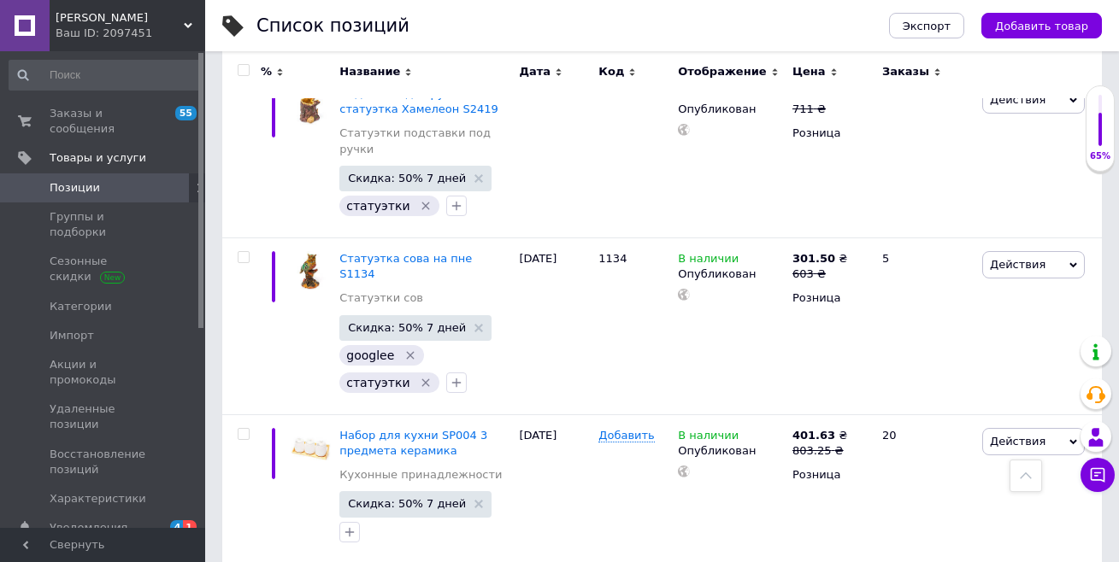
scroll to position [14941, 0]
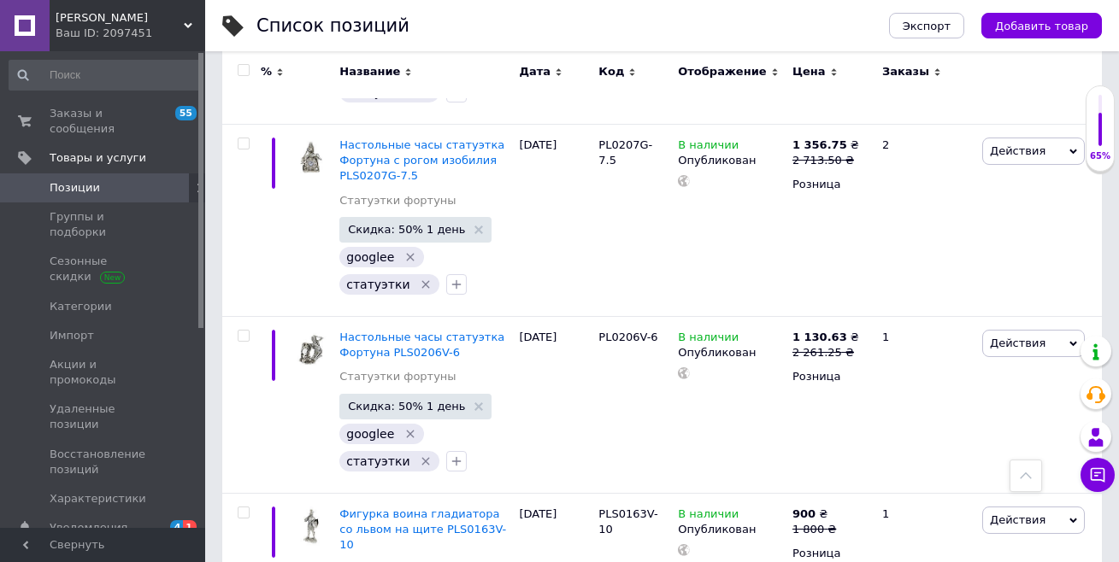
click at [239, 70] on input "checkbox" at bounding box center [243, 70] width 11 height 11
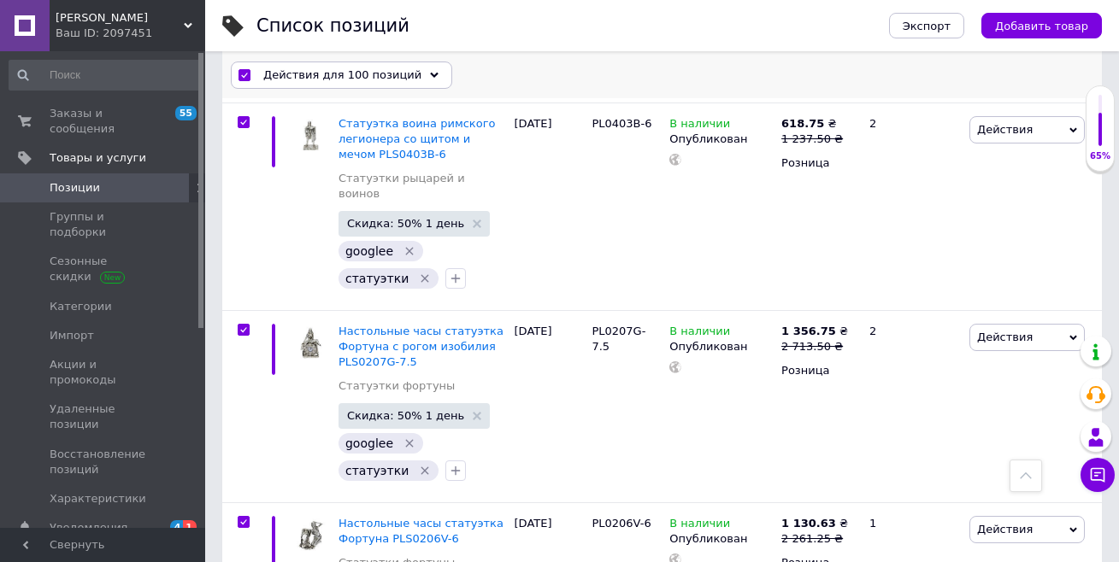
scroll to position [15017, 0]
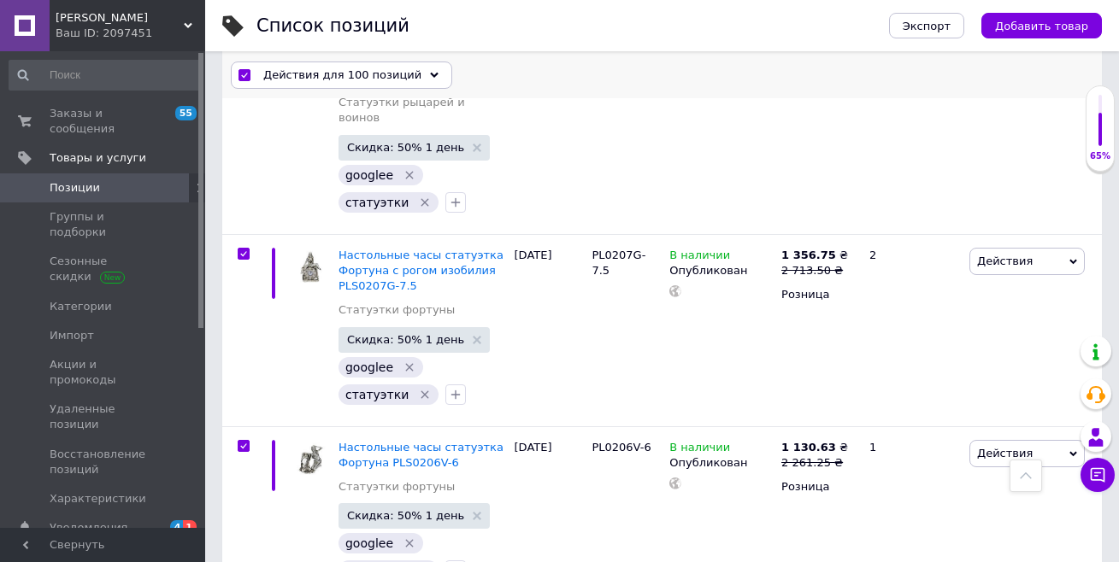
click at [280, 79] on span "Действия для 100 позиций" at bounding box center [342, 75] width 158 height 15
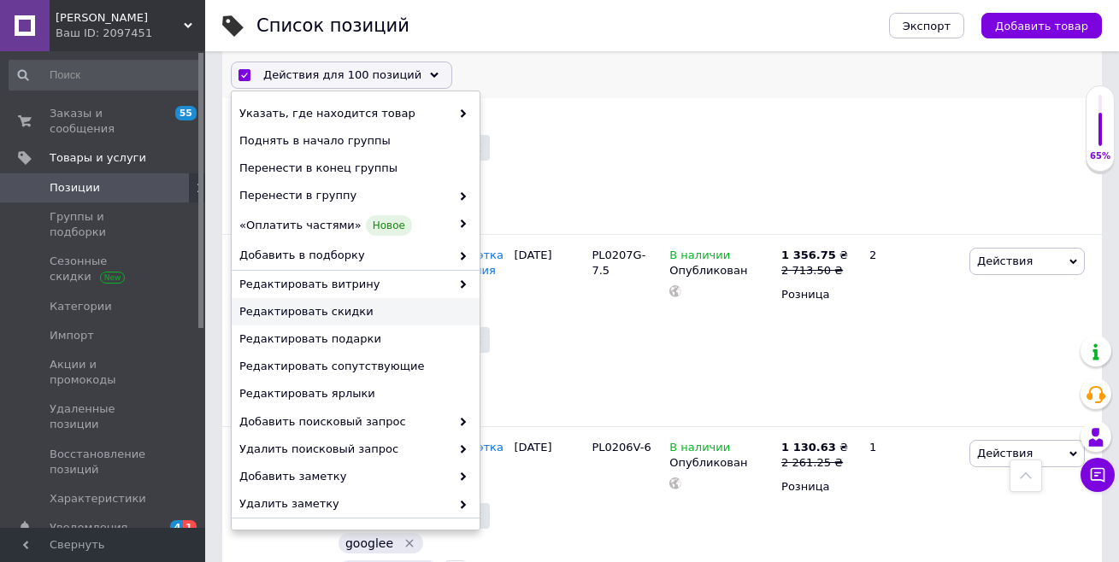
click at [350, 314] on span "Редактировать скидки" at bounding box center [353, 311] width 228 height 15
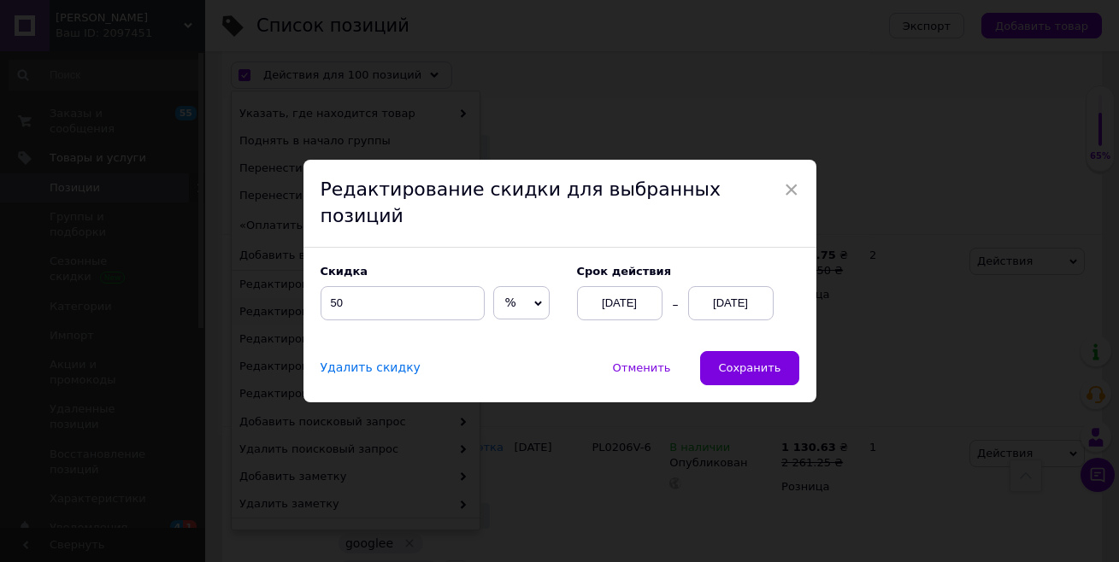
scroll to position [14973, 0]
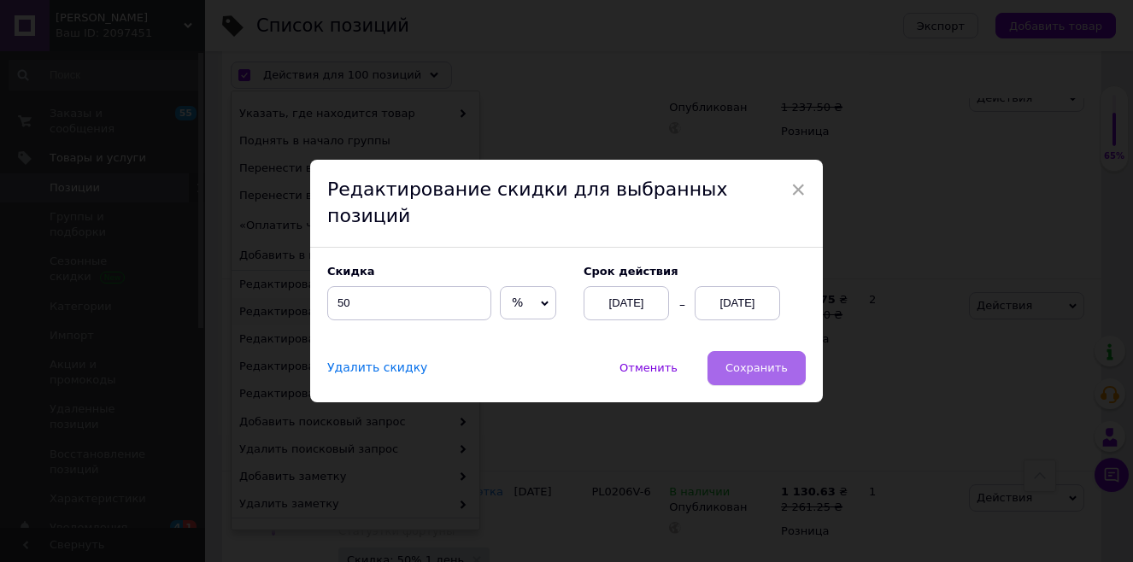
click at [754, 362] on span "Сохранить" at bounding box center [757, 368] width 62 height 13
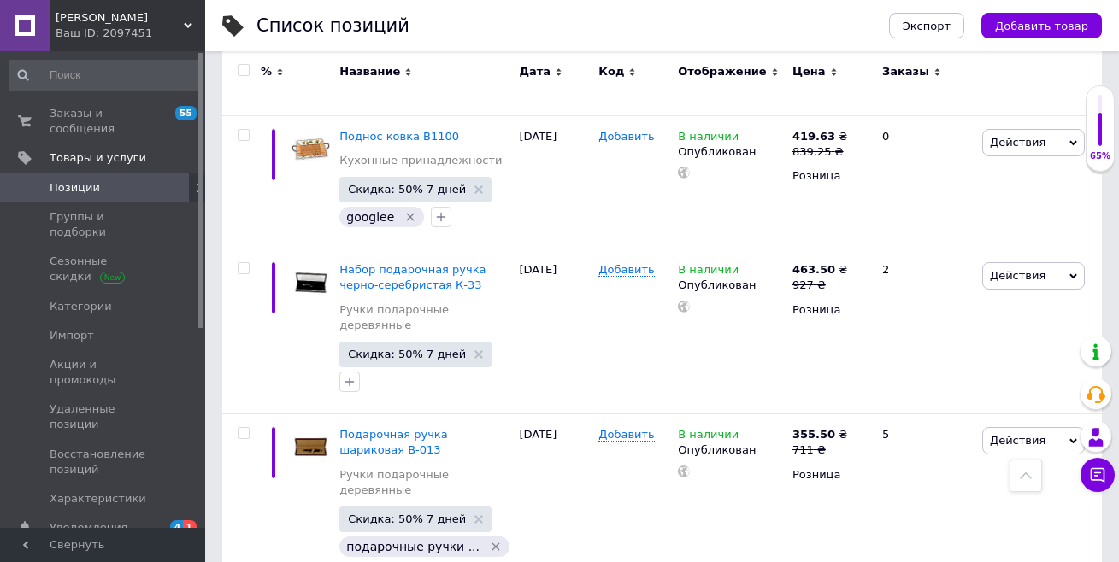
scroll to position [16917, 0]
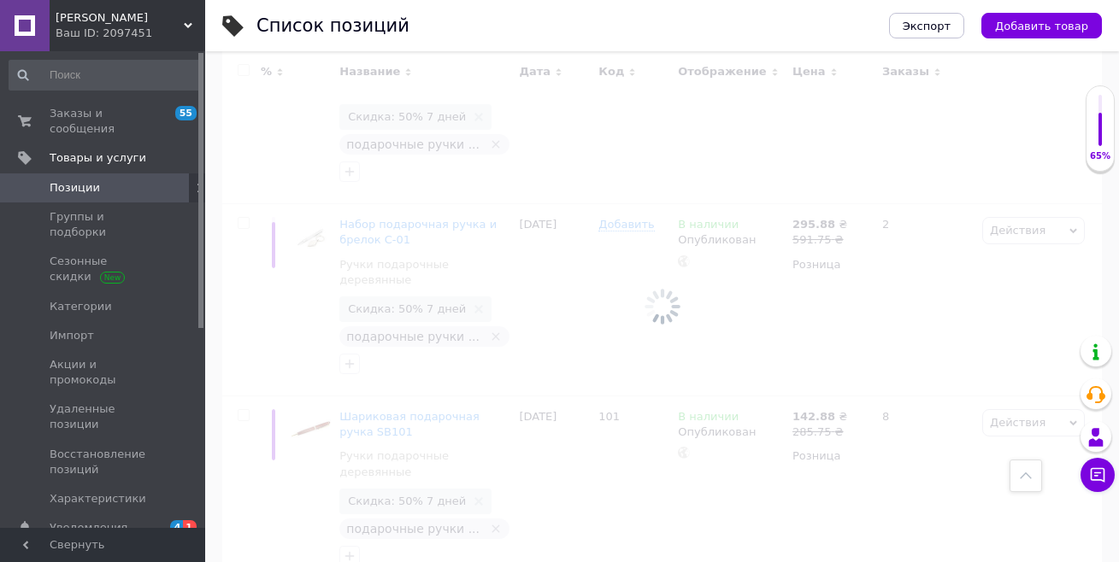
click at [238, 69] on input "checkbox" at bounding box center [243, 70] width 11 height 11
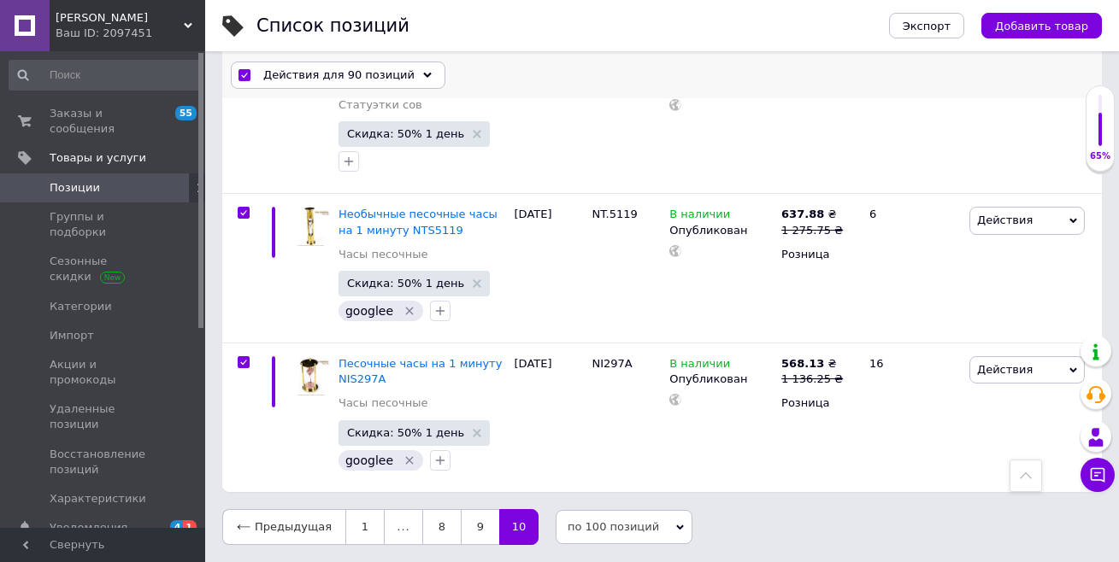
scroll to position [14791, 0]
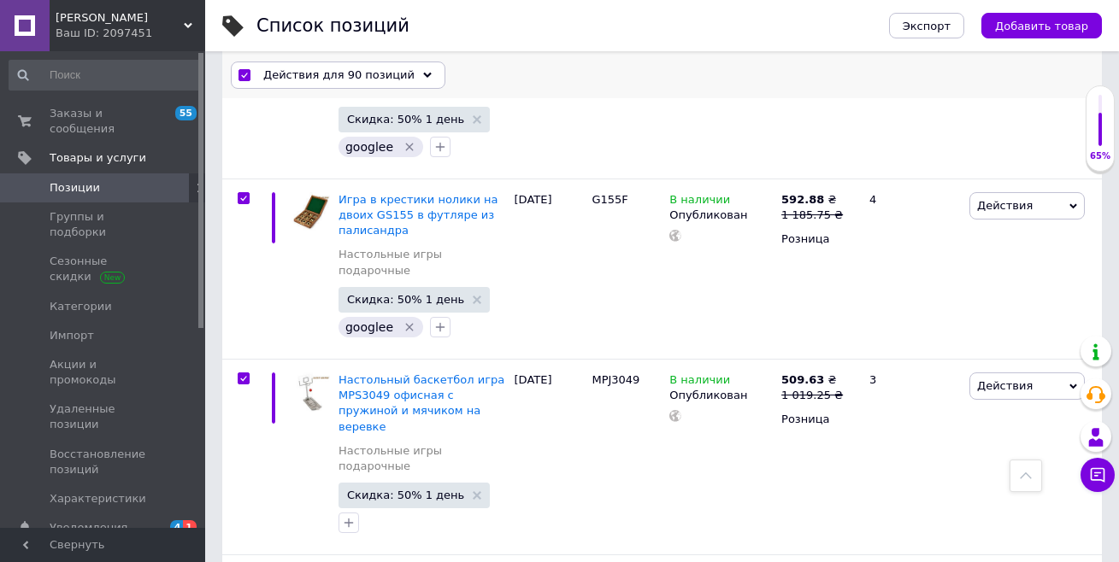
click at [286, 79] on span "Действия для 90 позиций" at bounding box center [338, 75] width 151 height 15
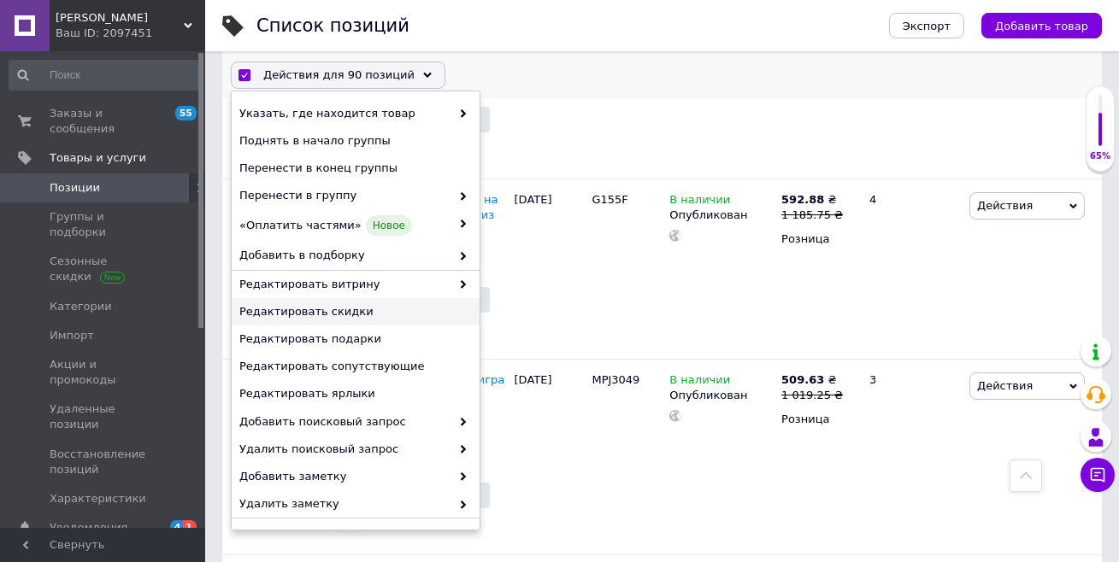
click at [327, 316] on span "Редактировать скидки" at bounding box center [353, 311] width 228 height 15
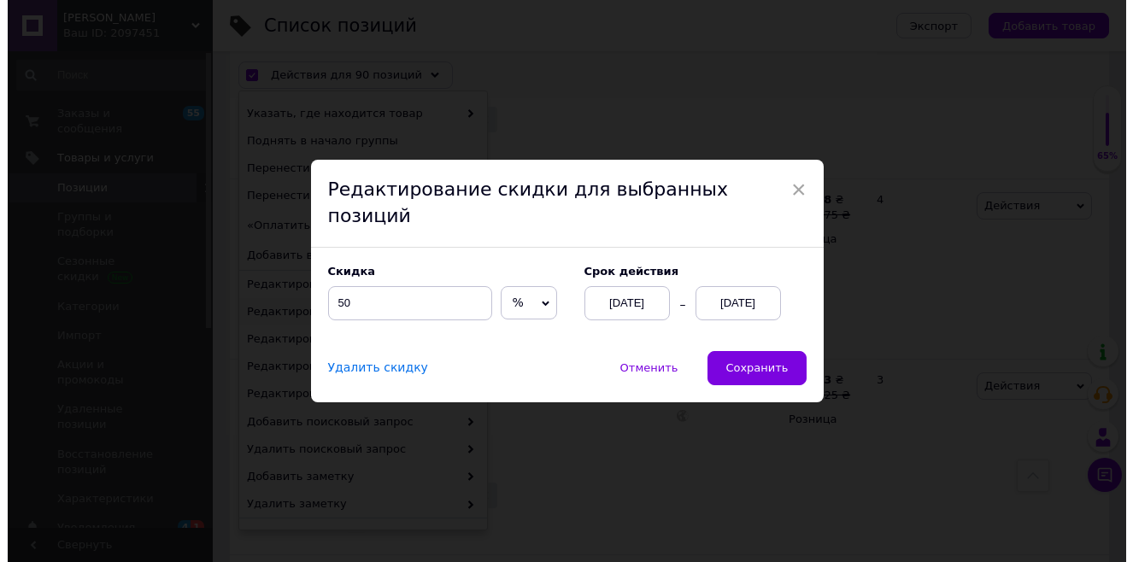
scroll to position [14746, 0]
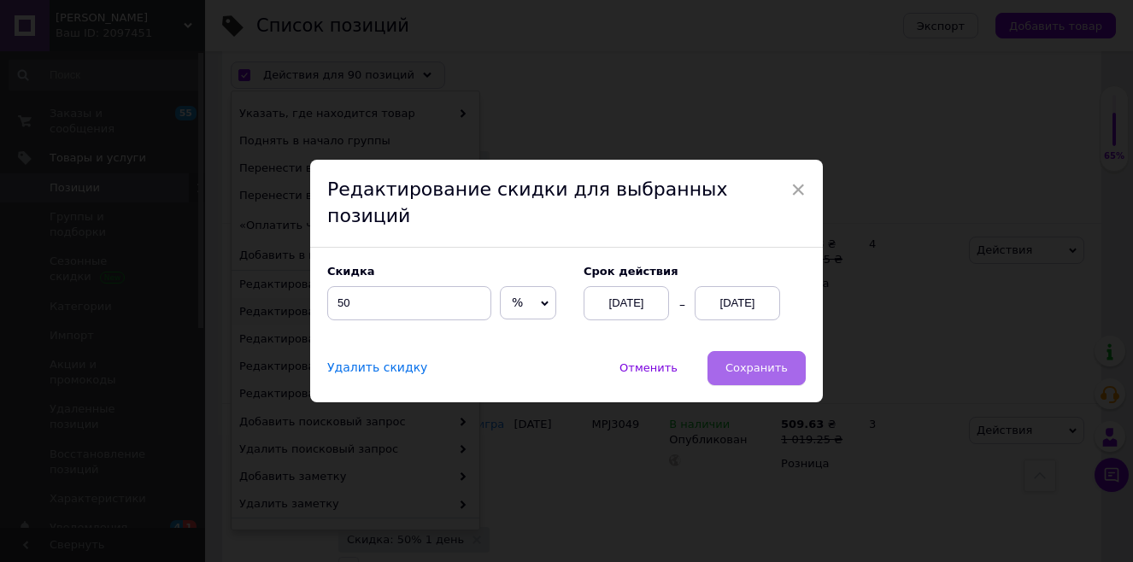
click at [770, 362] on span "Сохранить" at bounding box center [757, 368] width 62 height 13
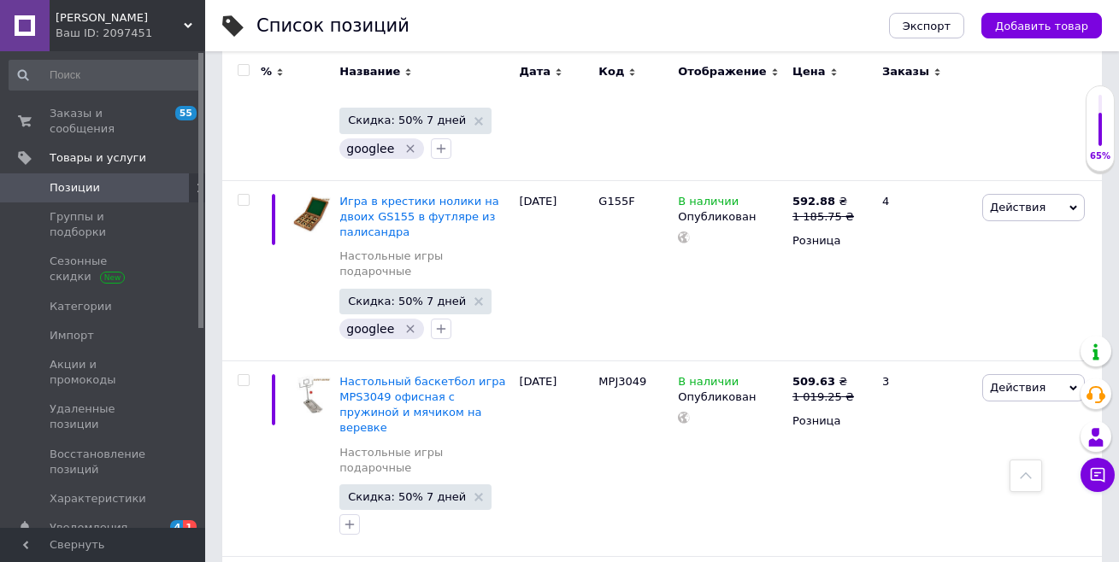
scroll to position [14406, 0]
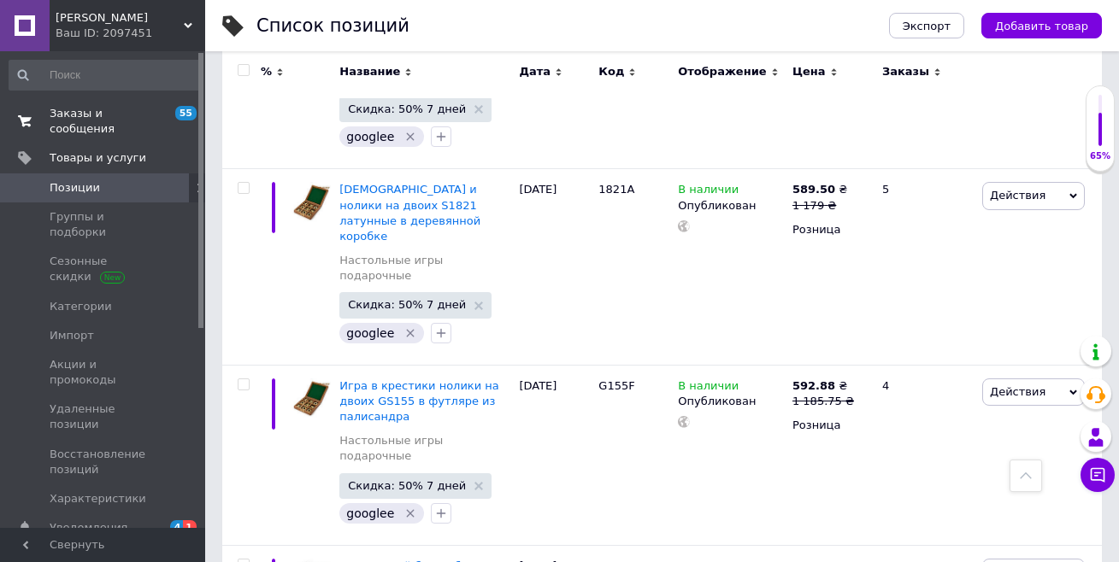
click at [67, 111] on span "Заказы и сообщения" at bounding box center [104, 121] width 109 height 31
